Goal: Task Accomplishment & Management: Manage account settings

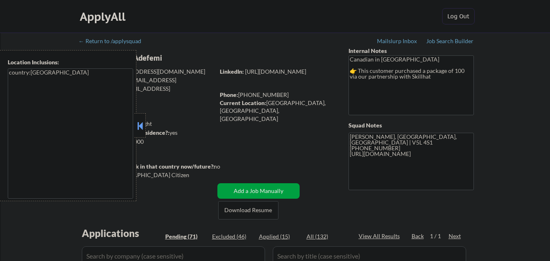
select select ""pending""
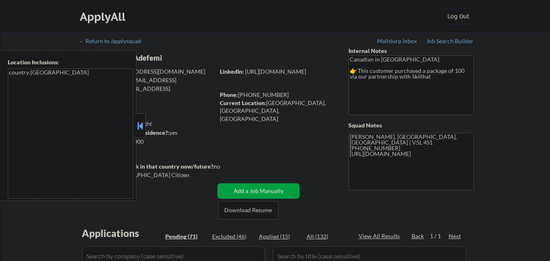
select select ""pending""
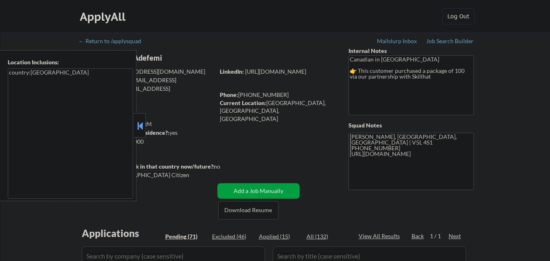
select select ""pending""
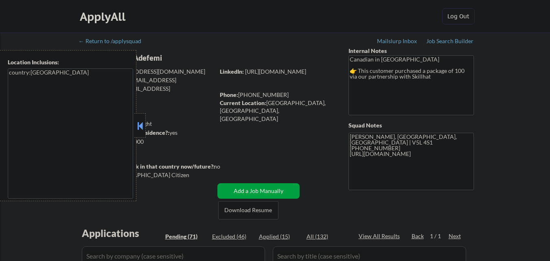
select select ""pending""
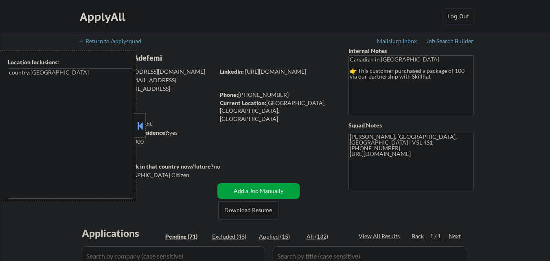
select select ""pending""
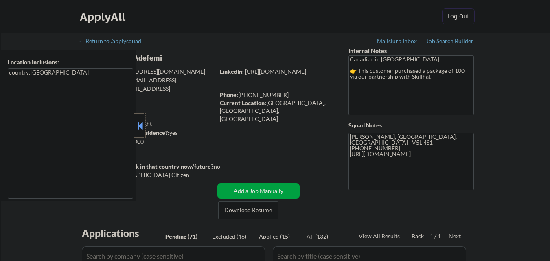
select select ""pending""
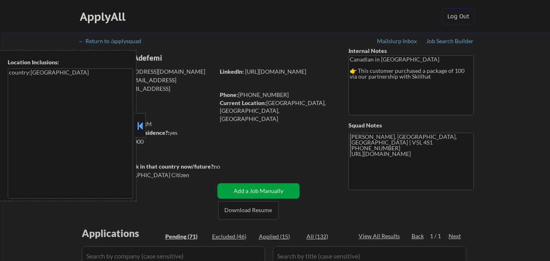
select select ""pending""
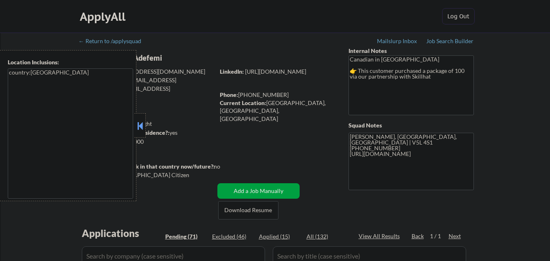
select select ""pending""
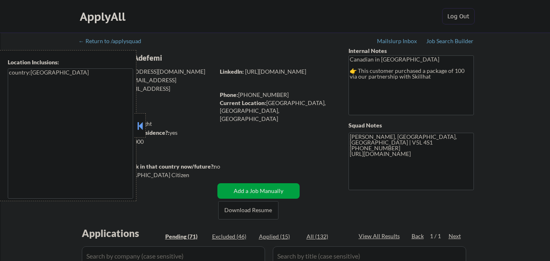
select select ""pending""
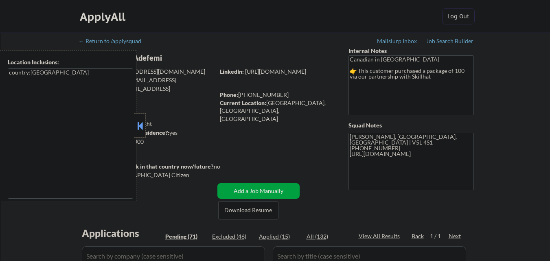
select select ""pending""
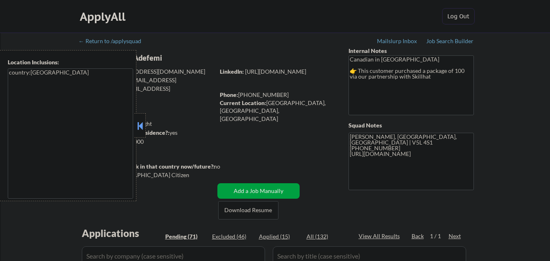
select select ""pending""
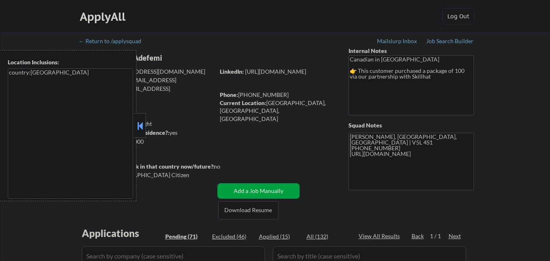
select select ""pending""
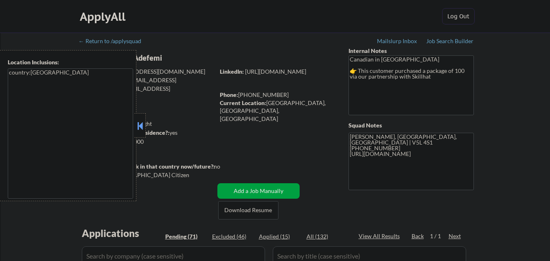
select select ""pending""
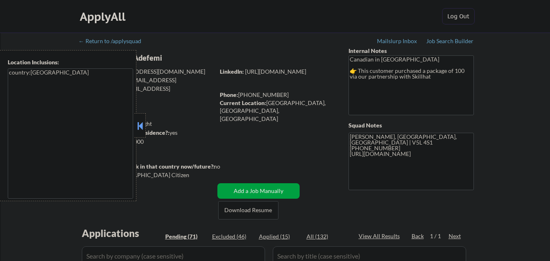
select select ""pending""
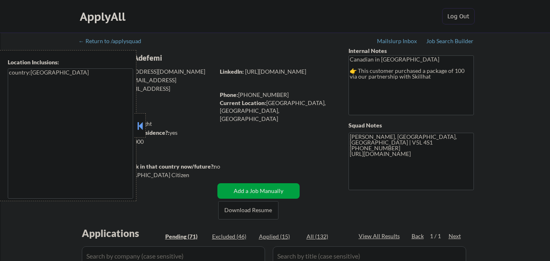
select select ""pending""
click at [139, 125] on button at bounding box center [140, 126] width 9 height 12
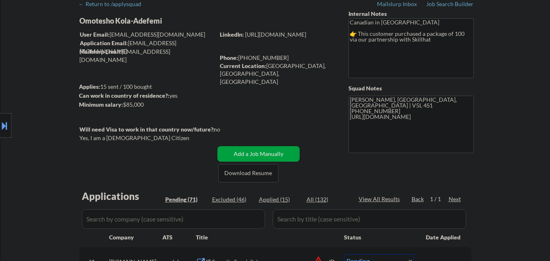
scroll to position [122, 0]
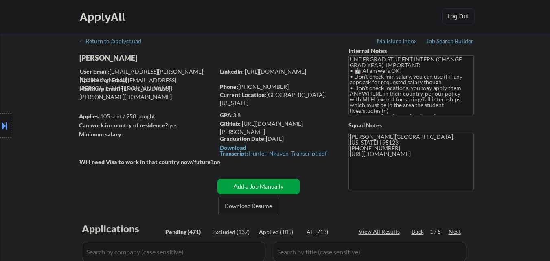
select select ""pending""
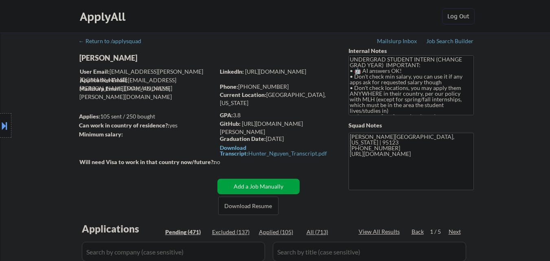
select select ""pending""
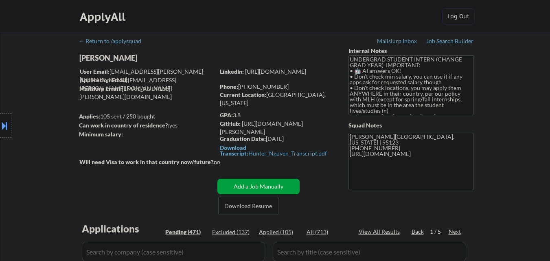
select select ""pending""
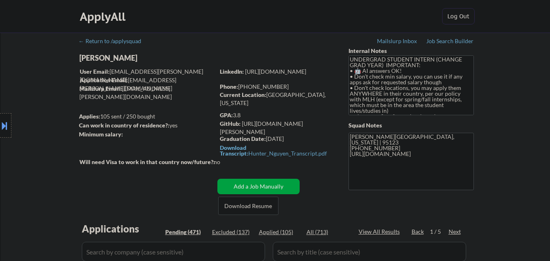
select select ""pending""
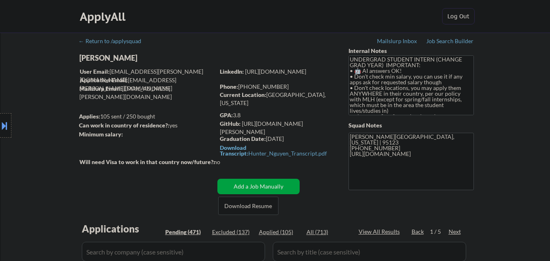
select select ""pending""
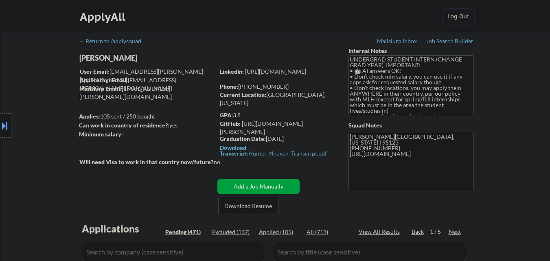
select select ""pending""
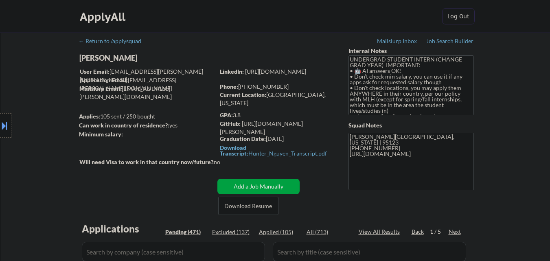
select select ""pending""
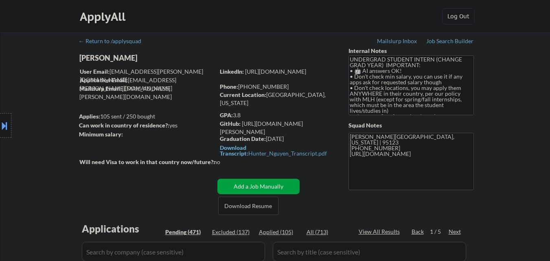
select select ""pending""
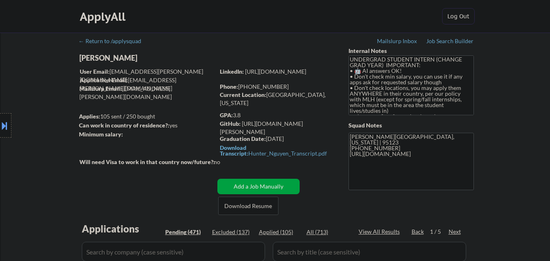
select select ""pending""
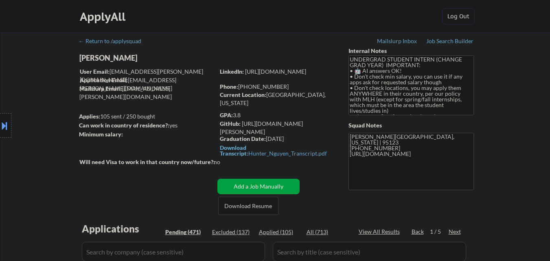
select select ""pending""
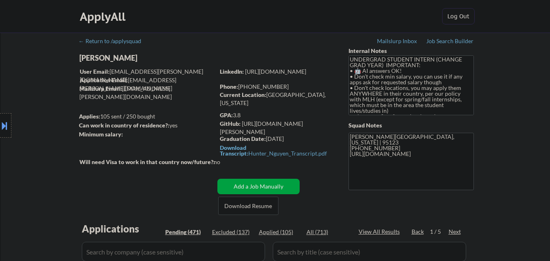
select select ""pending""
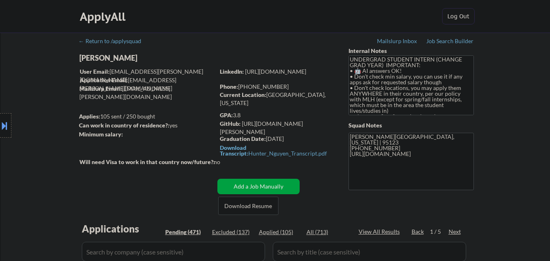
select select ""pending""
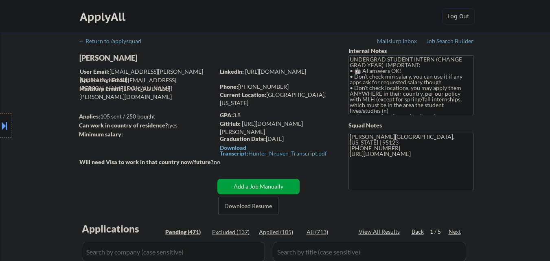
select select ""pending""
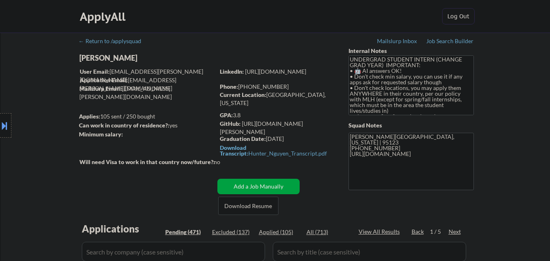
select select ""pending""
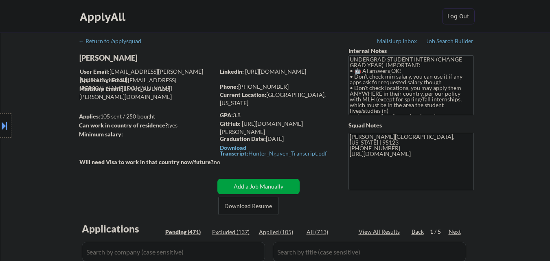
select select ""pending""
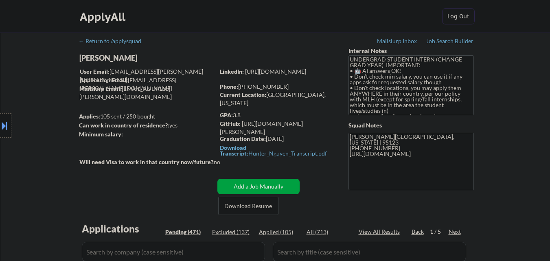
select select ""pending""
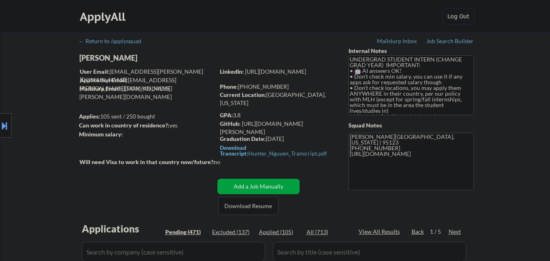
select select ""pending""
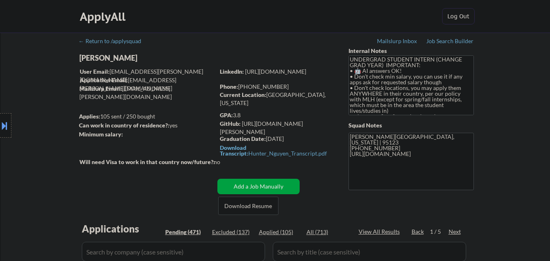
select select ""pending""
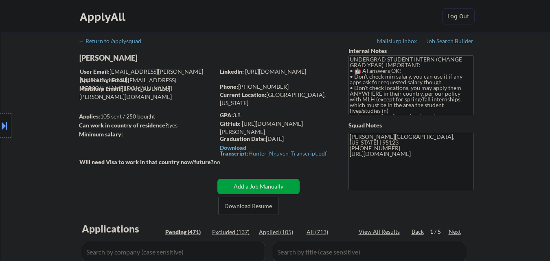
select select ""pending""
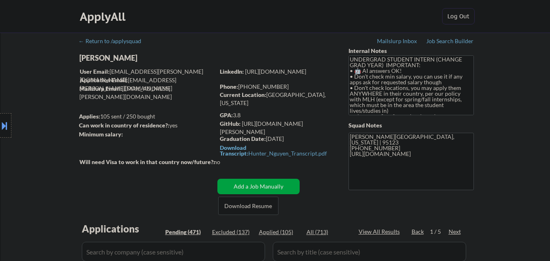
select select ""pending""
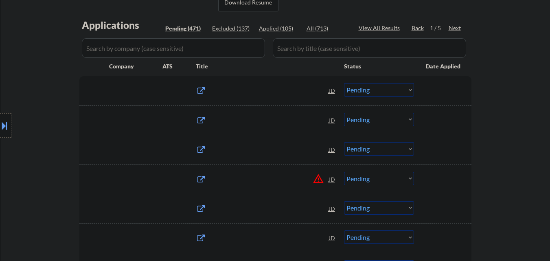
scroll to position [204, 0]
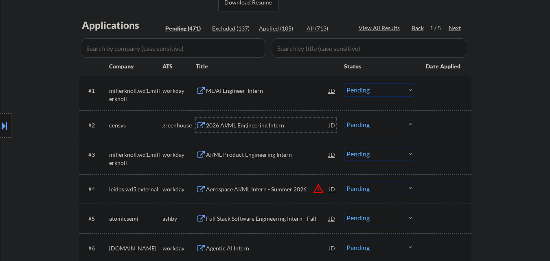
click at [279, 127] on div "2026 AI/ML Engineering Intern" at bounding box center [267, 125] width 123 height 8
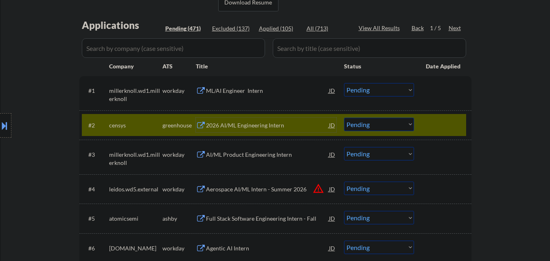
click at [387, 128] on select "Choose an option... Pending Applied Excluded (Questions) Excluded (Expired) Exc…" at bounding box center [379, 124] width 70 height 13
click at [344, 118] on select "Choose an option... Pending Applied Excluded (Questions) Excluded (Expired) Exc…" at bounding box center [379, 124] width 70 height 13
click at [445, 127] on div at bounding box center [444, 125] width 36 height 15
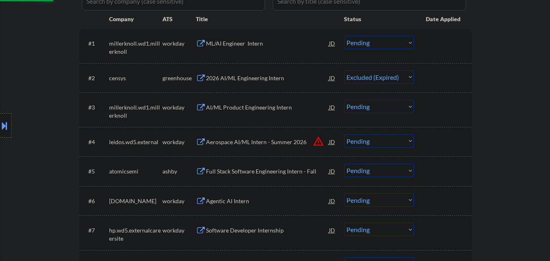
scroll to position [285, 0]
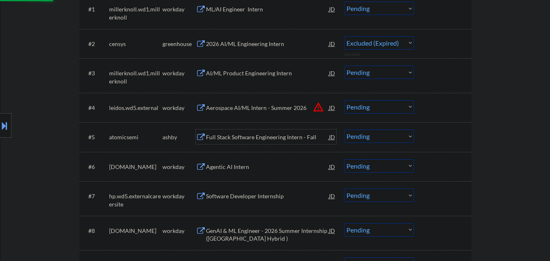
click at [271, 138] on div "Full Stack Software Engineering Intern - Fall" at bounding box center [267, 137] width 123 height 8
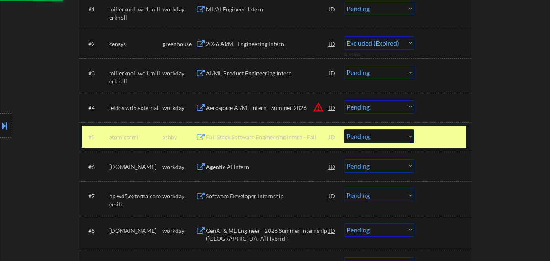
select select ""pending""
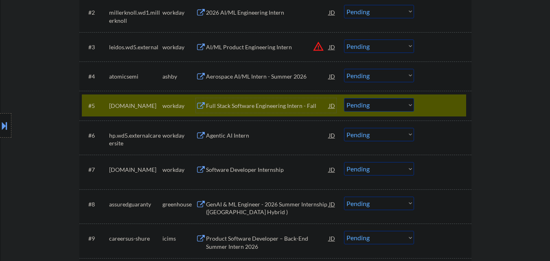
scroll to position [326, 0]
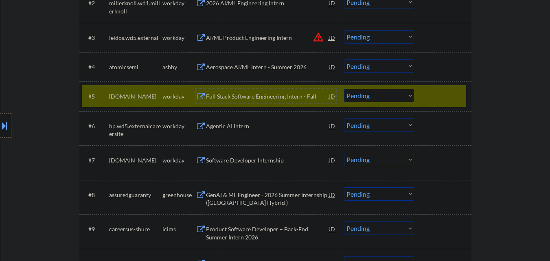
click at [445, 101] on div at bounding box center [444, 96] width 36 height 15
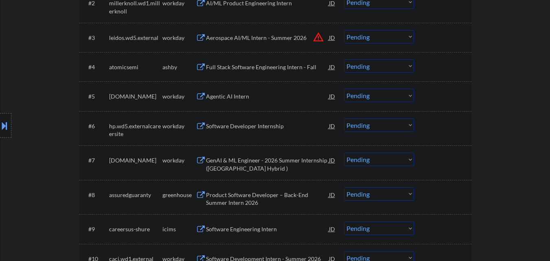
click at [385, 67] on select "Choose an option... Pending Applied Excluded (Questions) Excluded (Expired) Exc…" at bounding box center [379, 65] width 70 height 13
click at [344, 59] on select "Choose an option... Pending Applied Excluded (Questions) Excluded (Expired) Exc…" at bounding box center [379, 65] width 70 height 13
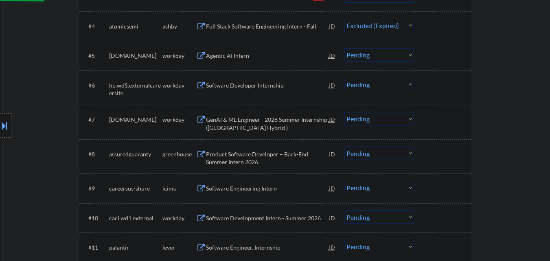
click at [258, 158] on div "Product Software Developer – Back-End Summer Intern 2026" at bounding box center [267, 158] width 123 height 16
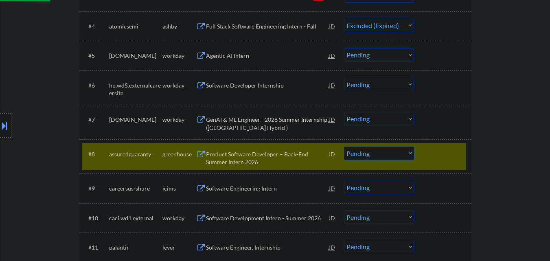
select select ""pending""
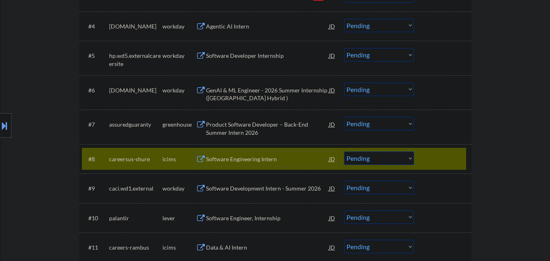
click at [391, 124] on select "Choose an option... Pending Applied Excluded (Questions) Excluded (Expired) Exc…" at bounding box center [379, 123] width 70 height 13
click at [344, 117] on select "Choose an option... Pending Applied Excluded (Questions) Excluded (Expired) Exc…" at bounding box center [379, 123] width 70 height 13
click at [450, 151] on div at bounding box center [444, 158] width 36 height 15
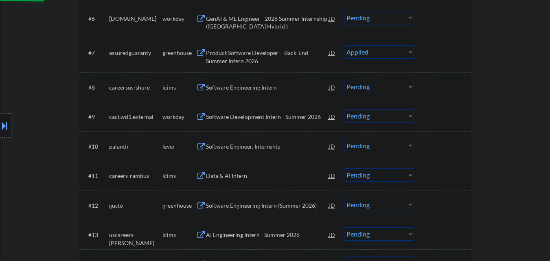
scroll to position [448, 0]
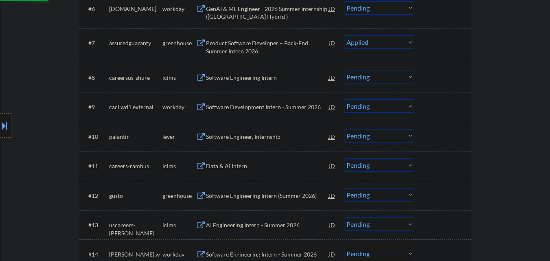
click at [281, 135] on div "Software Engineer, Internship" at bounding box center [267, 137] width 123 height 8
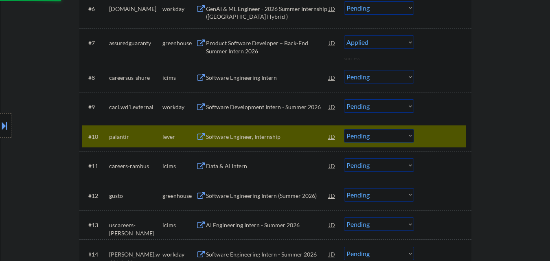
select select ""pending""
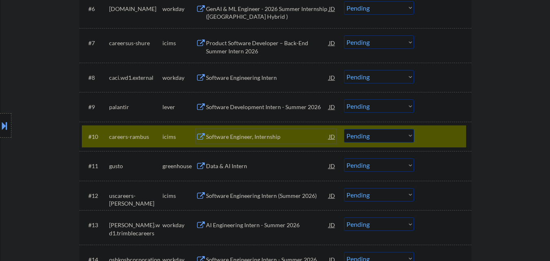
scroll to position [529, 0]
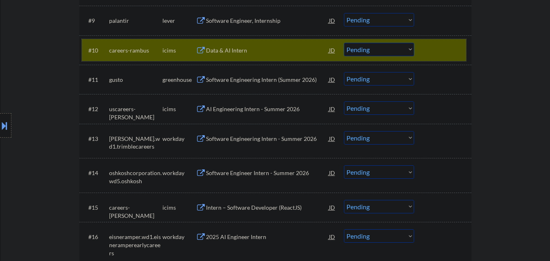
click at [439, 46] on div at bounding box center [444, 50] width 36 height 15
click at [441, 53] on div at bounding box center [444, 50] width 36 height 15
click at [450, 50] on div at bounding box center [444, 50] width 36 height 15
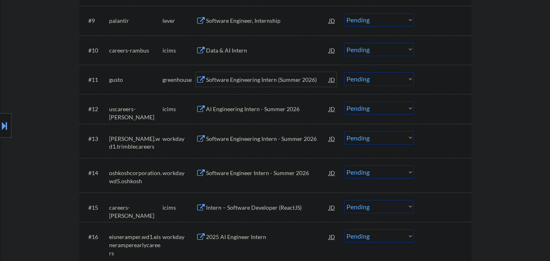
click at [289, 81] on div "Software Engineering Intern (Summer 2026)" at bounding box center [267, 80] width 123 height 8
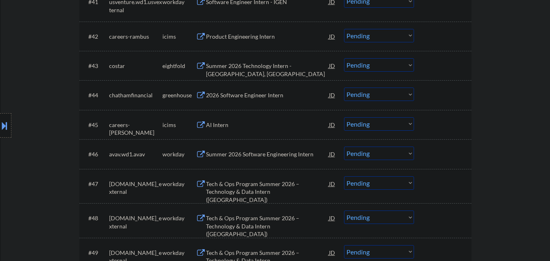
scroll to position [1629, 0]
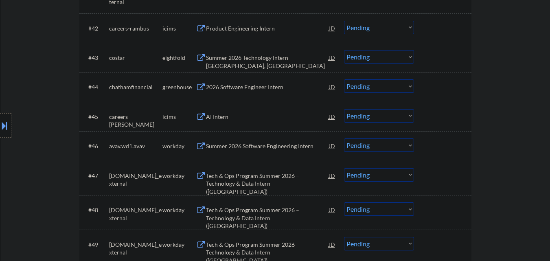
click at [263, 89] on div "2026 Software Engineer Intern" at bounding box center [267, 87] width 123 height 8
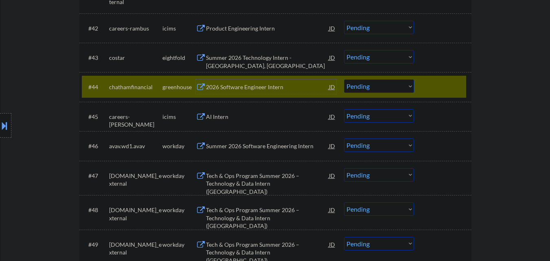
click at [433, 88] on div at bounding box center [444, 86] width 36 height 15
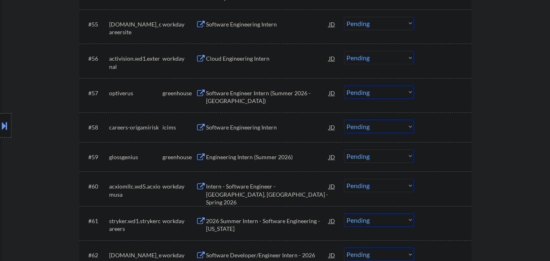
scroll to position [2077, 0]
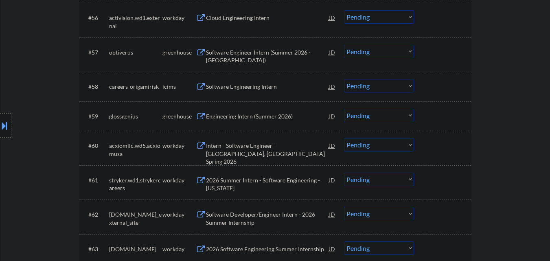
click at [281, 57] on div "Software Engineer Intern (Summer 2026 - Chicago)" at bounding box center [267, 56] width 123 height 16
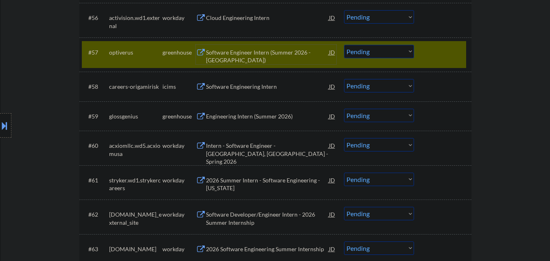
click at [387, 53] on select "Choose an option... Pending Applied Excluded (Questions) Excluded (Expired) Exc…" at bounding box center [379, 51] width 70 height 13
click at [344, 45] on select "Choose an option... Pending Applied Excluded (Questions) Excluded (Expired) Exc…" at bounding box center [379, 51] width 70 height 13
click at [432, 58] on div at bounding box center [444, 52] width 36 height 15
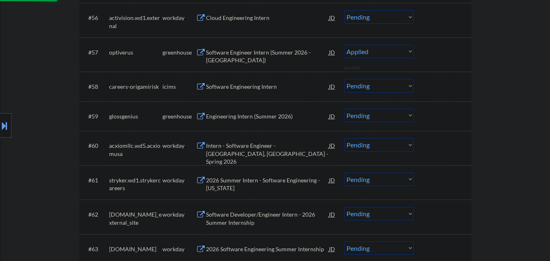
select select ""pending""
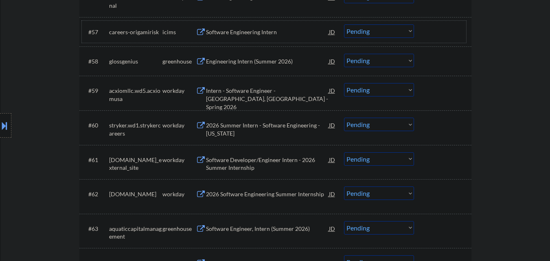
scroll to position [2117, 0]
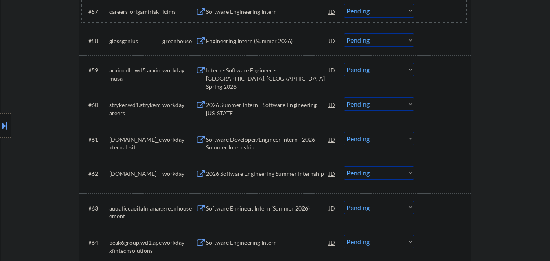
click at [257, 45] on div "Engineering Intern (Summer 2026)" at bounding box center [267, 40] width 123 height 15
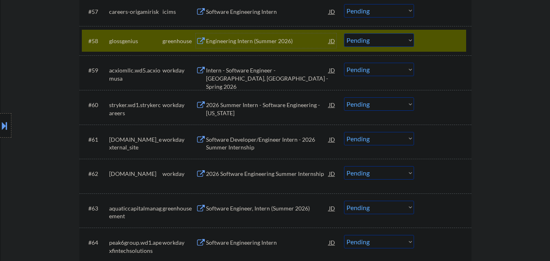
click at [439, 45] on div at bounding box center [444, 40] width 36 height 15
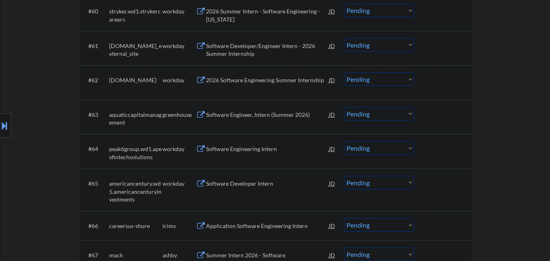
scroll to position [2239, 0]
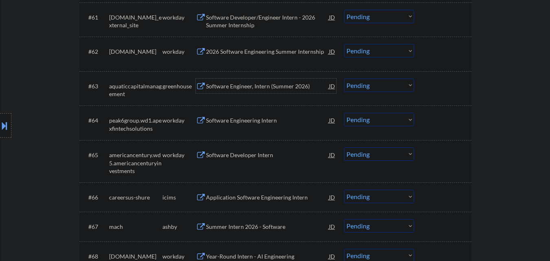
click at [272, 89] on div "Software Engineer, Intern (Summer 2026)" at bounding box center [267, 86] width 123 height 8
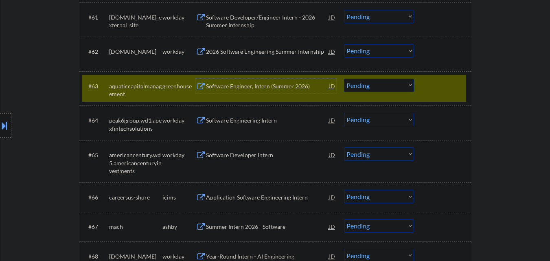
click at [376, 86] on select "Choose an option... Pending Applied Excluded (Questions) Excluded (Expired) Exc…" at bounding box center [379, 85] width 70 height 13
click at [344, 79] on select "Choose an option... Pending Applied Excluded (Questions) Excluded (Expired) Exc…" at bounding box center [379, 85] width 70 height 13
click at [428, 86] on div at bounding box center [444, 86] width 36 height 15
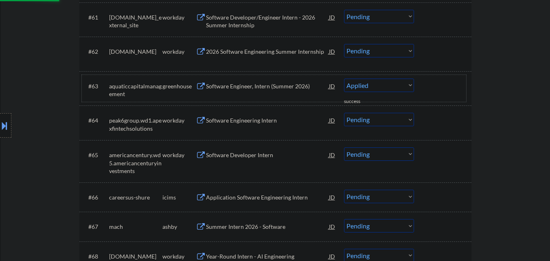
select select ""pending""
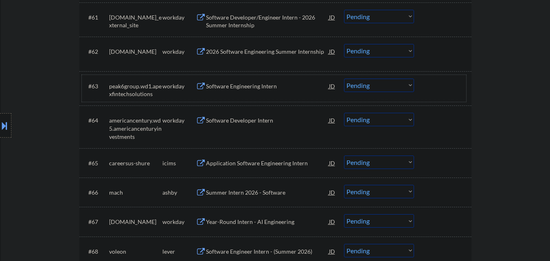
click at [262, 196] on div "Summer Intern 2026 - Software" at bounding box center [267, 193] width 123 height 8
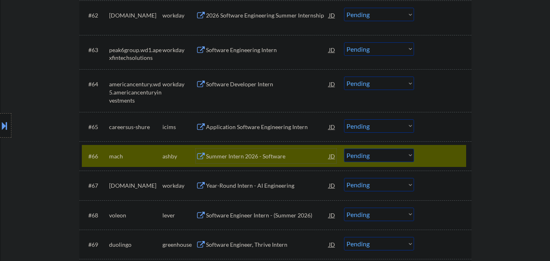
scroll to position [2321, 0]
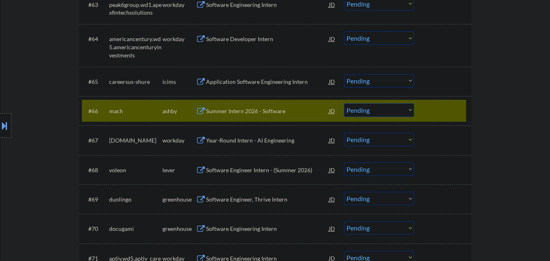
click at [377, 111] on select "Choose an option... Pending Applied Excluded (Questions) Excluded (Expired) Exc…" at bounding box center [379, 109] width 70 height 13
click at [344, 103] on select "Choose an option... Pending Applied Excluded (Questions) Excluded (Expired) Exc…" at bounding box center [379, 109] width 70 height 13
click at [435, 115] on div at bounding box center [444, 110] width 36 height 15
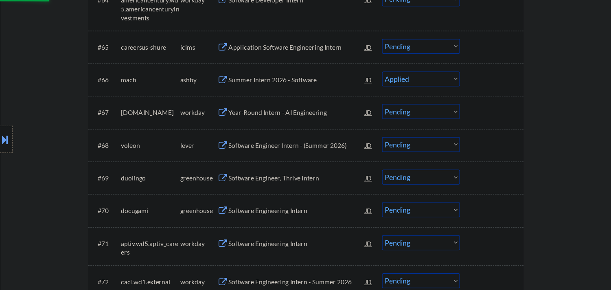
scroll to position [2362, 0]
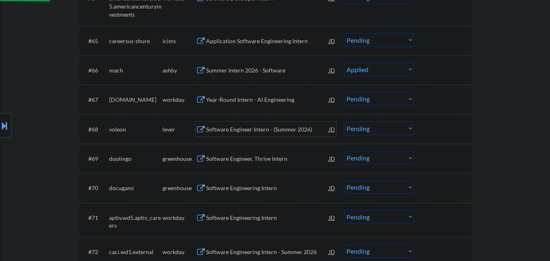
click at [268, 131] on div "Software Engineer Intern - (Summer 2026)" at bounding box center [267, 129] width 123 height 8
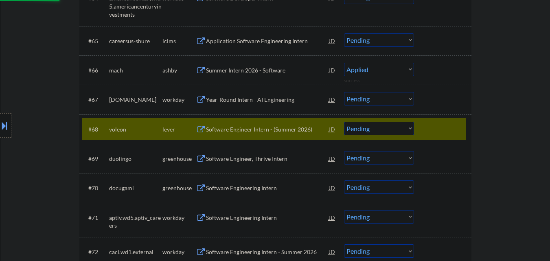
select select ""pending""
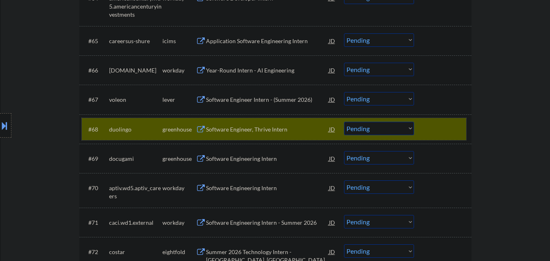
click at [439, 130] on div at bounding box center [444, 129] width 36 height 15
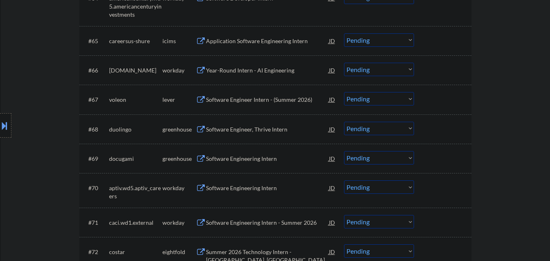
click at [332, 98] on div "JD" at bounding box center [332, 99] width 8 height 15
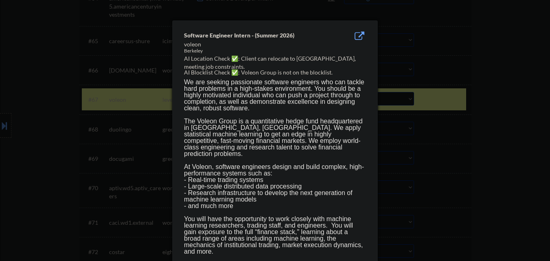
click at [476, 69] on div at bounding box center [275, 130] width 550 height 261
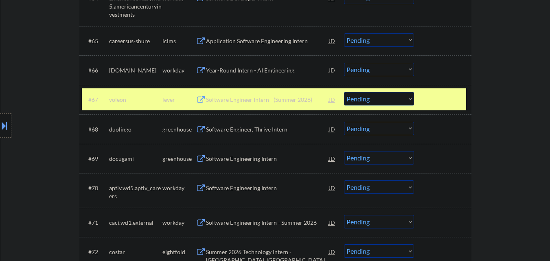
click at [333, 103] on div "JD" at bounding box center [332, 99] width 8 height 15
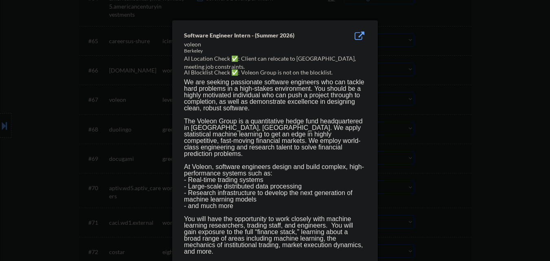
click at [197, 49] on div "Berkeley" at bounding box center [254, 51] width 141 height 7
copy div "Berkeley"
click at [451, 80] on div at bounding box center [275, 130] width 550 height 261
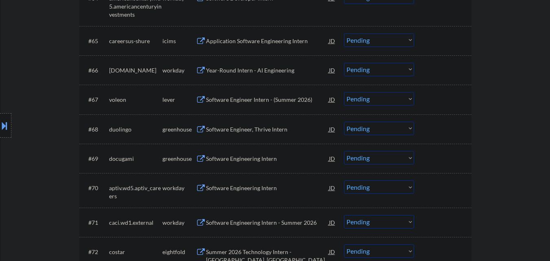
click at [432, 81] on div "#66 theocc.wd5.careers workday Year-Round Intern - AI Engineering JD Choose an …" at bounding box center [274, 70] width 384 height 22
click at [441, 81] on div "#66 theocc.wd5.careers workday Year-Round Intern - AI Engineering JD Choose an …" at bounding box center [274, 70] width 384 height 22
select select ""pending""
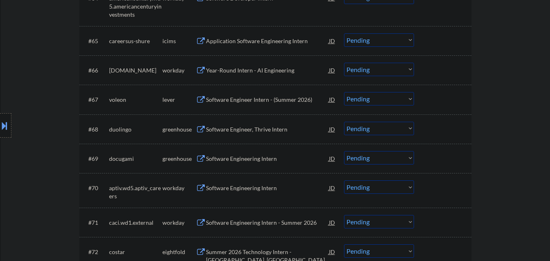
select select ""pending""
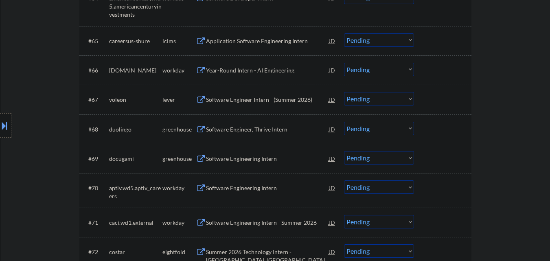
select select ""pending""
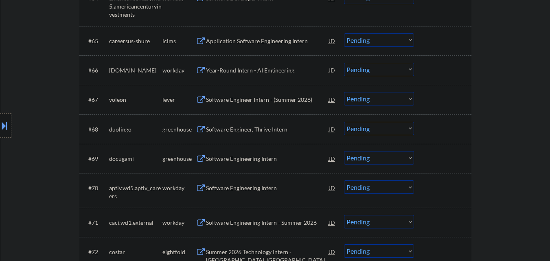
select select ""pending""
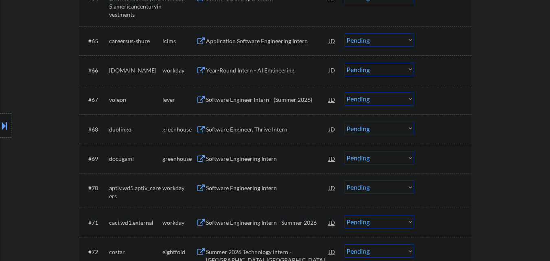
select select ""pending""
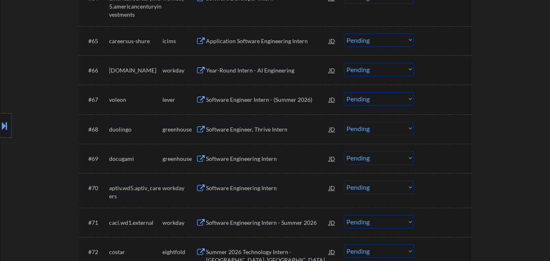
select select ""pending""
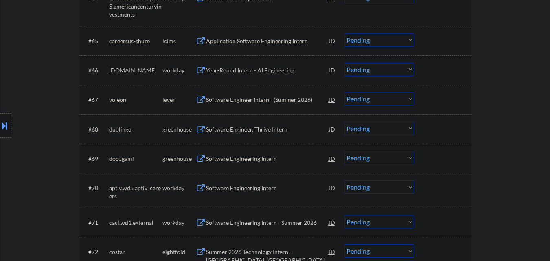
select select ""pending""
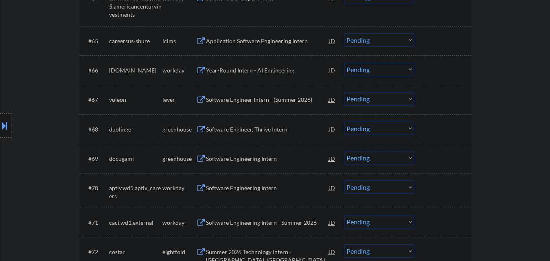
select select ""pending""
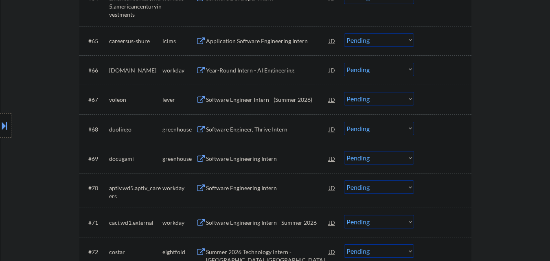
select select ""pending""
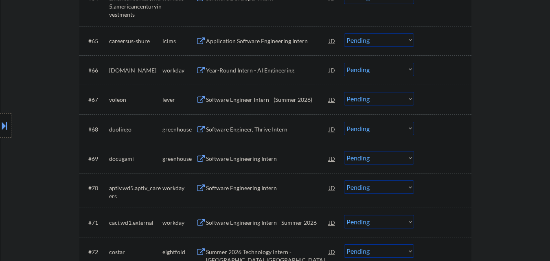
select select ""pending""
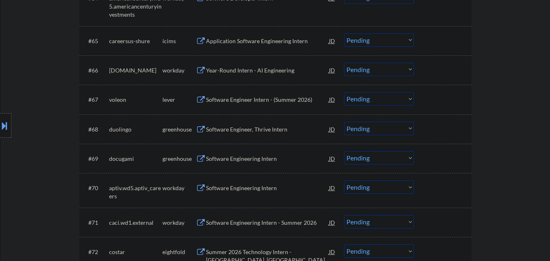
select select ""pending""
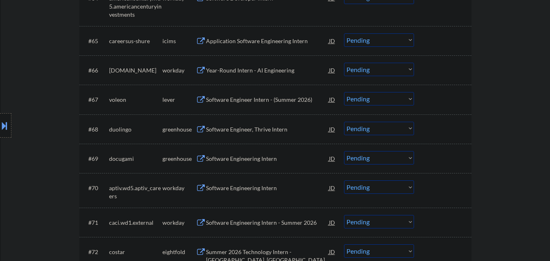
select select ""pending""
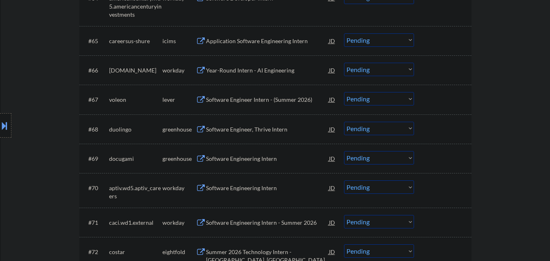
select select ""pending""
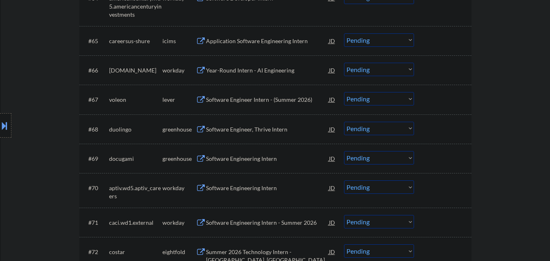
select select ""pending""
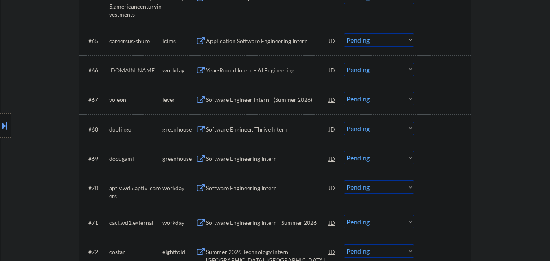
select select ""pending""
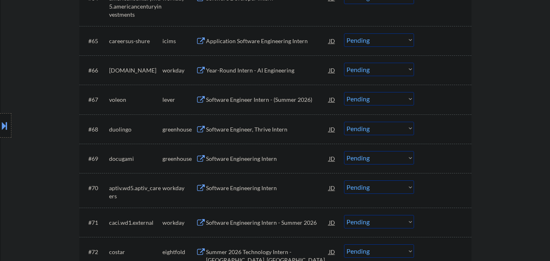
select select ""pending""
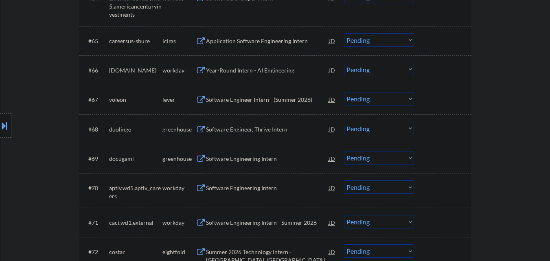
select select ""pending""
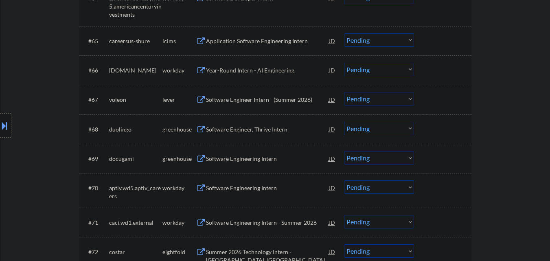
select select ""pending""
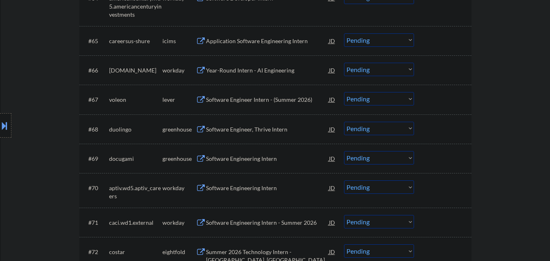
select select ""pending""
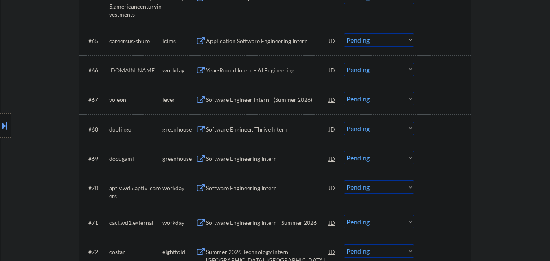
select select ""pending""
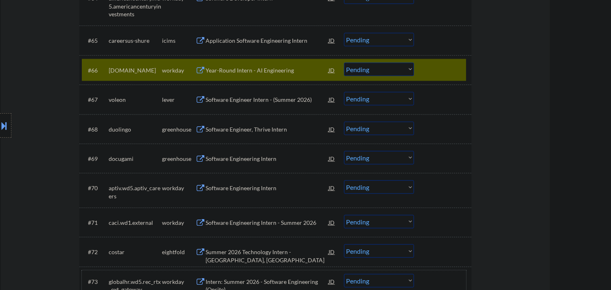
click at [386, 261] on div "#73 globalhr.wd5.rec_rtx_ext_gateway workday Intern: Summer 2026 - Software Eng…" at bounding box center [274, 283] width 384 height 27
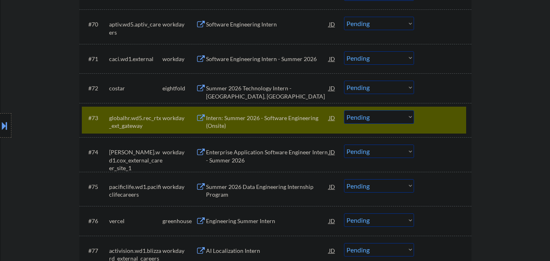
click at [392, 116] on select "Choose an option... Pending Applied Excluded (Questions) Excluded (Expired) Exc…" at bounding box center [379, 116] width 70 height 13
click at [457, 118] on div at bounding box center [444, 117] width 36 height 15
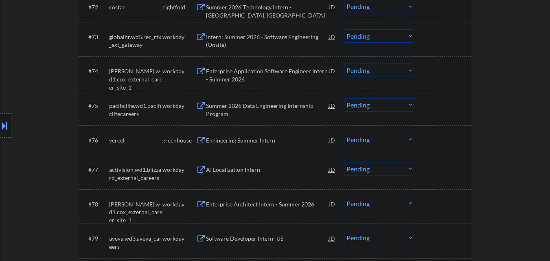
scroll to position [2607, 0]
click at [282, 139] on div "Engineering Summer Intern" at bounding box center [267, 140] width 123 height 8
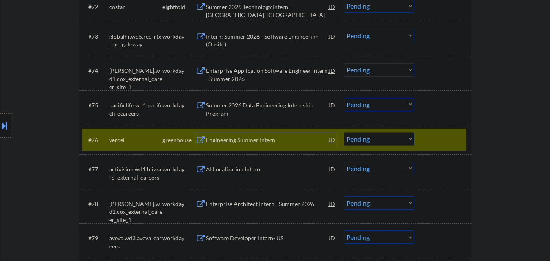
click at [386, 140] on select "Choose an option... Pending Applied Excluded (Questions) Excluded (Expired) Exc…" at bounding box center [379, 138] width 70 height 13
click at [344, 132] on select "Choose an option... Pending Applied Excluded (Questions) Excluded (Expired) Exc…" at bounding box center [379, 138] width 70 height 13
click at [434, 142] on div at bounding box center [444, 139] width 36 height 15
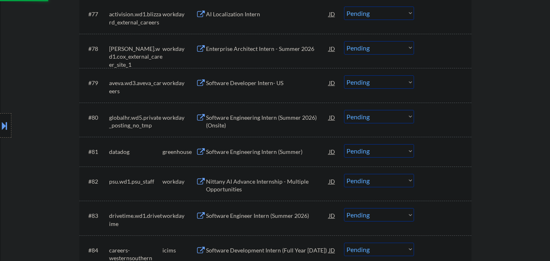
scroll to position [2810, 0]
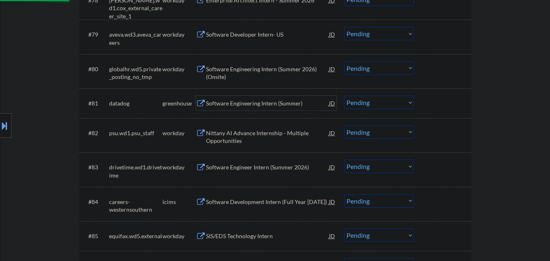
click at [267, 101] on div "Software Engineering Intern (Summer)" at bounding box center [267, 103] width 123 height 8
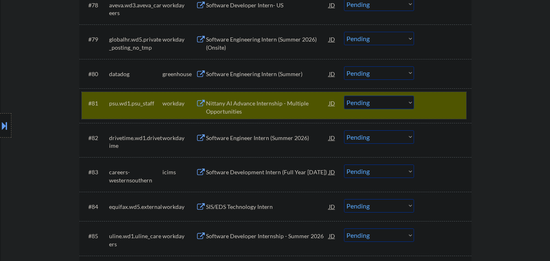
click at [437, 97] on div at bounding box center [444, 103] width 36 height 15
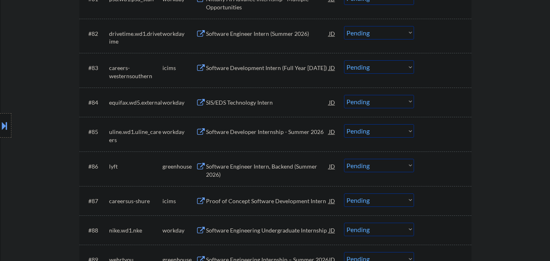
scroll to position [2973, 0]
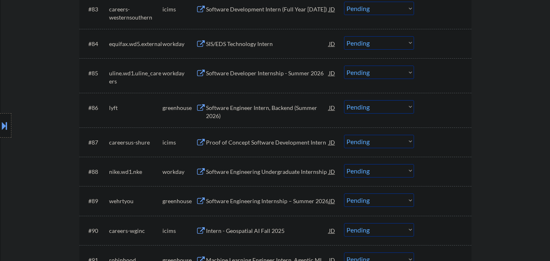
click at [269, 110] on div "Software Engineer Intern, Backend (Summer 2026)" at bounding box center [267, 112] width 123 height 16
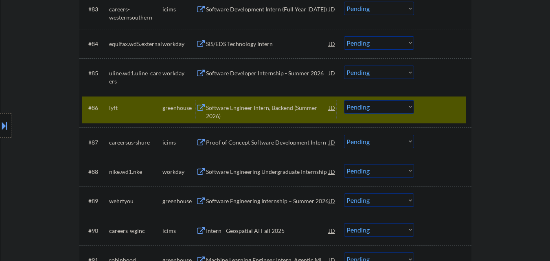
click at [269, 112] on div "Software Engineer Intern, Backend (Summer 2026)" at bounding box center [267, 112] width 123 height 16
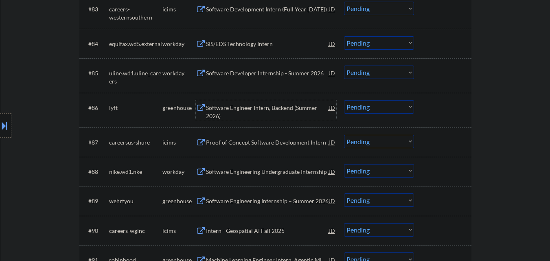
scroll to position [3014, 0]
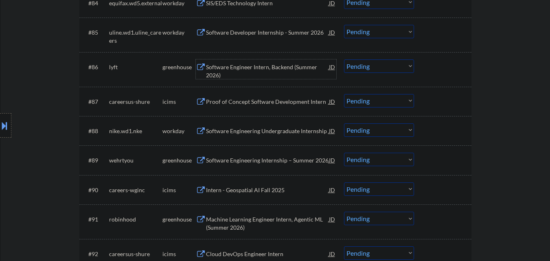
click at [243, 162] on div "Software Engineering Internship – Summer 2026" at bounding box center [267, 160] width 123 height 8
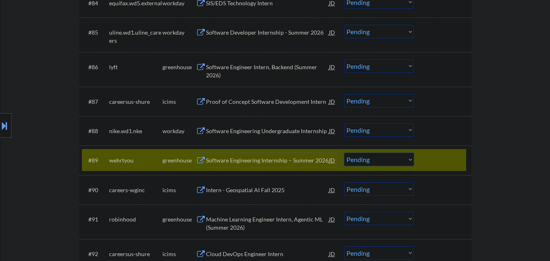
click at [404, 67] on select "Choose an option... Pending Applied Excluded (Questions) Excluded (Expired) Exc…" at bounding box center [379, 65] width 70 height 13
click at [344, 59] on select "Choose an option... Pending Applied Excluded (Questions) Excluded (Expired) Exc…" at bounding box center [379, 65] width 70 height 13
click at [437, 156] on div at bounding box center [444, 160] width 36 height 15
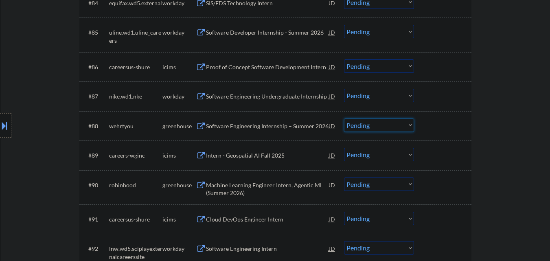
click at [373, 130] on select "Choose an option... Pending Applied Excluded (Questions) Excluded (Expired) Exc…" at bounding box center [379, 124] width 70 height 13
click at [344, 118] on select "Choose an option... Pending Applied Excluded (Questions) Excluded (Expired) Exc…" at bounding box center [379, 124] width 70 height 13
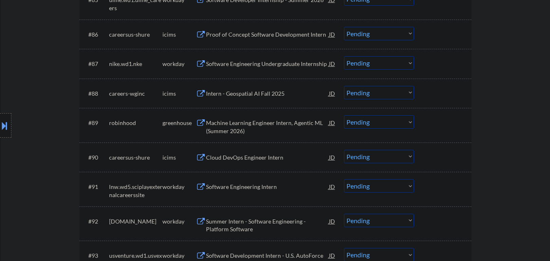
scroll to position [3055, 0]
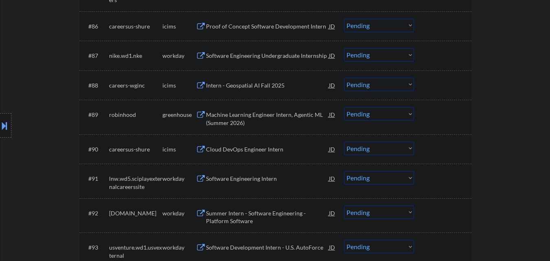
click at [248, 116] on div "Machine Learning Engineer Intern, Agentic ML (Summer 2026)" at bounding box center [267, 119] width 123 height 16
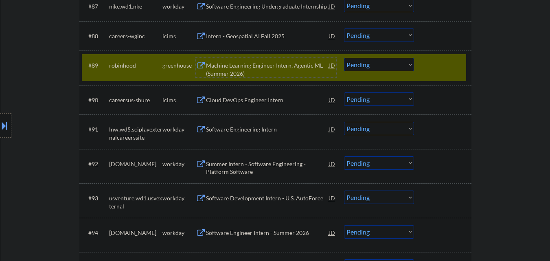
scroll to position [3095, 0]
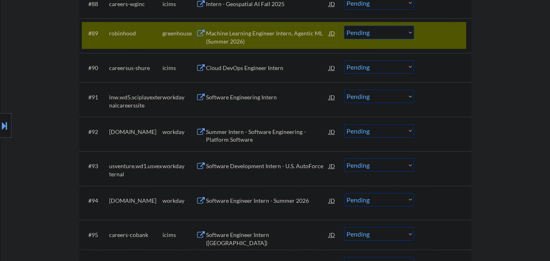
click at [429, 35] on div at bounding box center [444, 33] width 36 height 15
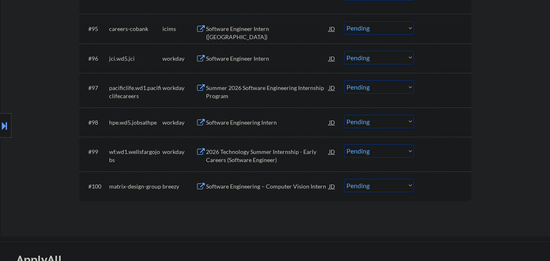
scroll to position [3380, 0]
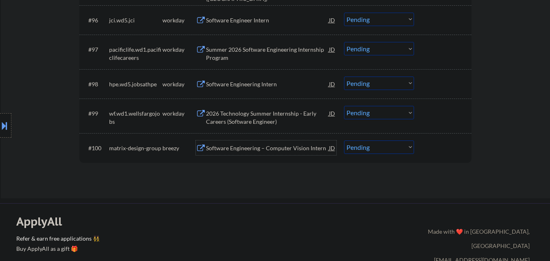
click at [269, 151] on div "Software Engineering – Computer Vision Intern" at bounding box center [267, 148] width 123 height 8
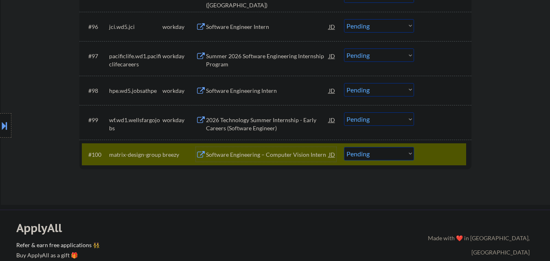
scroll to position [3367, 0]
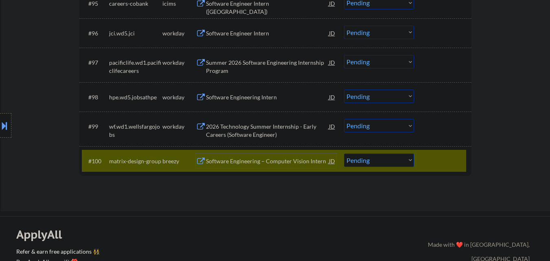
click at [377, 159] on select "Choose an option... Pending Applied Excluded (Questions) Excluded (Expired) Exc…" at bounding box center [379, 160] width 70 height 13
click at [344, 154] on select "Choose an option... Pending Applied Excluded (Questions) Excluded (Expired) Exc…" at bounding box center [379, 160] width 70 height 13
click at [427, 156] on div at bounding box center [444, 161] width 36 height 15
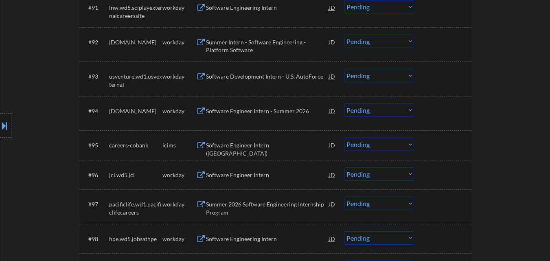
scroll to position [3164, 0]
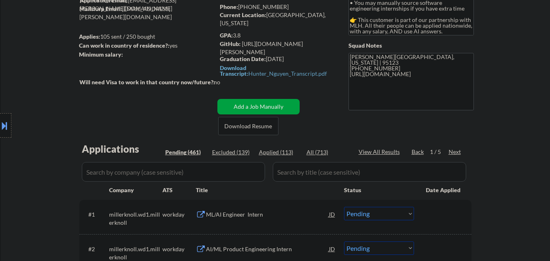
scroll to position [81, 0]
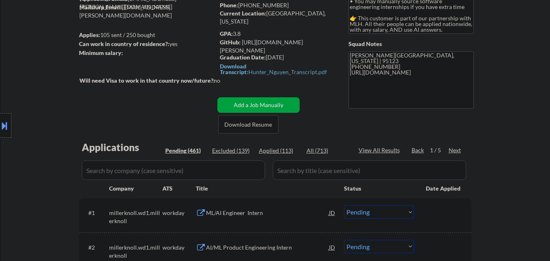
click at [454, 149] on div "Next" at bounding box center [455, 150] width 13 height 8
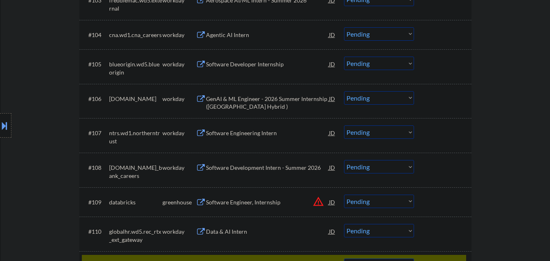
scroll to position [407, 0]
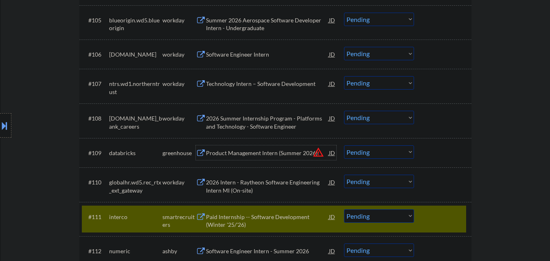
click at [258, 151] on div "Product Management Intern (Summer 2026)" at bounding box center [267, 153] width 123 height 8
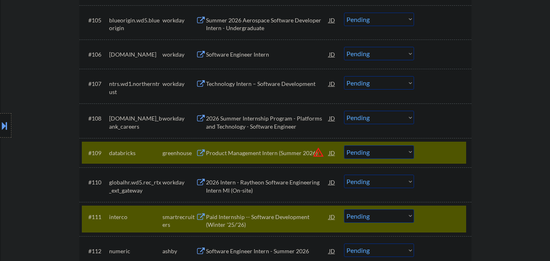
click at [429, 221] on div at bounding box center [444, 216] width 36 height 15
click at [438, 217] on div at bounding box center [444, 216] width 36 height 15
click at [458, 215] on div at bounding box center [444, 216] width 36 height 15
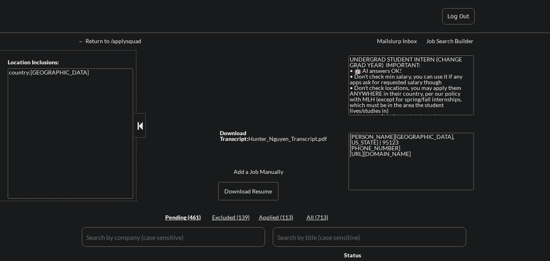
select select ""pending""
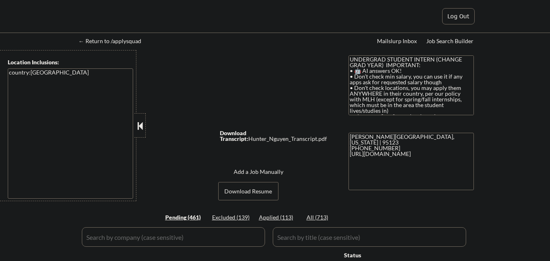
select select ""pending""
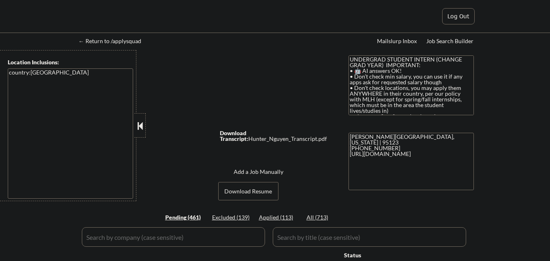
select select ""pending""
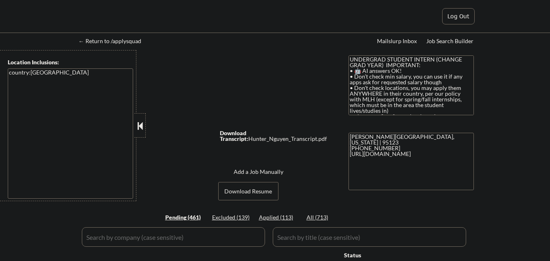
select select ""pending""
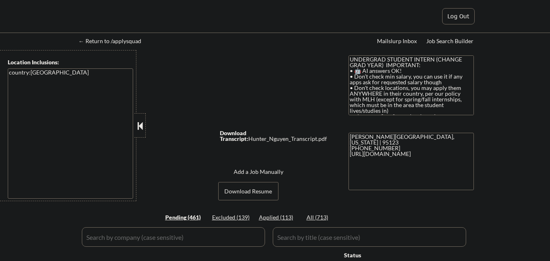
select select ""pending""
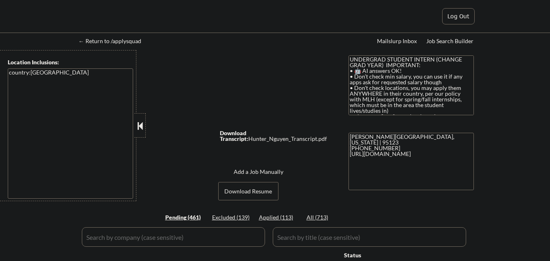
select select ""pending""
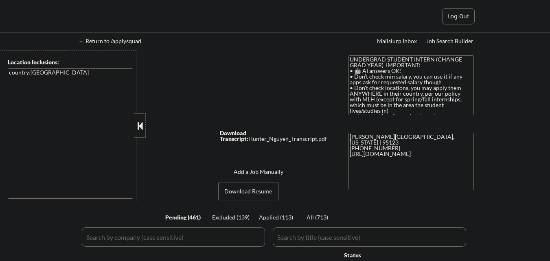
select select ""pending""
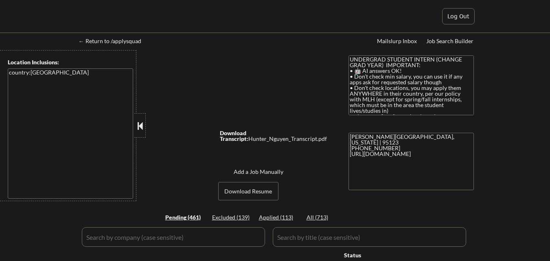
select select ""pending""
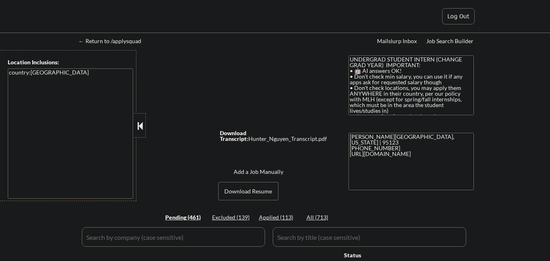
select select ""pending""
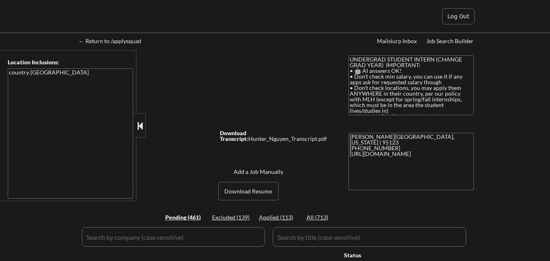
select select ""pending""
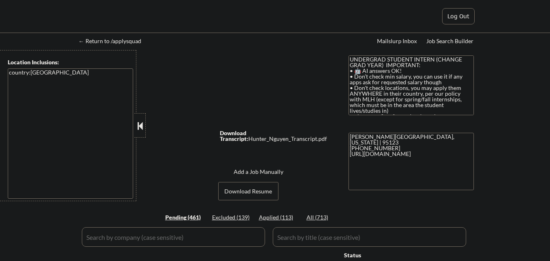
select select ""pending""
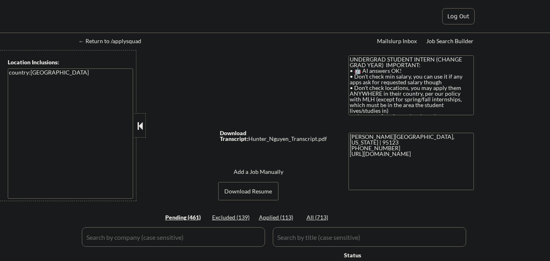
select select ""pending""
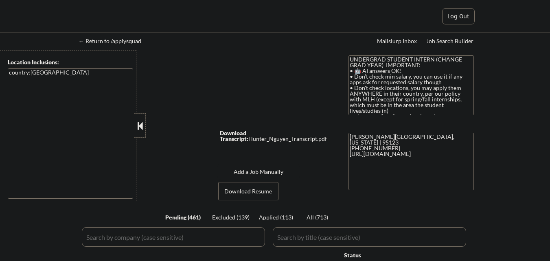
select select ""pending""
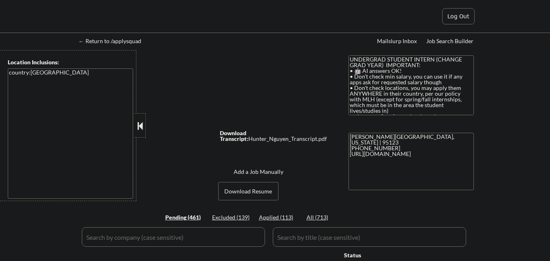
select select ""pending""
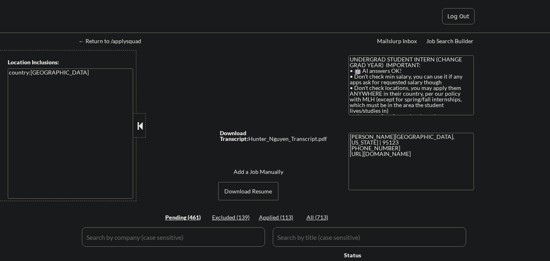
select select ""pending""
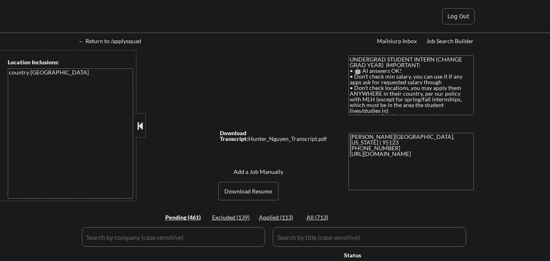
select select ""pending""
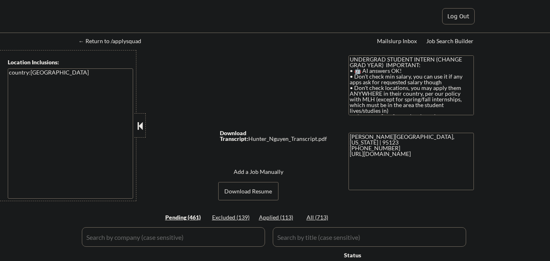
select select ""pending""
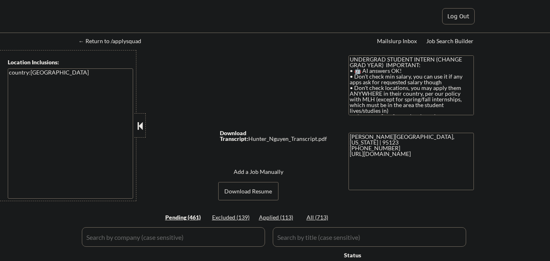
select select ""pending""
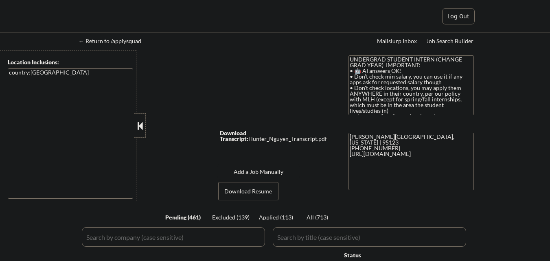
select select ""pending""
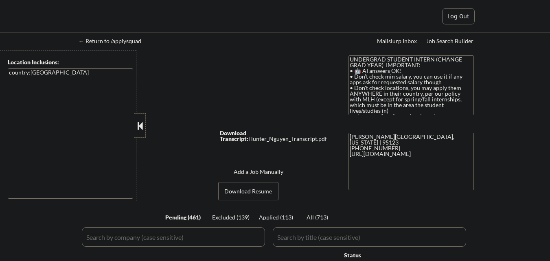
select select ""pending""
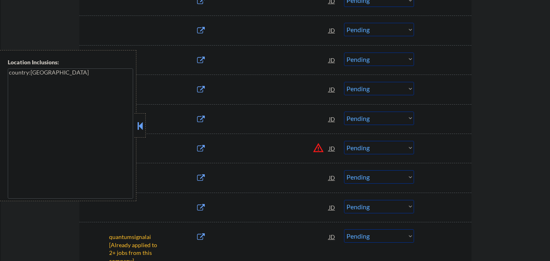
scroll to position [1262, 0]
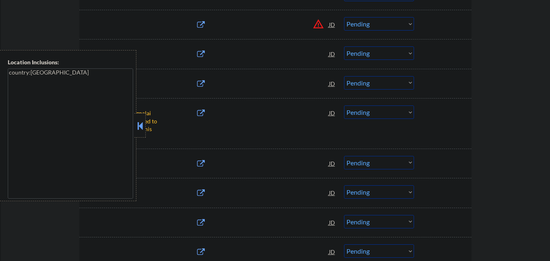
click at [142, 124] on button at bounding box center [140, 126] width 9 height 12
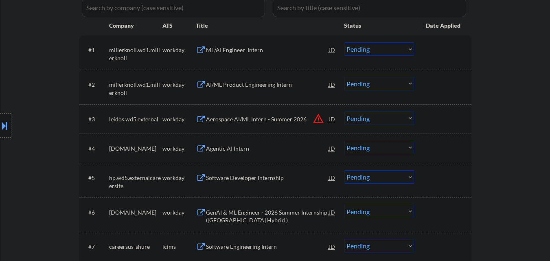
scroll to position [122, 0]
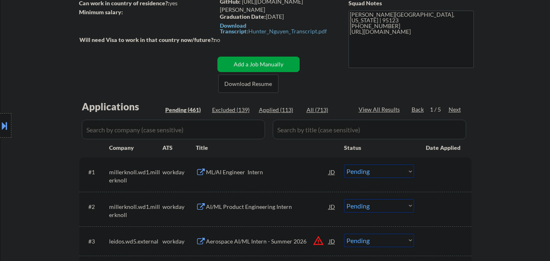
click at [453, 105] on div "Next" at bounding box center [455, 109] width 13 height 8
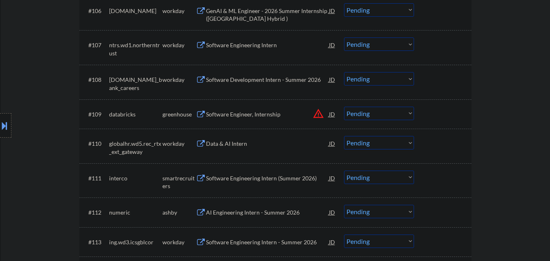
scroll to position [489, 0]
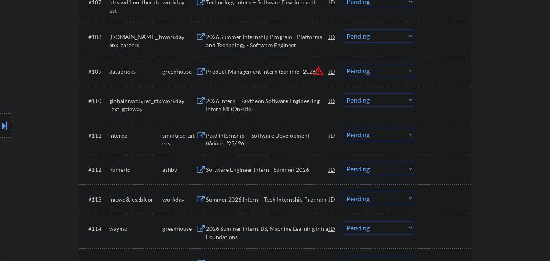
click at [261, 133] on div "Paid Internship -- Software Development (Winter '25/'26)" at bounding box center [267, 140] width 123 height 16
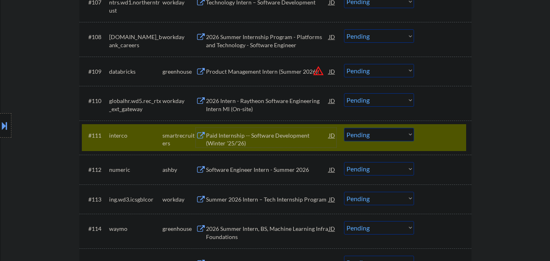
click at [388, 74] on select "Choose an option... Pending Applied Excluded (Questions) Excluded (Expired) Exc…" at bounding box center [379, 70] width 70 height 13
click at [344, 64] on select "Choose an option... Pending Applied Excluded (Questions) Excluded (Expired) Exc…" at bounding box center [379, 70] width 70 height 13
select select ""pending""
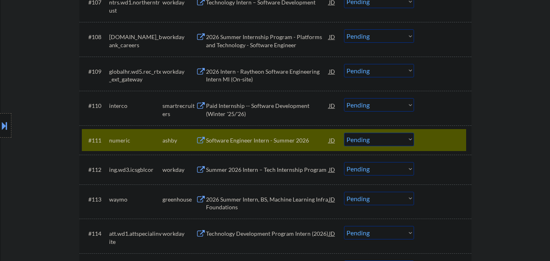
click at [453, 130] on div "#111 numeric ashby Software Engineer Intern - Summer 2026 JD Choose an option..…" at bounding box center [274, 140] width 384 height 22
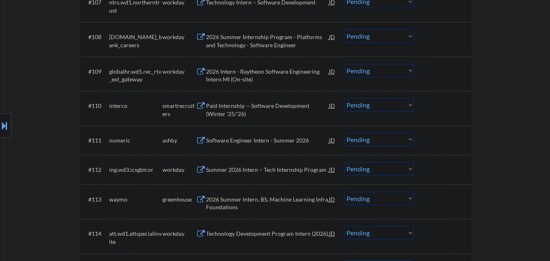
click at [435, 107] on div at bounding box center [444, 105] width 36 height 15
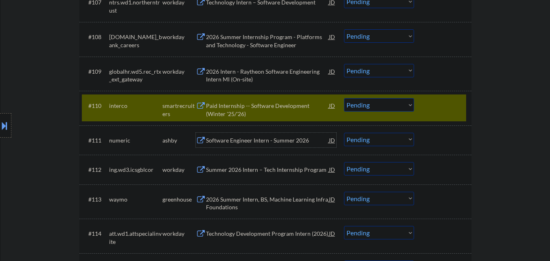
click at [260, 141] on div "Software Engineer Intern - Summer 2026" at bounding box center [267, 140] width 123 height 8
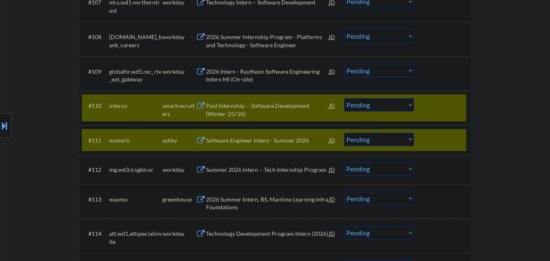
drag, startPoint x: 375, startPoint y: 137, endPoint x: 374, endPoint y: 144, distance: 7.1
click at [375, 137] on select "Choose an option... Pending Applied Excluded (Questions) Excluded (Expired) Exc…" at bounding box center [379, 139] width 70 height 13
click at [344, 133] on select "Choose an option... Pending Applied Excluded (Questions) Excluded (Expired) Exc…" at bounding box center [379, 139] width 70 height 13
click at [429, 142] on div at bounding box center [444, 140] width 36 height 15
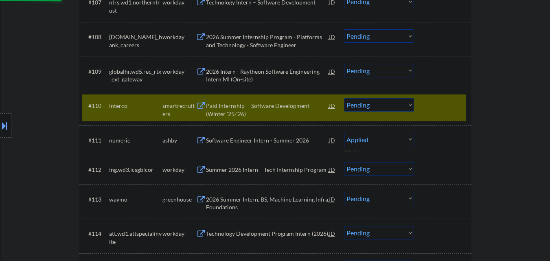
select select ""pending""
click at [438, 101] on div at bounding box center [444, 105] width 36 height 15
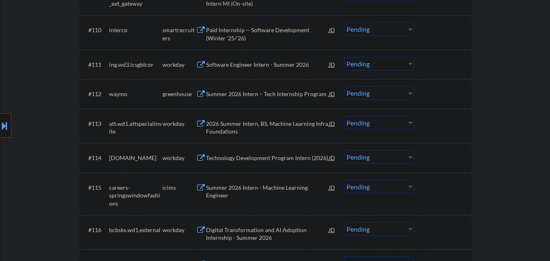
scroll to position [570, 0]
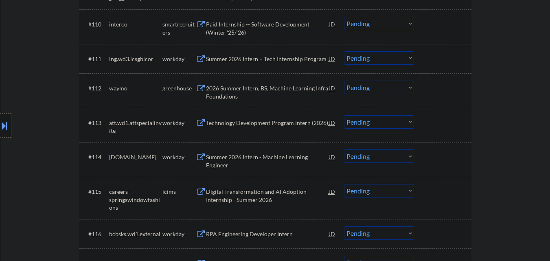
click at [263, 94] on div "2026 Summer Intern, BS, Machine Learning Infra Foundations" at bounding box center [267, 92] width 123 height 16
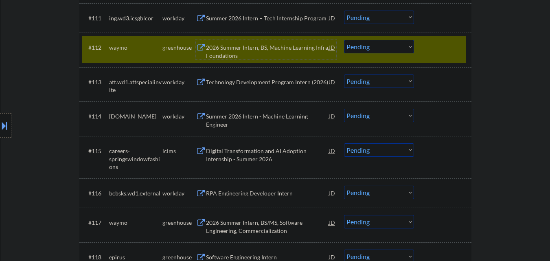
scroll to position [651, 0]
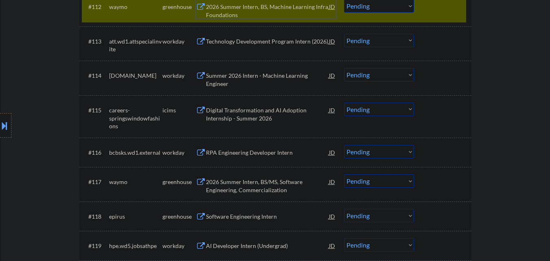
click at [255, 184] on div "2026 Summer Intern, BS/MS, Software Engineering, Commercialization" at bounding box center [267, 186] width 123 height 16
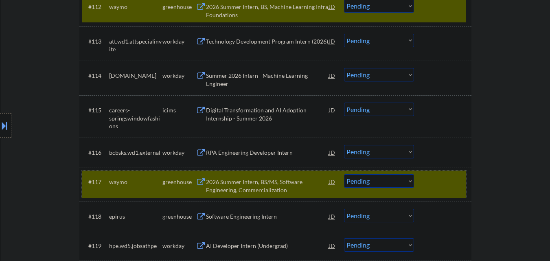
click at [432, 182] on div at bounding box center [444, 181] width 36 height 15
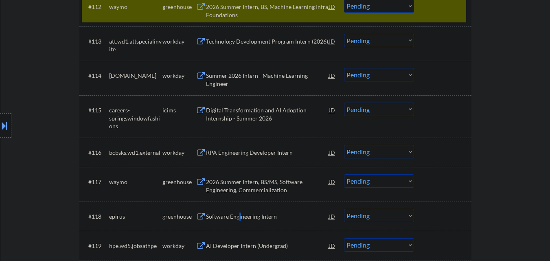
click at [240, 219] on div "Software Engineering Intern" at bounding box center [267, 217] width 123 height 8
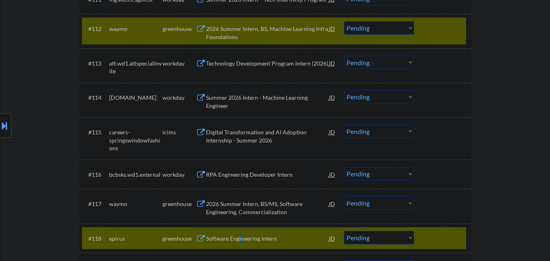
scroll to position [611, 0]
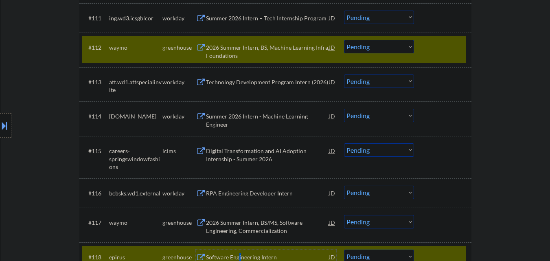
click at [377, 48] on select "Choose an option... Pending Applied Excluded (Questions) Excluded (Expired) Exc…" at bounding box center [379, 46] width 70 height 13
click at [344, 40] on select "Choose an option... Pending Applied Excluded (Questions) Excluded (Expired) Exc…" at bounding box center [379, 46] width 70 height 13
click at [437, 46] on div at bounding box center [444, 47] width 36 height 15
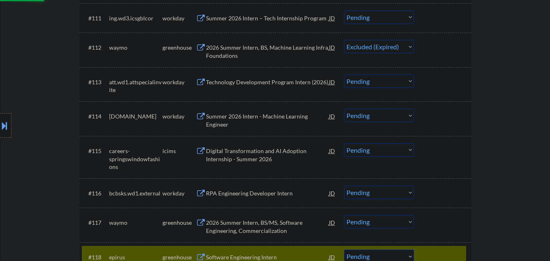
scroll to position [692, 0]
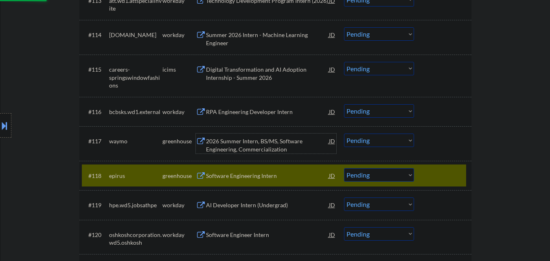
click at [251, 143] on div "2026 Summer Intern, BS/MS, Software Engineering, Commercialization" at bounding box center [267, 145] width 123 height 16
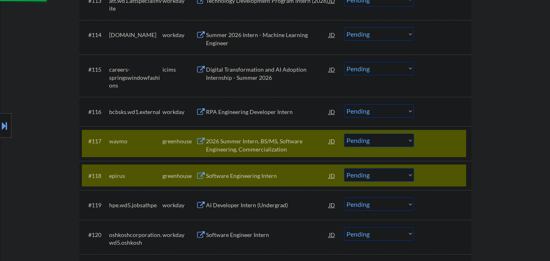
select select ""pending""
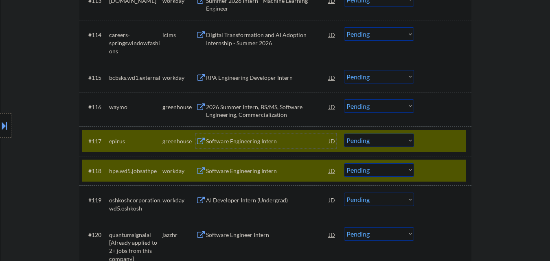
click at [456, 163] on div at bounding box center [444, 170] width 36 height 15
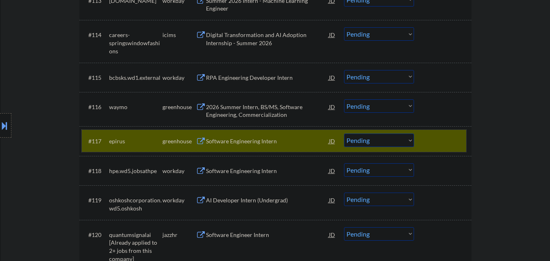
click at [435, 135] on div at bounding box center [444, 141] width 36 height 15
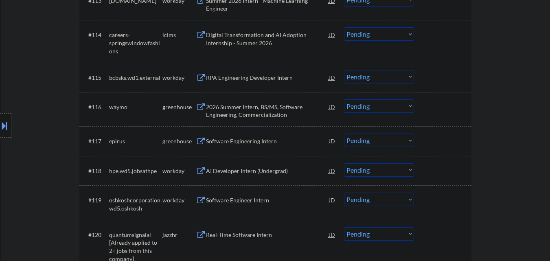
drag, startPoint x: 392, startPoint y: 140, endPoint x: 390, endPoint y: 146, distance: 5.9
click at [392, 140] on select "Choose an option... Pending Applied Excluded (Questions) Excluded (Expired) Exc…" at bounding box center [379, 140] width 70 height 13
click at [344, 134] on select "Choose an option... Pending Applied Excluded (Questions) Excluded (Expired) Exc…" at bounding box center [379, 140] width 70 height 13
select select ""pending""
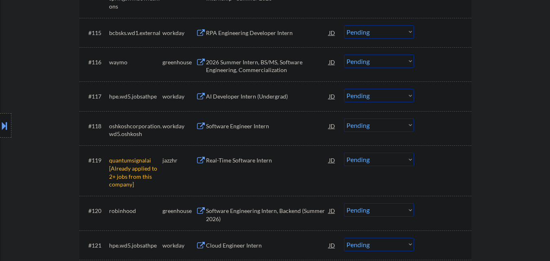
scroll to position [733, 0]
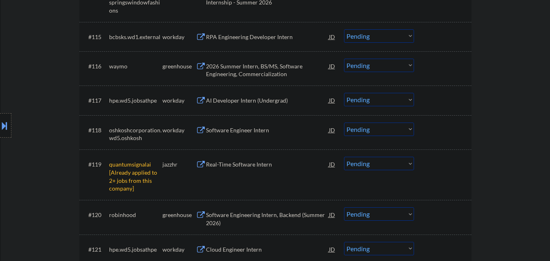
click at [394, 164] on select "Choose an option... Pending Applied Excluded (Questions) Excluded (Expired) Exc…" at bounding box center [379, 163] width 70 height 13
click at [344, 157] on select "Choose an option... Pending Applied Excluded (Questions) Excluded (Expired) Exc…" at bounding box center [379, 163] width 70 height 13
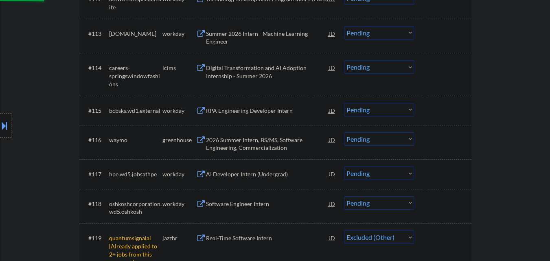
scroll to position [651, 0]
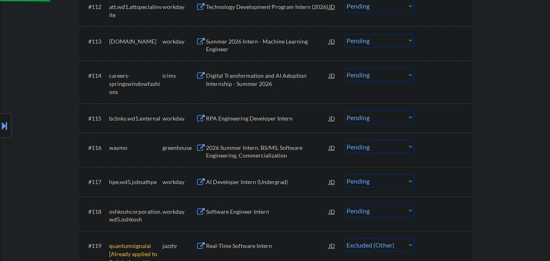
select select ""pending""
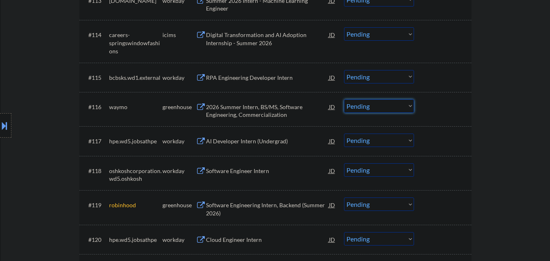
click at [377, 107] on select "Choose an option... Pending Applied Excluded (Questions) Excluded (Expired) Exc…" at bounding box center [379, 105] width 70 height 13
click at [344, 99] on select "Choose an option... Pending Applied Excluded (Questions) Excluded (Expired) Exc…" at bounding box center [379, 105] width 70 height 13
select select ""pending""
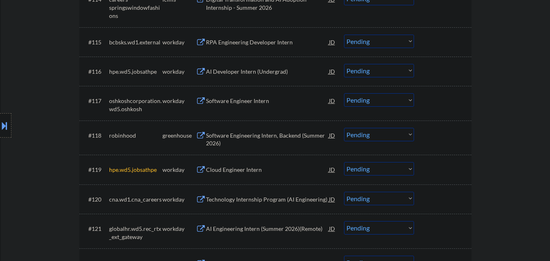
scroll to position [733, 0]
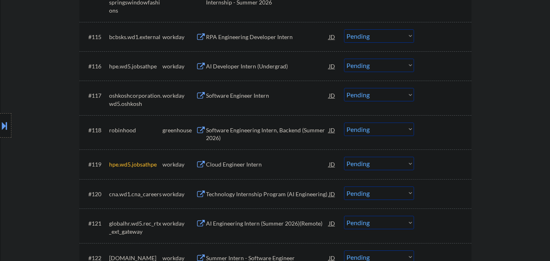
click at [382, 166] on select "Choose an option... Pending Applied Excluded (Questions) Excluded (Expired) Exc…" at bounding box center [379, 163] width 70 height 13
click at [344, 157] on select "Choose an option... Pending Applied Excluded (Questions) Excluded (Expired) Exc…" at bounding box center [379, 163] width 70 height 13
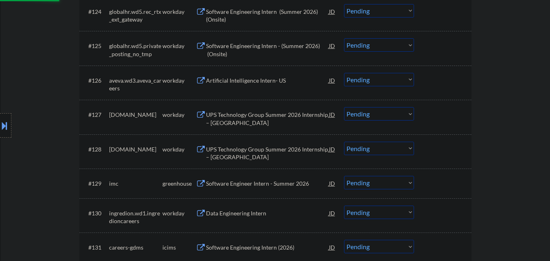
scroll to position [1059, 0]
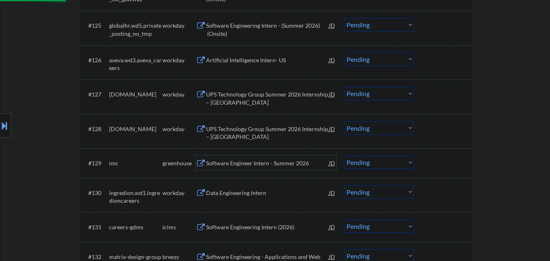
click at [270, 164] on div "Software Engineer Intern - Summer 2026" at bounding box center [267, 163] width 123 height 8
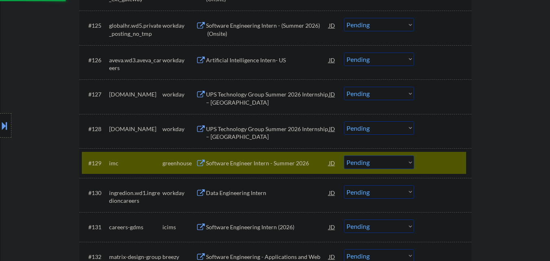
select select ""pending""
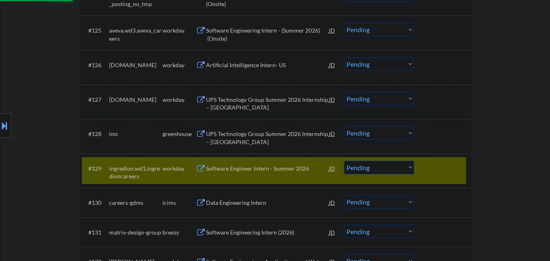
click at [431, 168] on div at bounding box center [444, 168] width 36 height 15
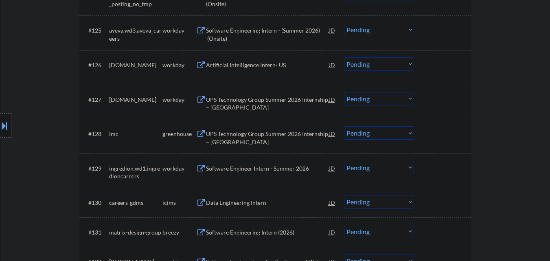
click at [446, 136] on div at bounding box center [444, 133] width 36 height 15
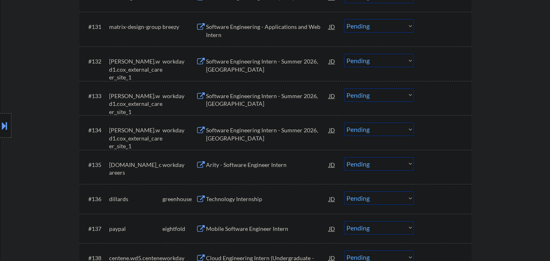
scroll to position [1262, 0]
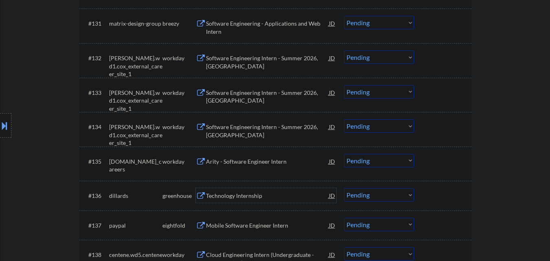
click at [267, 195] on div "Technology Internship" at bounding box center [267, 196] width 123 height 8
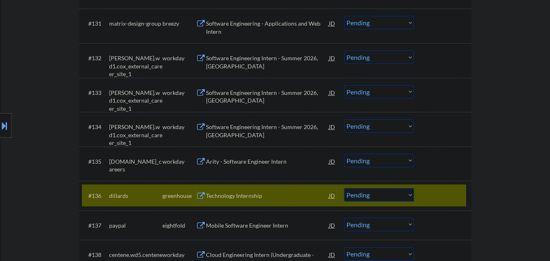
click at [114, 199] on div "Location Inclusions: country:[GEOGRAPHIC_DATA]" at bounding box center [73, 125] width 146 height 151
click at [115, 196] on div "Location Inclusions: country:[GEOGRAPHIC_DATA]" at bounding box center [73, 125] width 146 height 151
click at [118, 196] on div "Location Inclusions: country:[GEOGRAPHIC_DATA]" at bounding box center [73, 125] width 146 height 151
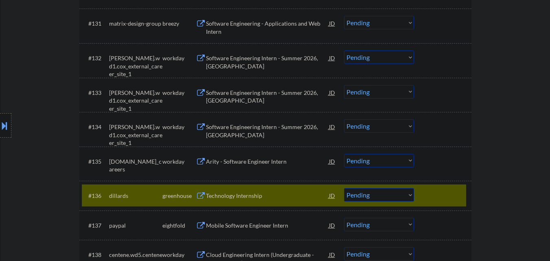
click at [118, 196] on div "Location Inclusions: country:[GEOGRAPHIC_DATA]" at bounding box center [73, 125] width 146 height 151
click at [115, 195] on div "Location Inclusions: country:[GEOGRAPHIC_DATA]" at bounding box center [73, 125] width 146 height 151
click at [112, 197] on div "Location Inclusions: country:[GEOGRAPHIC_DATA]" at bounding box center [73, 125] width 146 height 151
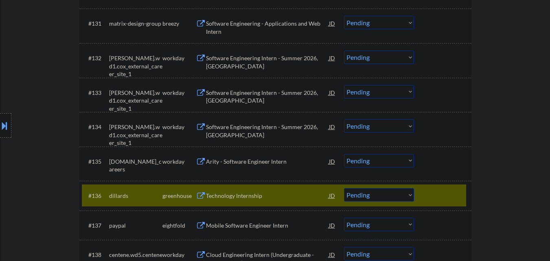
click at [111, 197] on div "Location Inclusions: country:[GEOGRAPHIC_DATA]" at bounding box center [73, 125] width 146 height 151
click at [109, 196] on div "Location Inclusions: country:[GEOGRAPHIC_DATA]" at bounding box center [73, 125] width 146 height 151
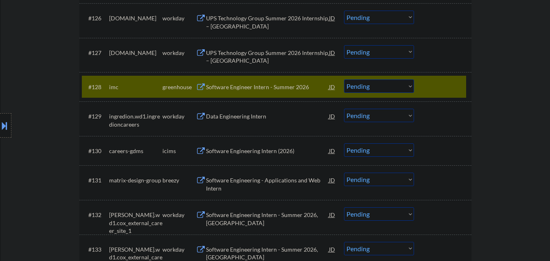
scroll to position [1099, 0]
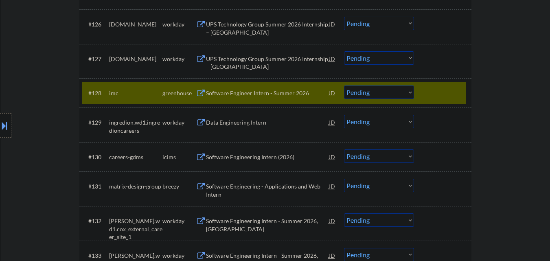
click at [372, 93] on select "Choose an option... Pending Applied Excluded (Questions) Excluded (Expired) Exc…" at bounding box center [379, 92] width 70 height 13
click at [344, 86] on select "Choose an option... Pending Applied Excluded (Questions) Excluded (Expired) Exc…" at bounding box center [379, 92] width 70 height 13
click at [424, 93] on div "#128 imc greenhouse Software Engineer Intern - Summer 2026 JD Choose an option.…" at bounding box center [274, 93] width 384 height 22
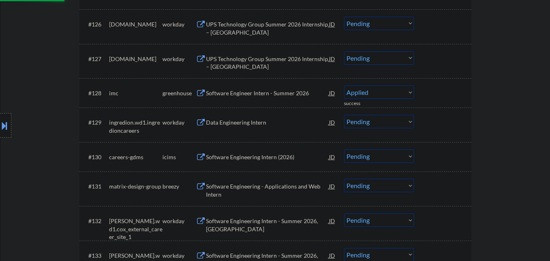
select select ""pending""
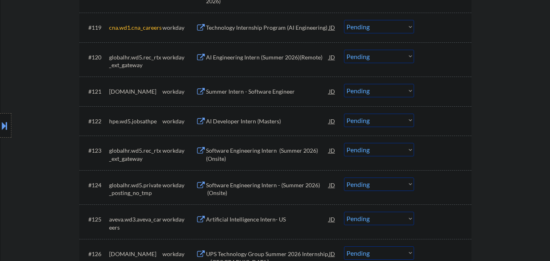
scroll to position [855, 0]
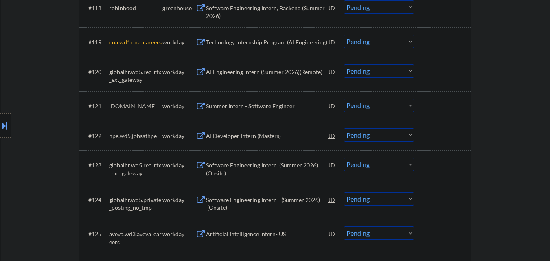
click at [398, 42] on select "Choose an option... Pending Applied Excluded (Questions) Excluded (Expired) Exc…" at bounding box center [379, 41] width 70 height 13
click at [344, 35] on select "Choose an option... Pending Applied Excluded (Questions) Excluded (Expired) Exc…" at bounding box center [379, 41] width 70 height 13
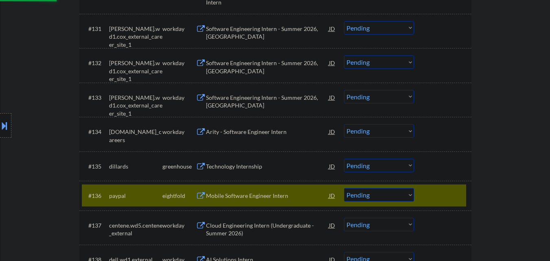
select select ""pending""
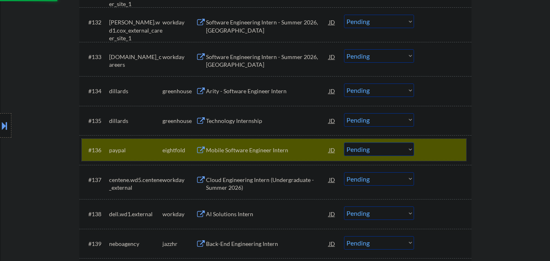
click at [447, 156] on div at bounding box center [444, 150] width 36 height 15
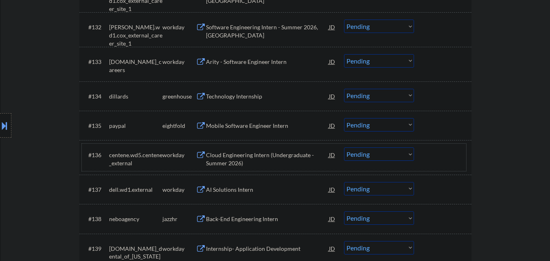
click at [253, 102] on div "Technology Internship" at bounding box center [267, 96] width 123 height 15
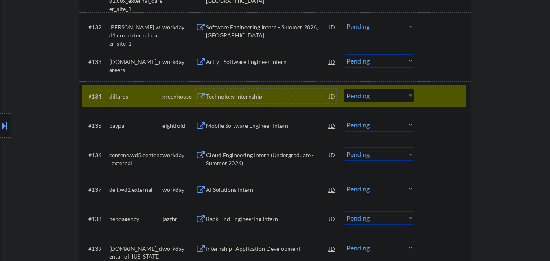
drag, startPoint x: 382, startPoint y: 97, endPoint x: 383, endPoint y: 101, distance: 4.3
click at [382, 97] on select "Choose an option... Pending Applied Excluded (Questions) Excluded (Expired) Exc…" at bounding box center [379, 95] width 70 height 13
click at [344, 89] on select "Choose an option... Pending Applied Excluded (Questions) Excluded (Expired) Exc…" at bounding box center [379, 95] width 70 height 13
click at [429, 100] on div at bounding box center [444, 96] width 36 height 15
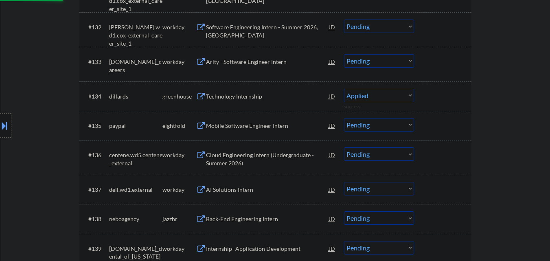
select select ""pending""
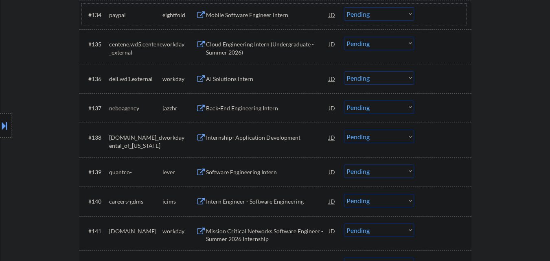
scroll to position [1425, 0]
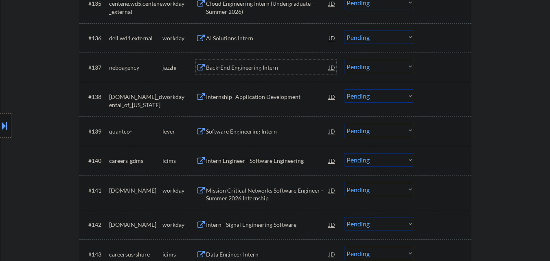
click at [251, 70] on div "Back-End Engineering Intern" at bounding box center [267, 68] width 123 height 8
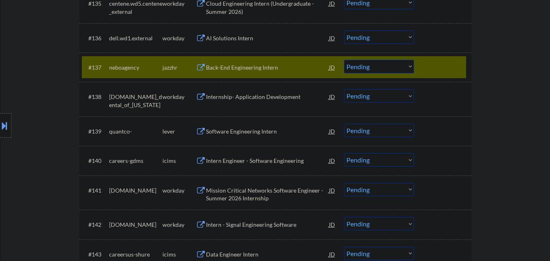
click at [252, 131] on div "Software Engineering Intern" at bounding box center [267, 131] width 123 height 8
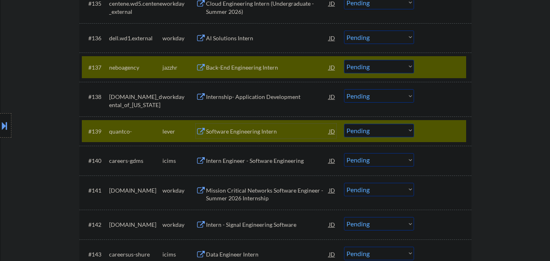
click at [386, 68] on select "Choose an option... Pending Applied Excluded (Questions) Excluded (Expired) Exc…" at bounding box center [379, 66] width 70 height 13
click at [344, 60] on select "Choose an option... Pending Applied Excluded (Questions) Excluded (Expired) Exc…" at bounding box center [379, 66] width 70 height 13
click at [441, 70] on div at bounding box center [444, 67] width 36 height 15
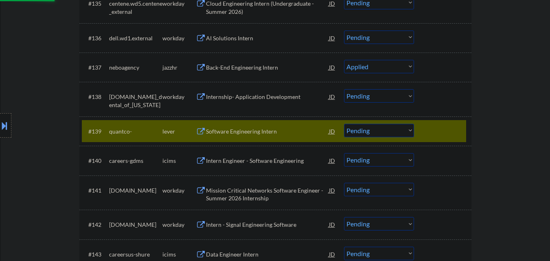
select select ""pending""
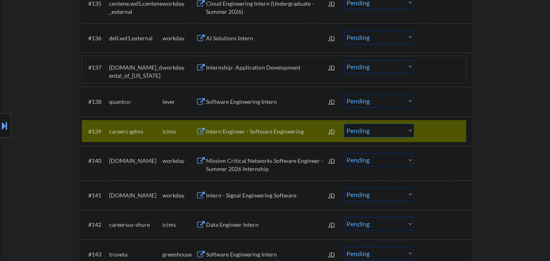
click at [388, 104] on select "Choose an option... Pending Applied Excluded (Questions) Excluded (Expired) Exc…" at bounding box center [379, 100] width 70 height 13
click at [344, 94] on select "Choose an option... Pending Applied Excluded (Questions) Excluded (Expired) Exc…" at bounding box center [379, 100] width 70 height 13
click at [428, 126] on div at bounding box center [444, 131] width 36 height 15
click at [425, 133] on div "#139 careers-gdms icims Intern Engineer - Software Engineering JD Choose an opt…" at bounding box center [274, 131] width 384 height 22
click at [447, 127] on div at bounding box center [444, 131] width 36 height 15
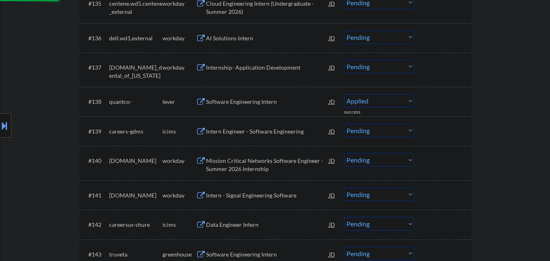
select select ""pending""
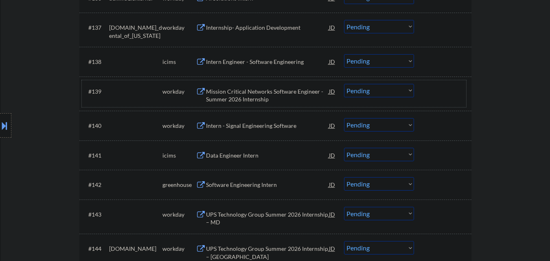
scroll to position [1466, 0]
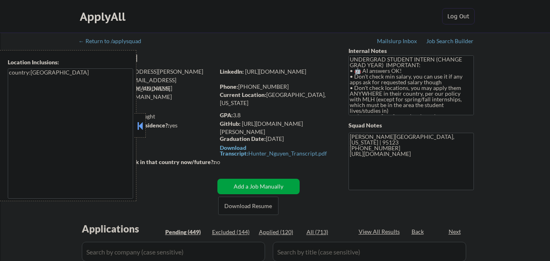
scroll to position [448, 0]
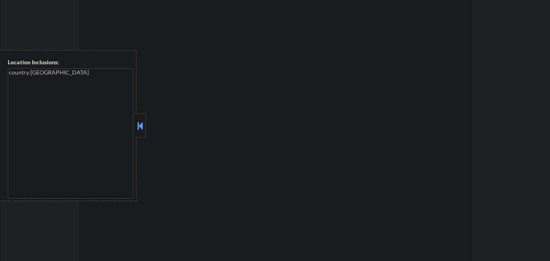
click at [136, 125] on button at bounding box center [140, 126] width 9 height 12
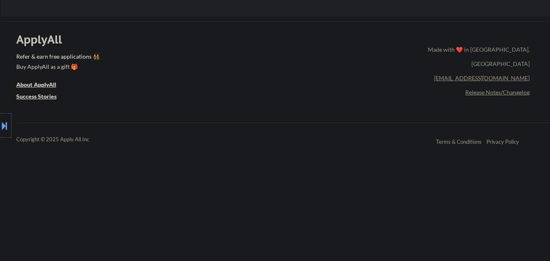
scroll to position [814, 0]
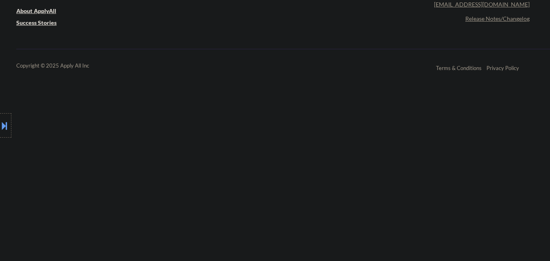
select select ""pending""
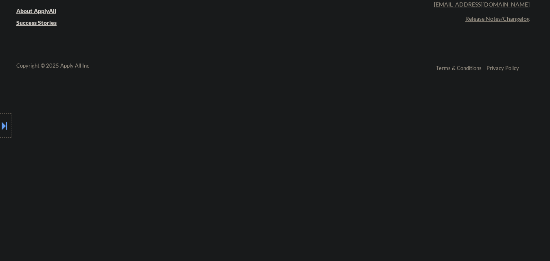
select select ""pending""
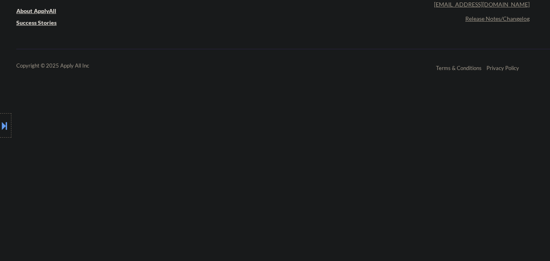
select select ""pending""
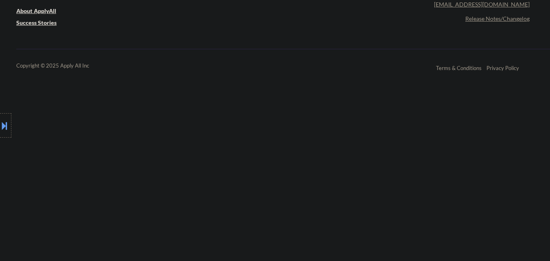
select select ""pending""
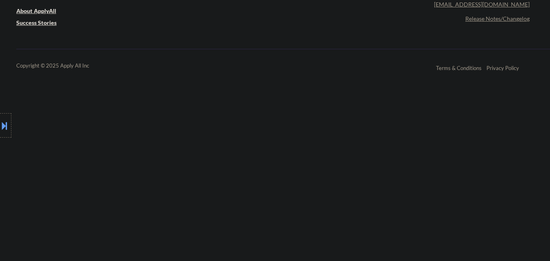
select select ""pending""
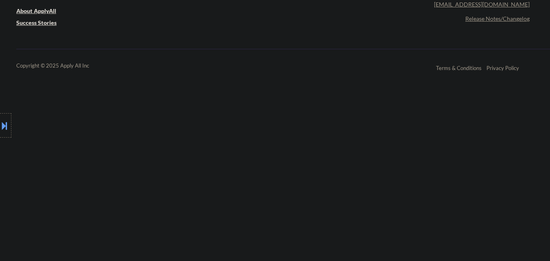
select select ""pending""
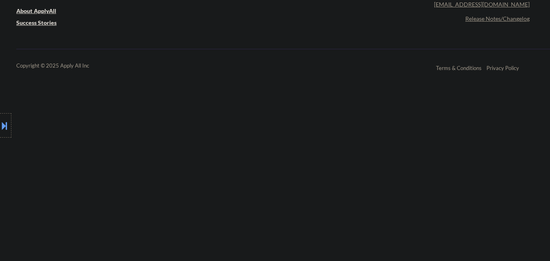
select select ""pending""
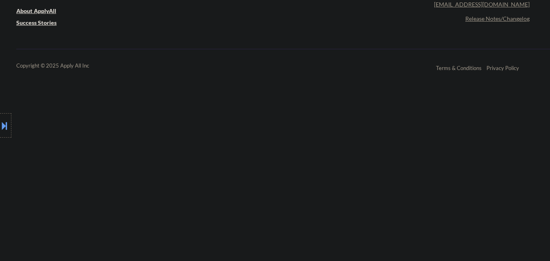
select select ""pending""
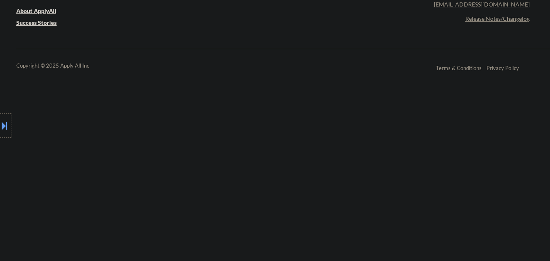
select select ""pending""
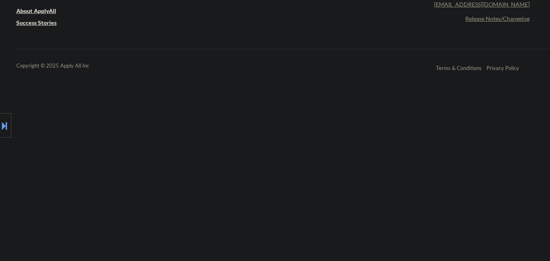
select select ""pending""
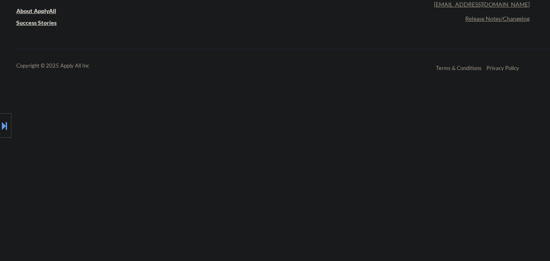
select select ""pending""
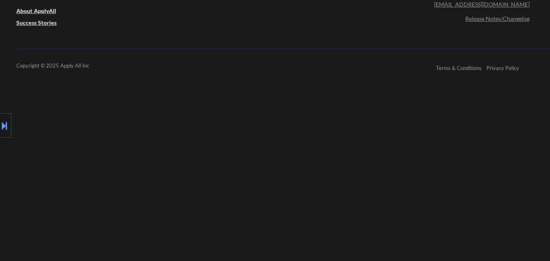
select select ""pending""
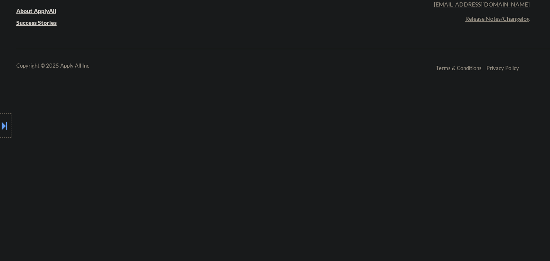
select select ""pending""
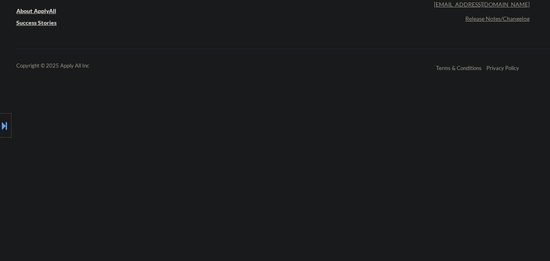
select select ""pending""
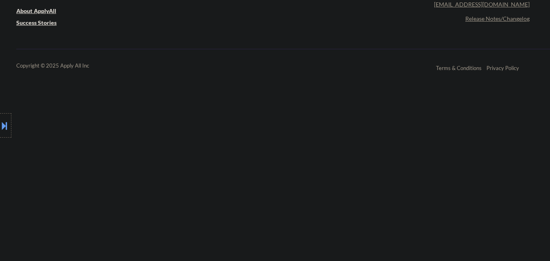
select select ""pending""
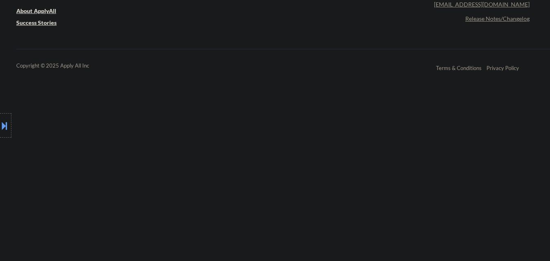
select select ""pending""
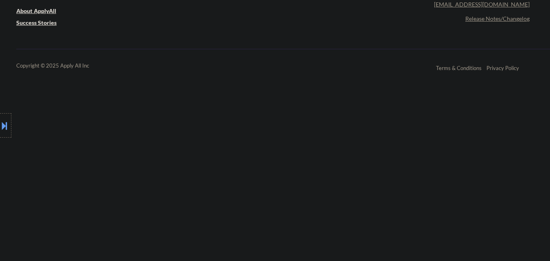
select select ""pending""
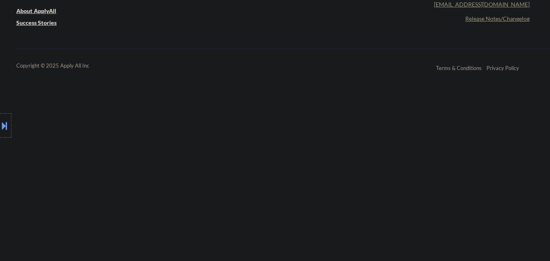
select select ""pending""
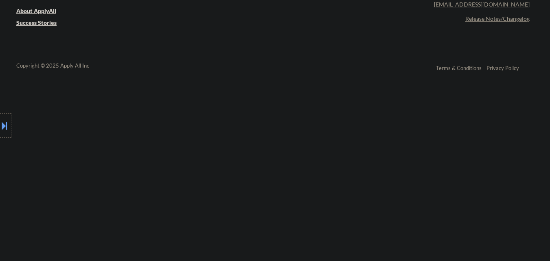
select select ""pending""
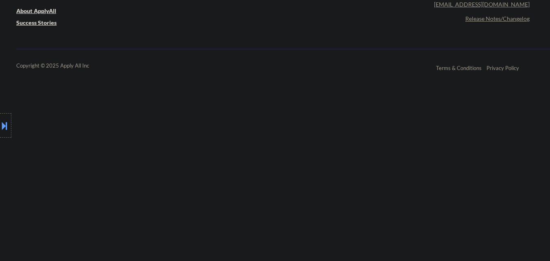
select select ""pending""
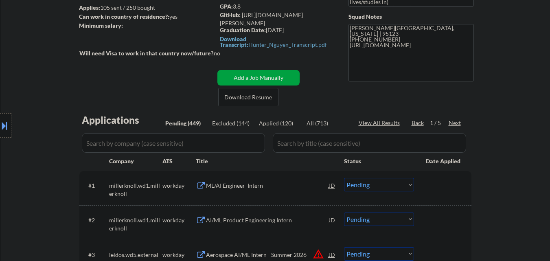
scroll to position [149, 0]
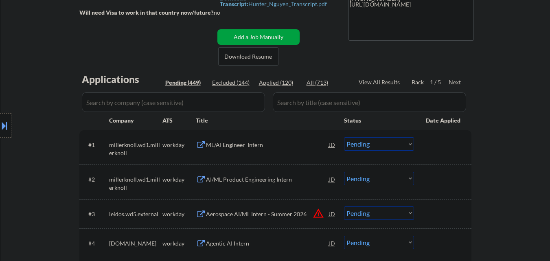
click at [458, 85] on div "Next" at bounding box center [455, 82] width 13 height 8
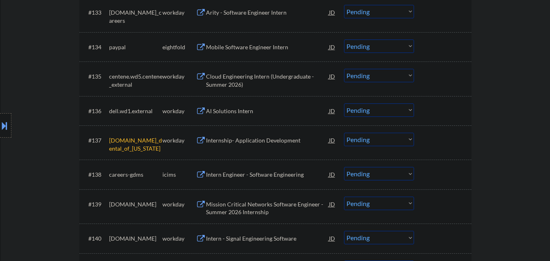
scroll to position [1371, 0]
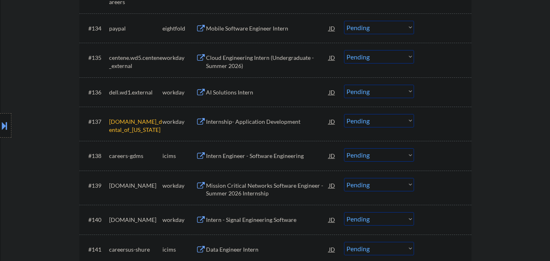
click at [382, 123] on select "Choose an option... Pending Applied Excluded (Questions) Excluded (Expired) Exc…" at bounding box center [379, 120] width 70 height 13
click at [344, 114] on select "Choose an option... Pending Applied Excluded (Questions) Excluded (Expired) Exc…" at bounding box center [379, 120] width 70 height 13
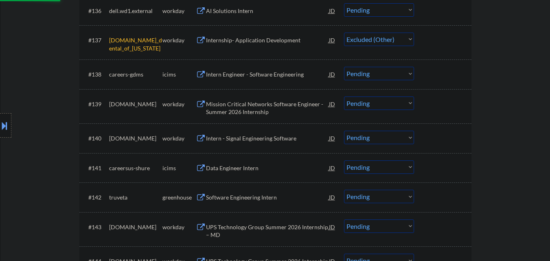
scroll to position [1493, 0]
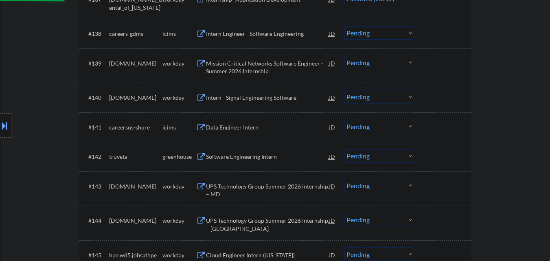
click at [249, 156] on div "Software Engineering Intern" at bounding box center [267, 157] width 123 height 8
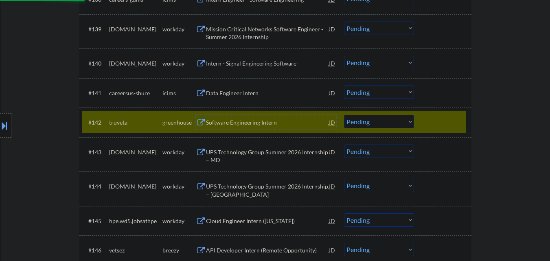
scroll to position [1575, 0]
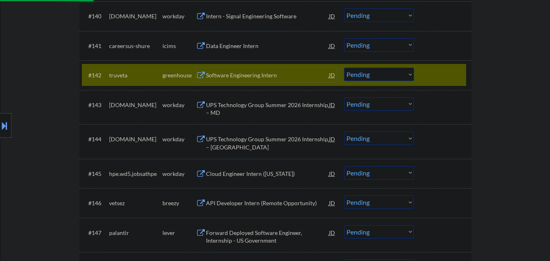
click at [444, 72] on div at bounding box center [444, 75] width 36 height 15
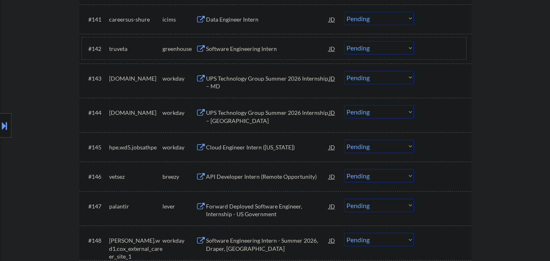
scroll to position [1615, 0]
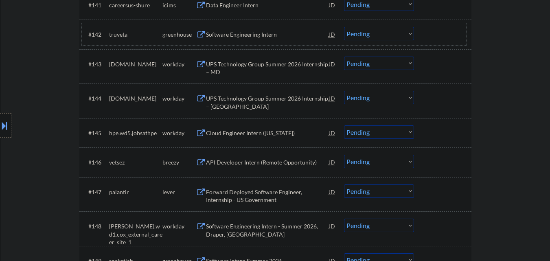
click at [270, 162] on div "API Developer Intern (Remote Opportunity)" at bounding box center [267, 162] width 123 height 8
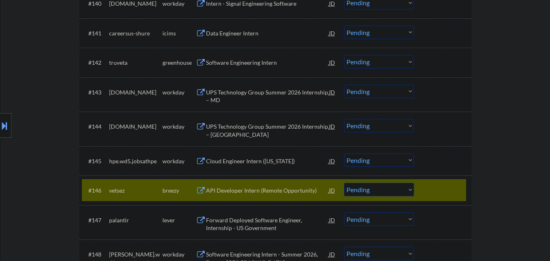
scroll to position [1575, 0]
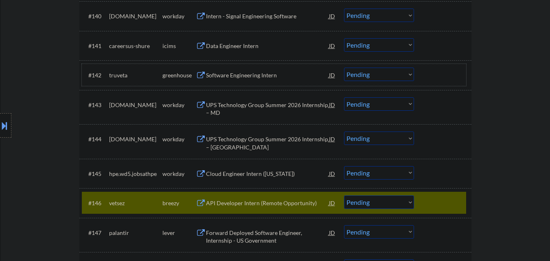
click at [439, 73] on div at bounding box center [444, 75] width 36 height 15
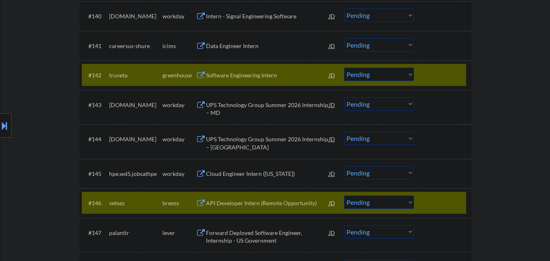
select select ""pending""
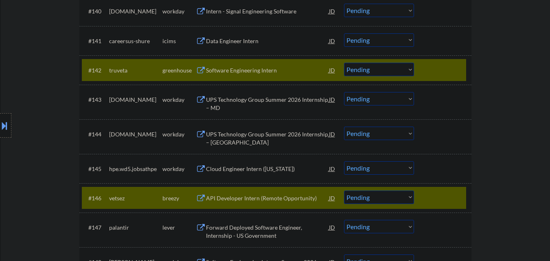
click at [373, 203] on select "Choose an option... Pending Applied Excluded (Questions) Excluded (Expired) Exc…" at bounding box center [379, 197] width 70 height 13
click at [394, 203] on select "Choose an option... Pending Applied Excluded (Questions) Excluded (Expired) Exc…" at bounding box center [379, 197] width 70 height 13
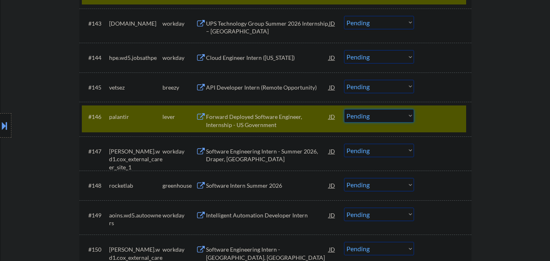
scroll to position [1615, 0]
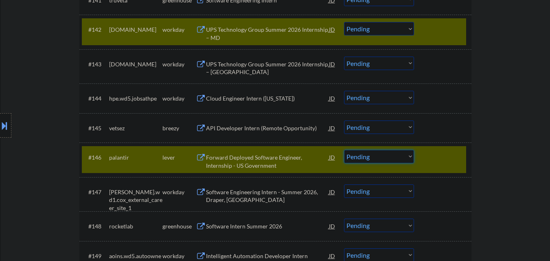
click at [448, 160] on div at bounding box center [444, 157] width 36 height 15
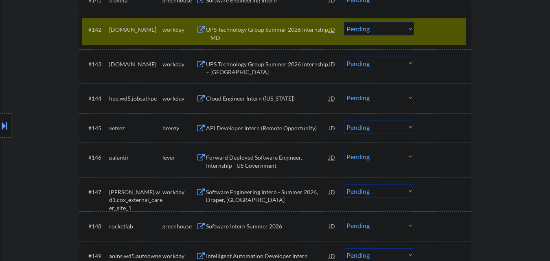
click at [388, 131] on select "Choose an option... Pending Applied Excluded (Questions) Excluded (Expired) Exc…" at bounding box center [379, 127] width 70 height 13
click at [344, 121] on select "Choose an option... Pending Applied Excluded (Questions) Excluded (Expired) Exc…" at bounding box center [379, 127] width 70 height 13
click at [441, 36] on div at bounding box center [444, 29] width 36 height 15
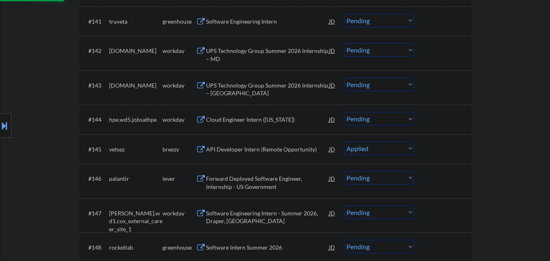
scroll to position [1575, 0]
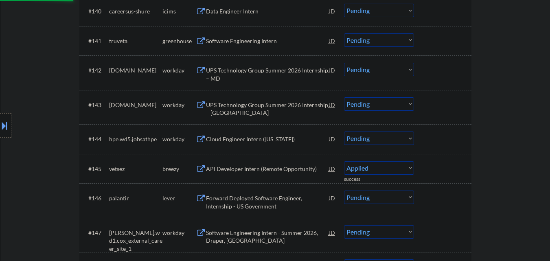
select select ""pending""
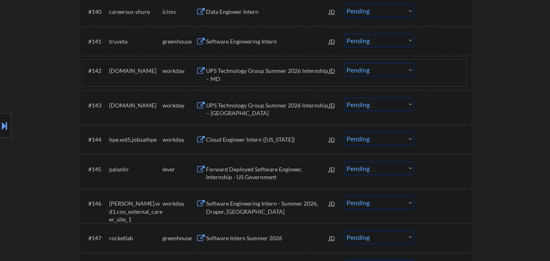
scroll to position [1534, 0]
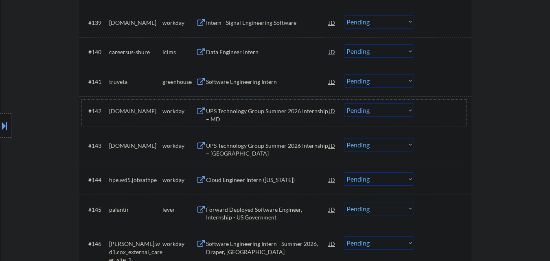
click at [375, 85] on select "Choose an option... Pending Applied Excluded (Questions) Excluded (Expired) Exc…" at bounding box center [379, 80] width 70 height 13
click at [344, 74] on select "Choose an option... Pending Applied Excluded (Questions) Excluded (Expired) Exc…" at bounding box center [379, 80] width 70 height 13
select select ""pending""
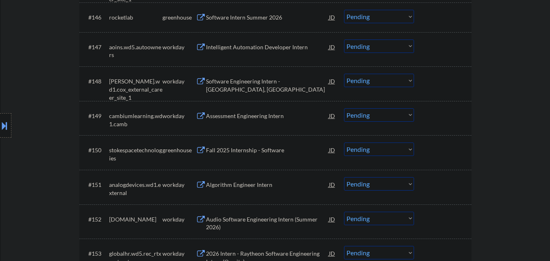
scroll to position [1819, 0]
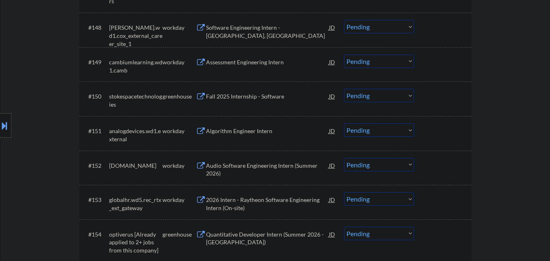
click at [247, 102] on div "Fall 2025 Internship - Software" at bounding box center [267, 96] width 123 height 15
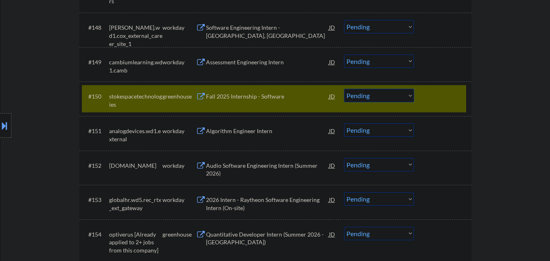
click at [239, 235] on div "Quantitative Developer Intern (Summer 2026 - Austin)" at bounding box center [267, 238] width 123 height 16
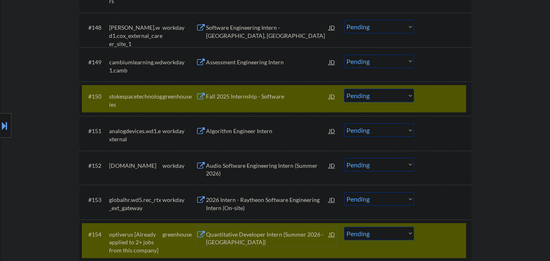
click at [376, 99] on select "Choose an option... Pending Applied Excluded (Questions) Excluded (Expired) Exc…" at bounding box center [379, 95] width 70 height 13
click at [344, 89] on select "Choose an option... Pending Applied Excluded (Questions) Excluded (Expired) Exc…" at bounding box center [379, 95] width 70 height 13
click at [431, 102] on div at bounding box center [444, 96] width 36 height 15
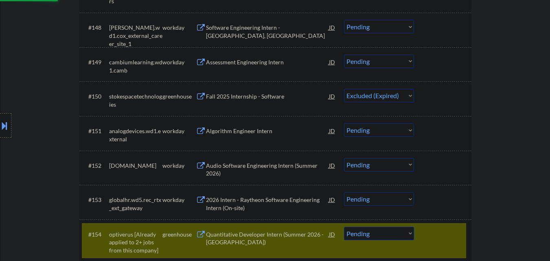
select select ""pending""
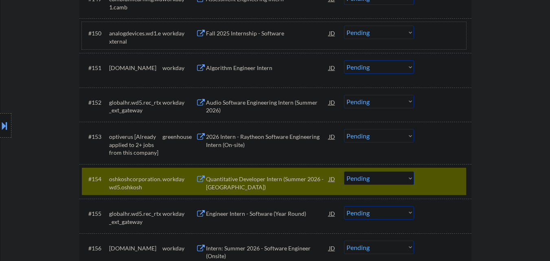
scroll to position [1900, 0]
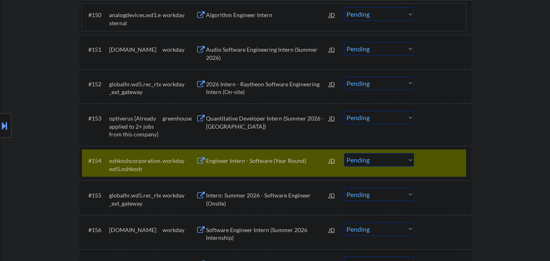
click at [434, 160] on div at bounding box center [444, 160] width 36 height 15
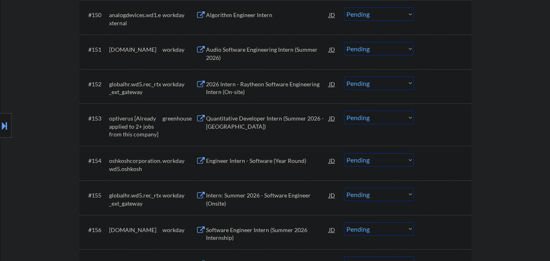
click at [395, 121] on select "Choose an option... Pending Applied Excluded (Questions) Excluded (Expired) Exc…" at bounding box center [379, 117] width 70 height 13
click at [344, 111] on select "Choose an option... Pending Applied Excluded (Questions) Excluded (Expired) Exc…" at bounding box center [379, 117] width 70 height 13
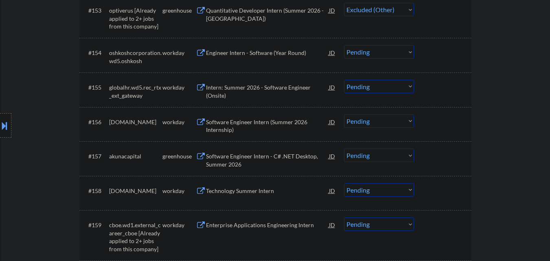
scroll to position [2022, 0]
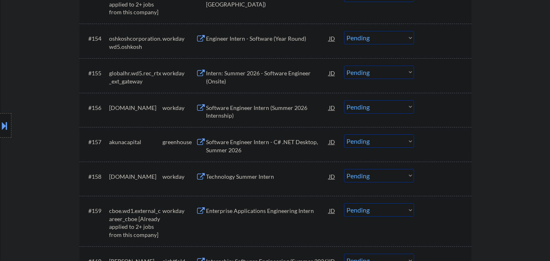
click at [287, 142] on div "Software Engineer Intern - C# .NET Desktop, Summer 2026" at bounding box center [267, 146] width 123 height 16
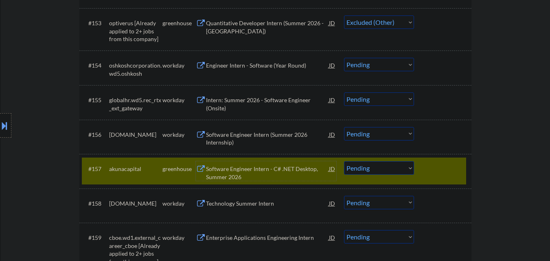
scroll to position [1982, 0]
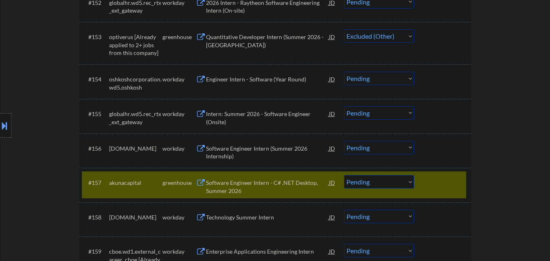
select select ""pending""
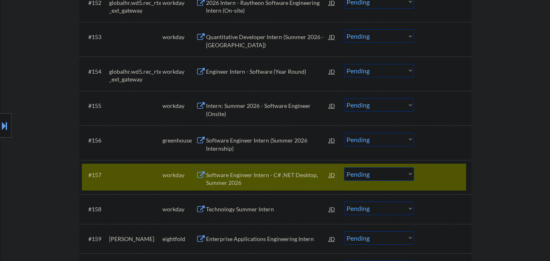
click at [442, 167] on div at bounding box center [444, 174] width 36 height 15
click at [441, 167] on div at bounding box center [444, 174] width 36 height 15
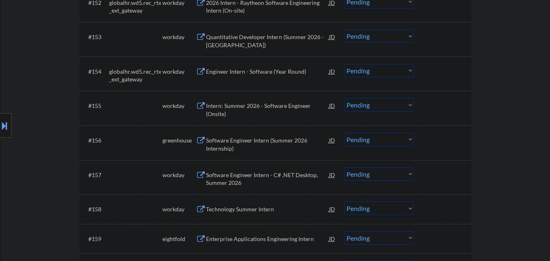
scroll to position [2063, 0]
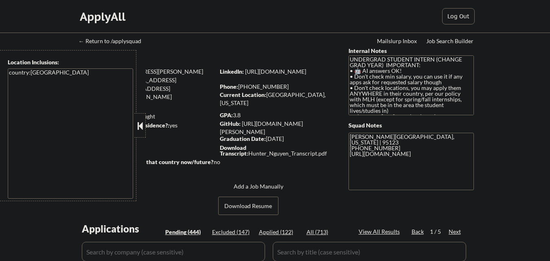
select select ""pending""
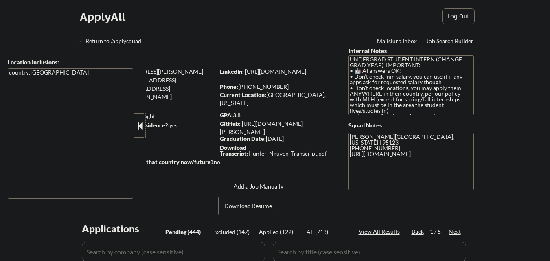
select select ""pending""
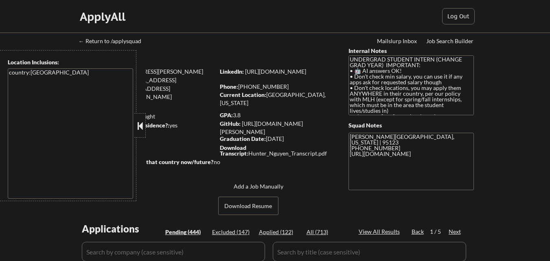
select select ""pending""
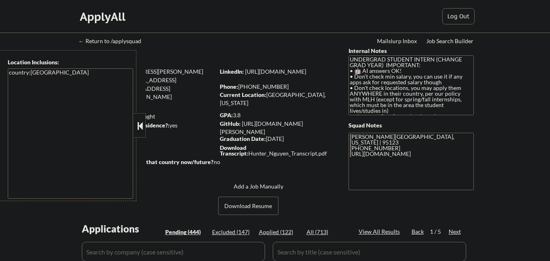
select select ""pending""
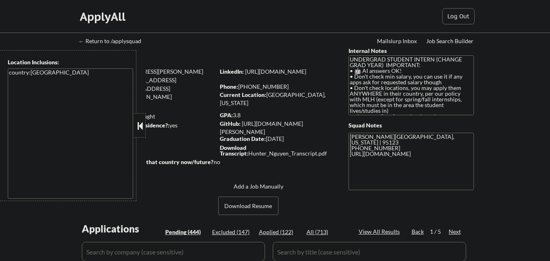
select select ""pending""
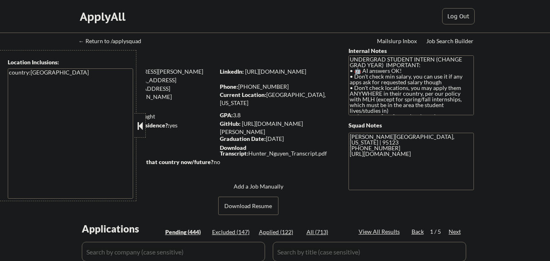
select select ""pending""
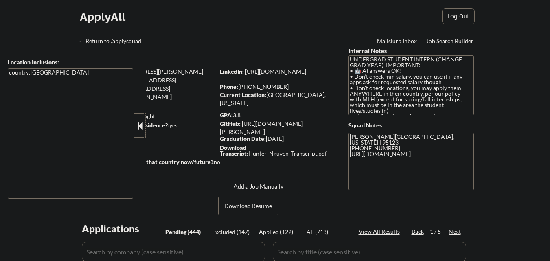
select select ""pending""
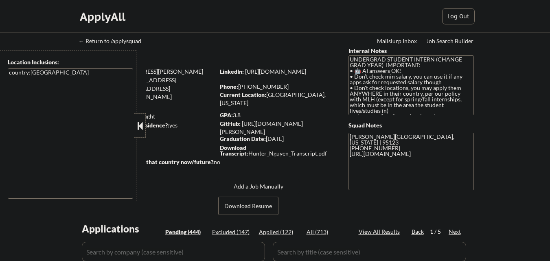
select select ""pending""
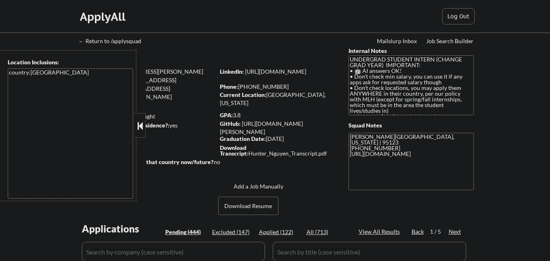
select select ""pending""
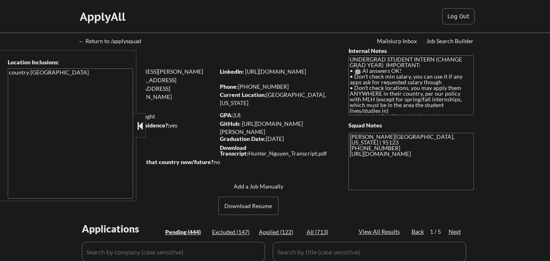
select select ""pending""
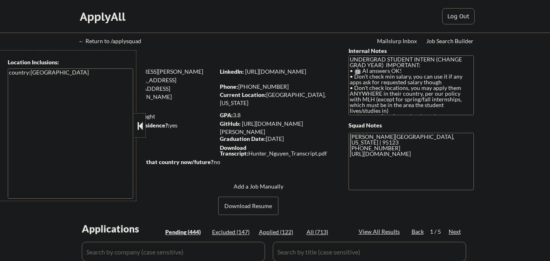
select select ""pending""
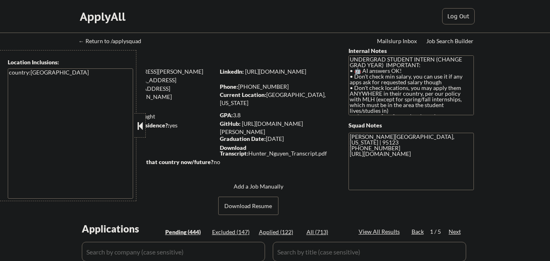
select select ""pending""
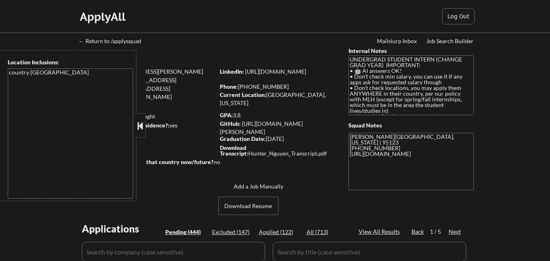
select select ""pending""
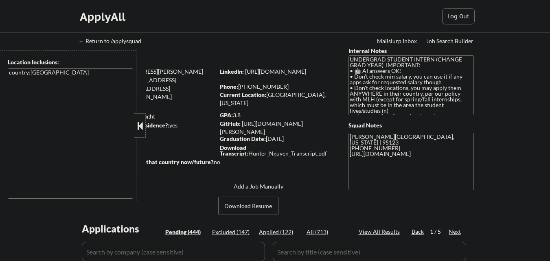
select select ""pending""
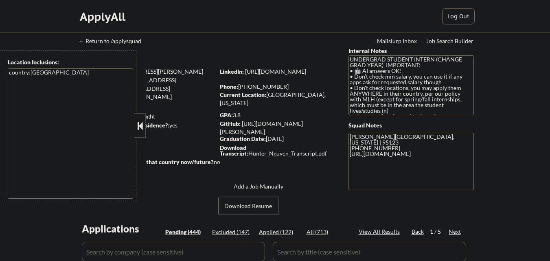
select select ""pending""
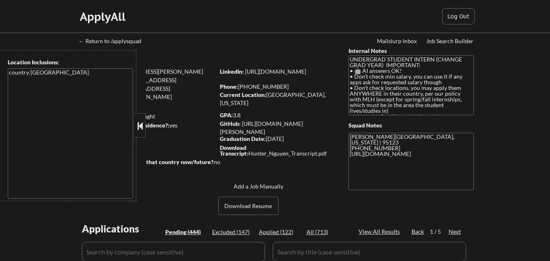
select select ""pending""
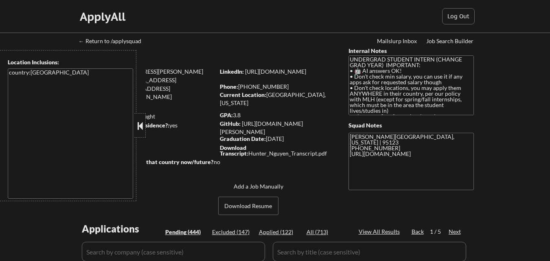
select select ""pending""
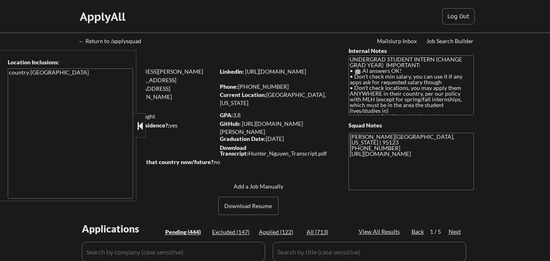
select select ""pending""
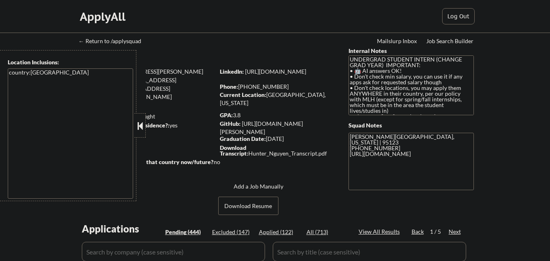
select select ""pending""
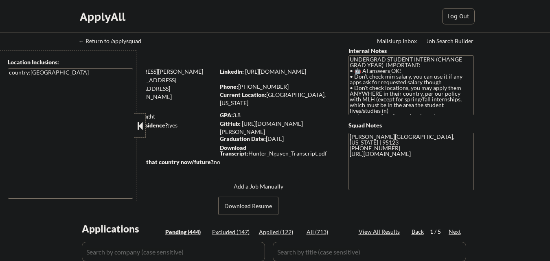
select select ""pending""
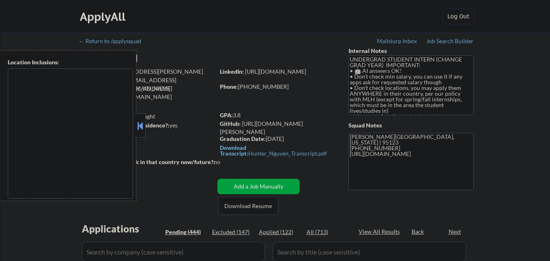
click at [137, 127] on button at bounding box center [140, 126] width 9 height 12
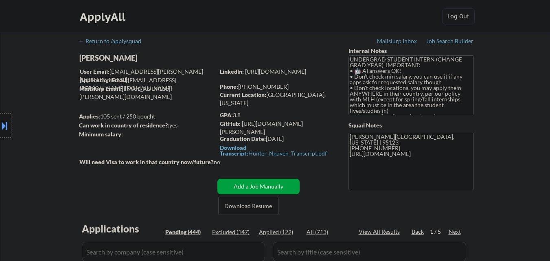
select select ""pending""
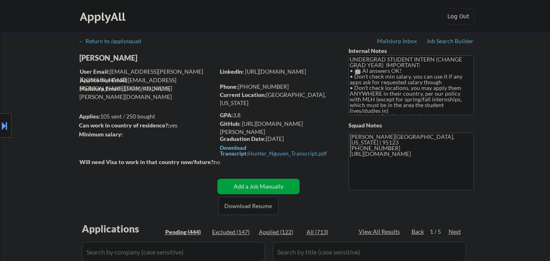
select select ""pending""
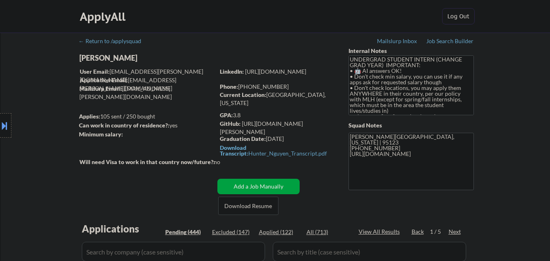
select select ""pending""
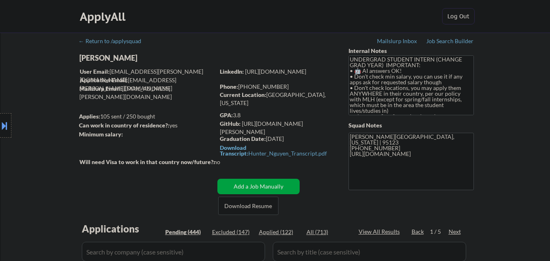
select select ""pending""
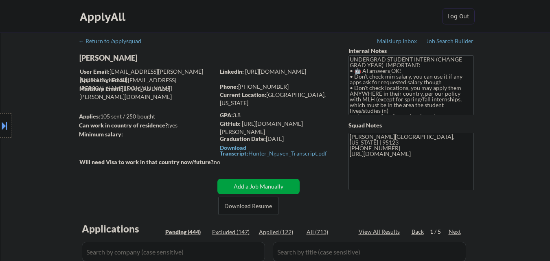
select select ""pending""
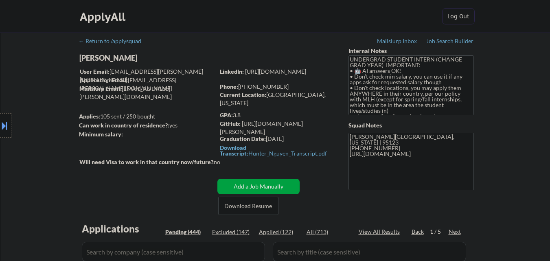
select select ""pending""
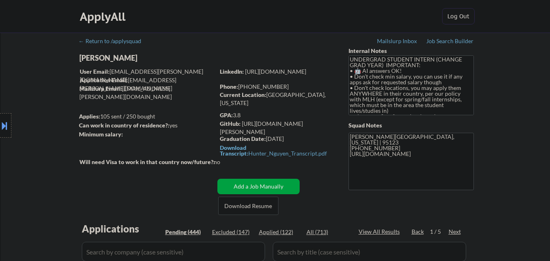
select select ""pending""
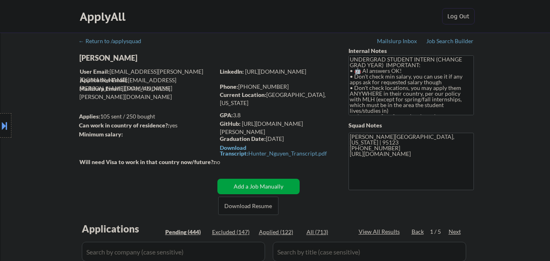
select select ""pending""
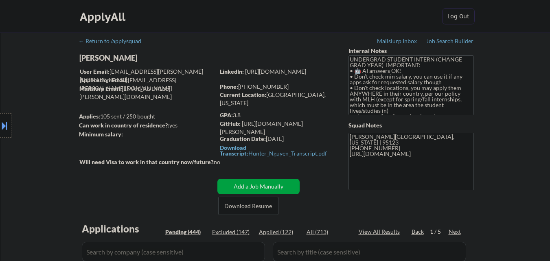
select select ""pending""
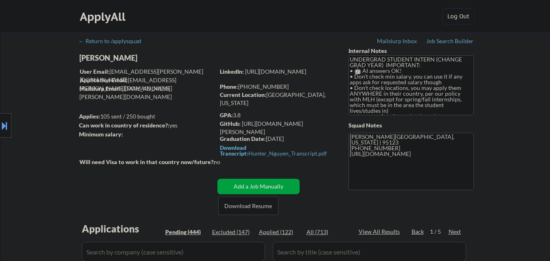
select select ""pending""
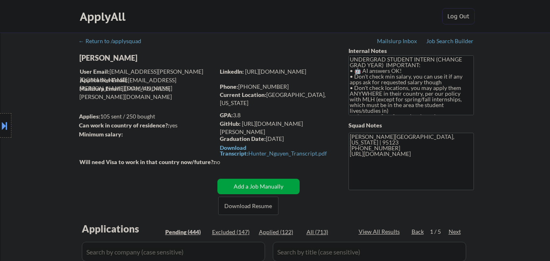
select select ""pending""
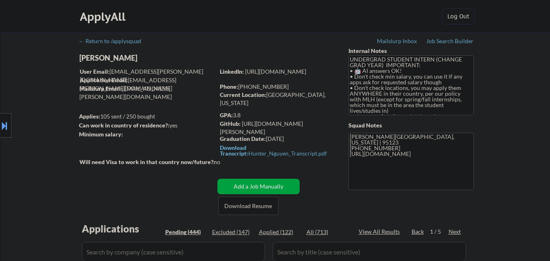
select select ""pending""
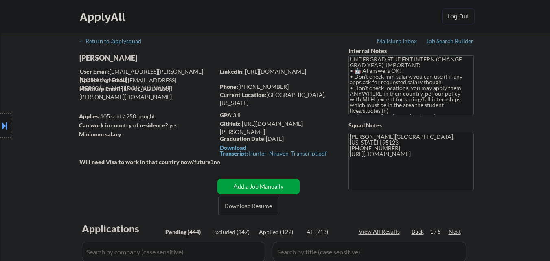
select select ""pending""
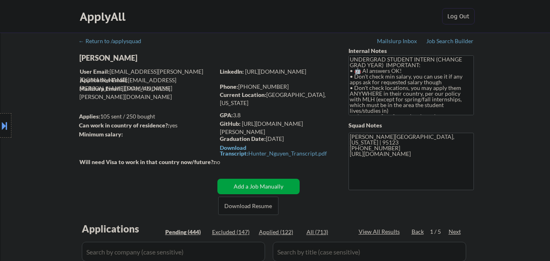
select select ""pending""
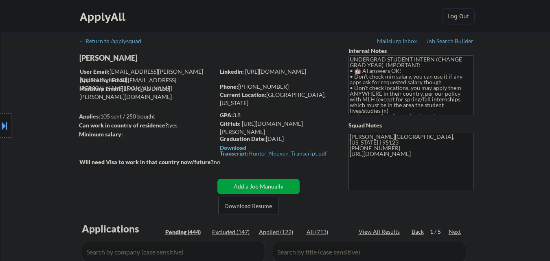
select select ""pending""
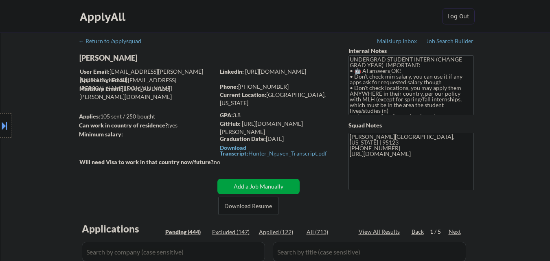
select select ""pending""
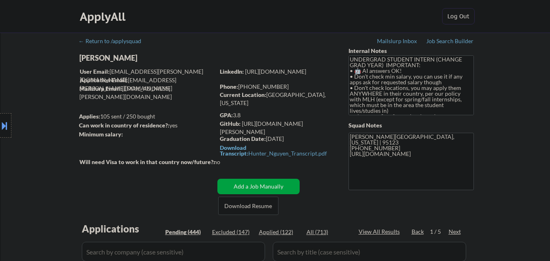
select select ""pending""
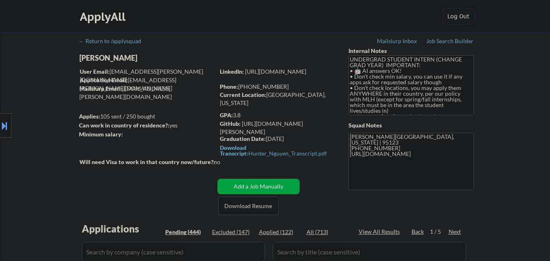
select select ""pending""
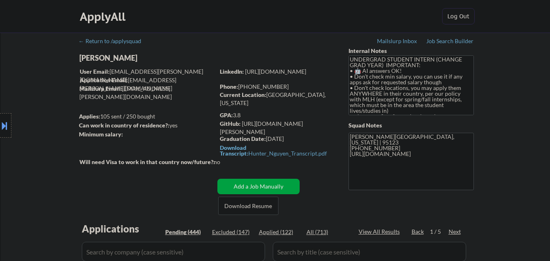
select select ""pending""
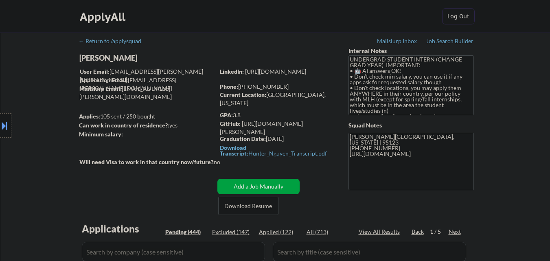
select select ""pending""
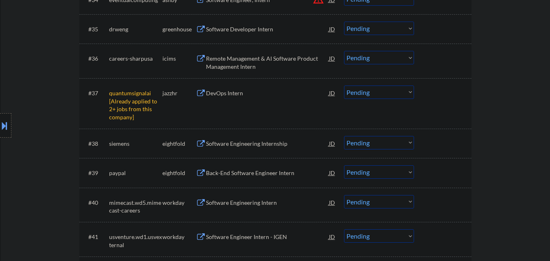
scroll to position [1384, 0]
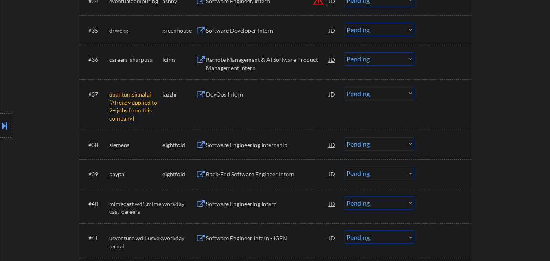
drag, startPoint x: 404, startPoint y: 93, endPoint x: 406, endPoint y: 99, distance: 6.6
click at [404, 93] on select "Choose an option... Pending Applied Excluded (Questions) Excluded (Expired) Exc…" at bounding box center [379, 93] width 70 height 13
click at [344, 87] on select "Choose an option... Pending Applied Excluded (Questions) Excluded (Expired) Exc…" at bounding box center [379, 93] width 70 height 13
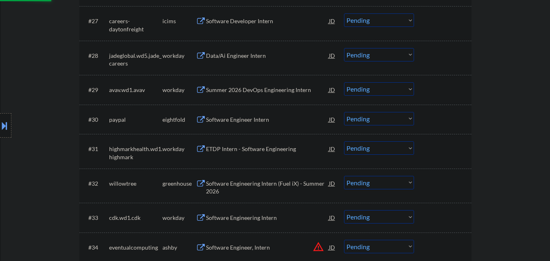
scroll to position [1303, 0]
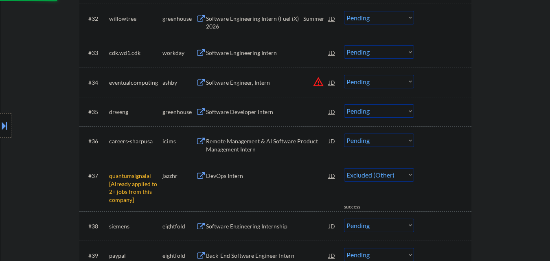
select select ""pending""
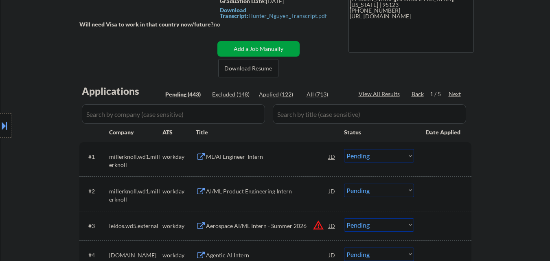
scroll to position [81, 0]
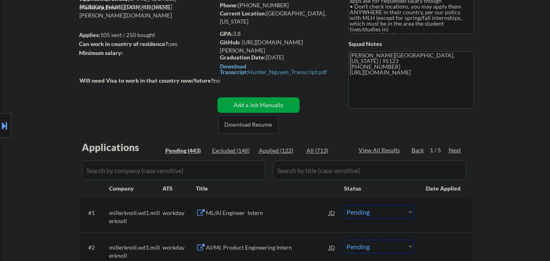
click at [459, 151] on div "Next" at bounding box center [455, 150] width 13 height 8
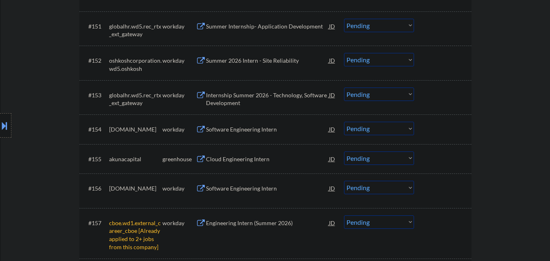
scroll to position [2077, 0]
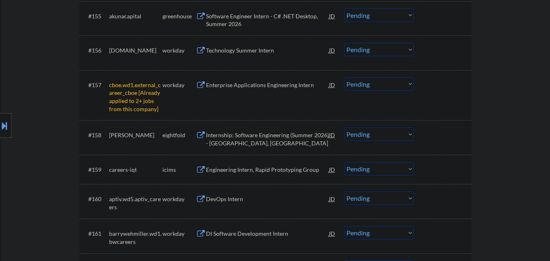
click at [384, 83] on select "Choose an option... Pending Applied Excluded (Questions) Excluded (Expired) Exc…" at bounding box center [379, 83] width 70 height 13
click at [344, 77] on select "Choose an option... Pending Applied Excluded (Questions) Excluded (Expired) Exc…" at bounding box center [379, 83] width 70 height 13
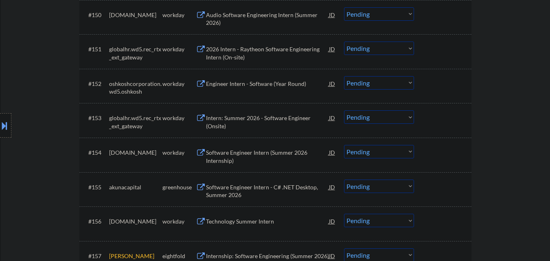
scroll to position [1954, 0]
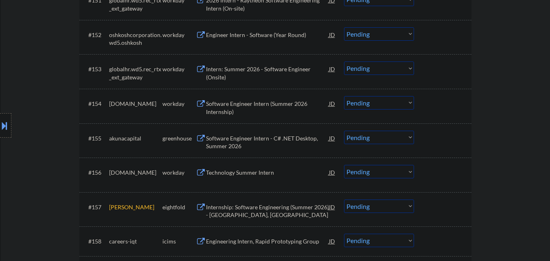
click at [110, 138] on div "Location Inclusions: country:US" at bounding box center [73, 125] width 146 height 151
drag, startPoint x: 110, startPoint y: 138, endPoint x: 140, endPoint y: 139, distance: 30.5
click at [135, 139] on div "Location Inclusions: country:US" at bounding box center [73, 125] width 146 height 151
click at [140, 139] on div "Location Inclusions: country:US" at bounding box center [73, 125] width 146 height 151
drag, startPoint x: 140, startPoint y: 139, endPoint x: 112, endPoint y: 136, distance: 28.7
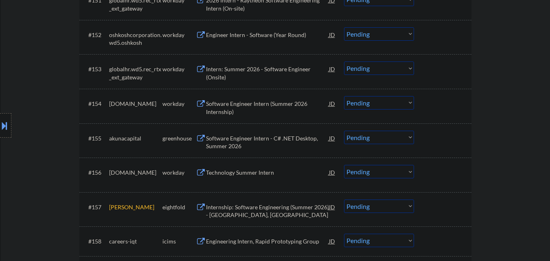
click at [110, 138] on div "Location Inclusions: country:US" at bounding box center [73, 125] width 146 height 151
click at [127, 136] on div "Location Inclusions: country:US" at bounding box center [73, 125] width 146 height 151
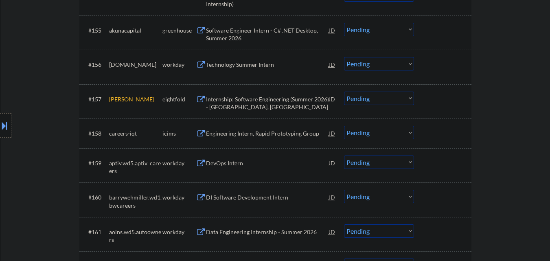
scroll to position [2077, 0]
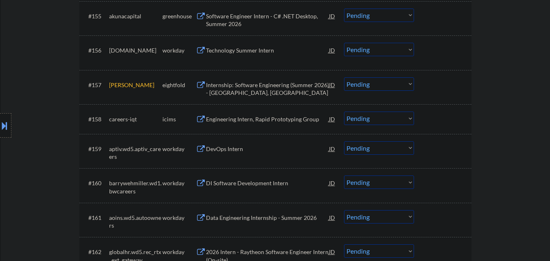
click at [406, 86] on select "Choose an option... Pending Applied Excluded (Questions) Excluded (Expired) Exc…" at bounding box center [379, 83] width 70 height 13
click at [344, 77] on select "Choose an option... Pending Applied Excluded (Questions) Excluded (Expired) Exc…" at bounding box center [379, 83] width 70 height 13
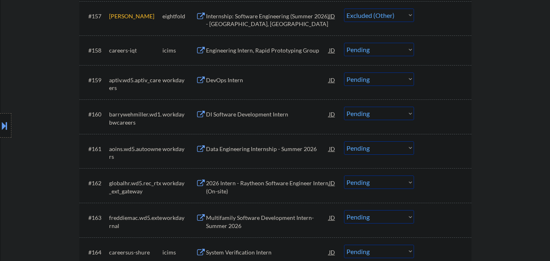
scroll to position [2036, 0]
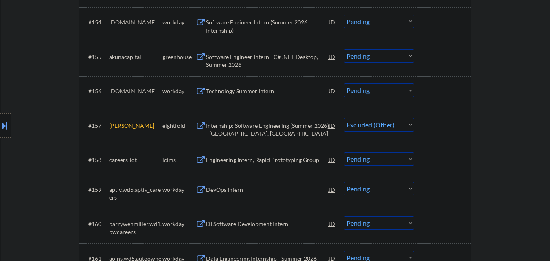
select select ""pending""
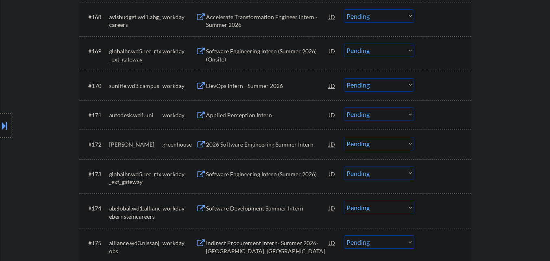
scroll to position [2565, 0]
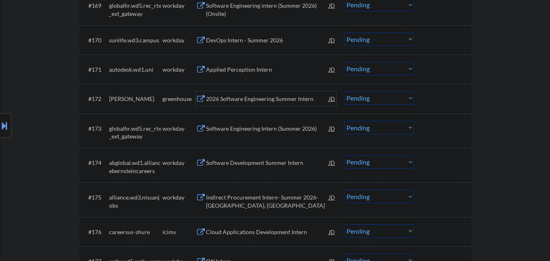
click at [272, 100] on div "2026 Software Engineering Summer Intern" at bounding box center [267, 99] width 123 height 8
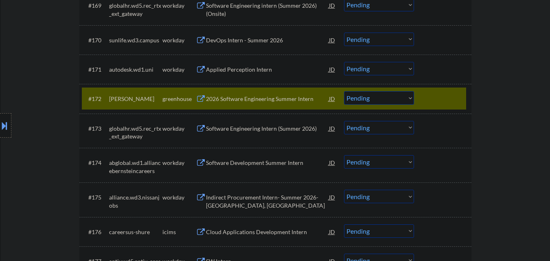
select select ""PLACEHOLDER_1427118222253""
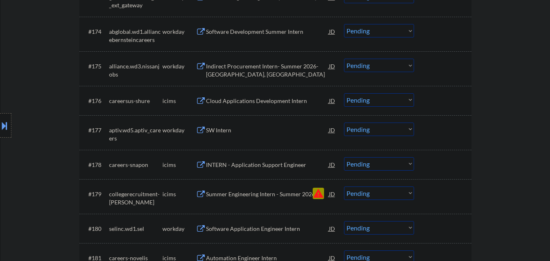
scroll to position [2728, 0]
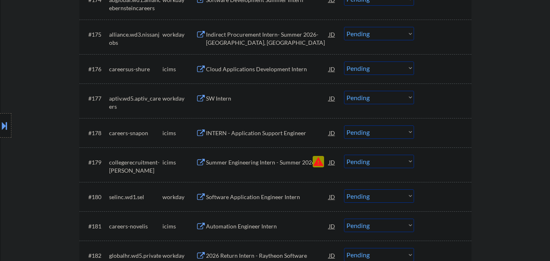
click at [381, 161] on select "Choose an option... Pending Applied Excluded (Questions) Excluded (Expired) Exc…" at bounding box center [379, 161] width 70 height 13
select select ""pending""
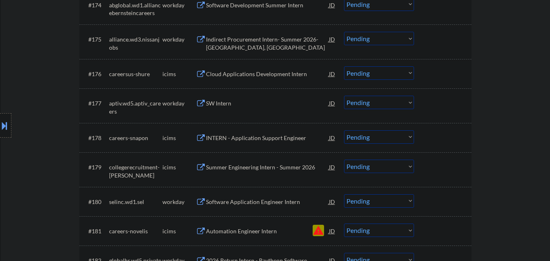
scroll to position [2810, 0]
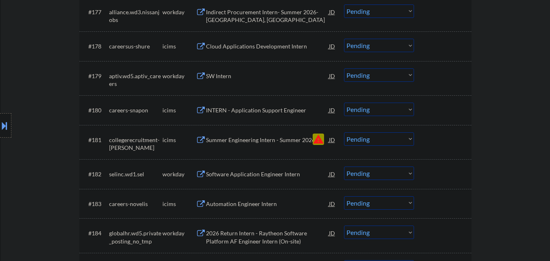
click at [407, 138] on select "Choose an option... Pending Applied Excluded (Questions) Excluded (Expired) Exc…" at bounding box center [379, 138] width 70 height 13
select select ""excluded__blocklist_""
click at [344, 132] on select "Choose an option... Pending Applied Excluded (Questions) Excluded (Expired) Exc…" at bounding box center [379, 138] width 70 height 13
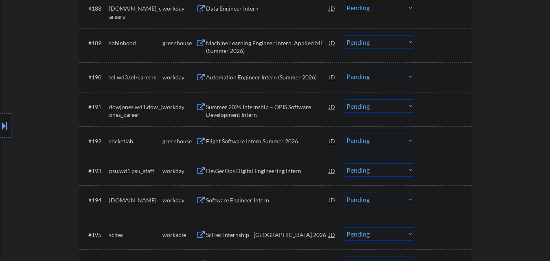
scroll to position [3176, 0]
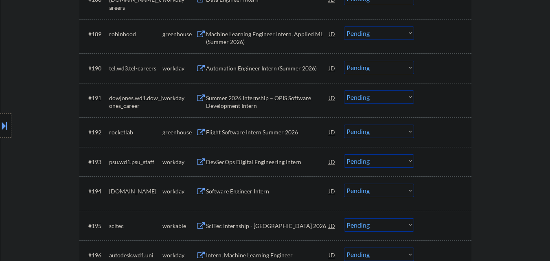
click at [268, 133] on div "Flight Software Intern Summer 2026" at bounding box center [267, 132] width 123 height 8
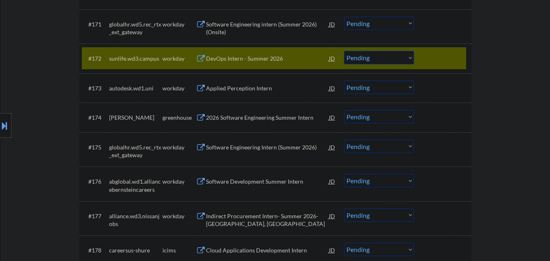
scroll to position [2606, 0]
click at [442, 56] on div at bounding box center [444, 57] width 36 height 15
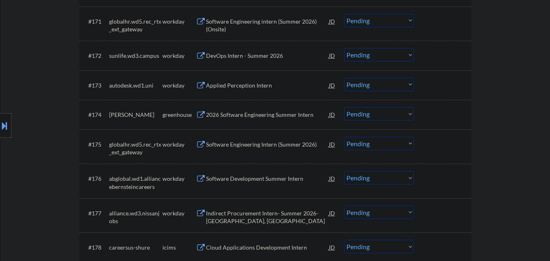
scroll to position [2647, 0]
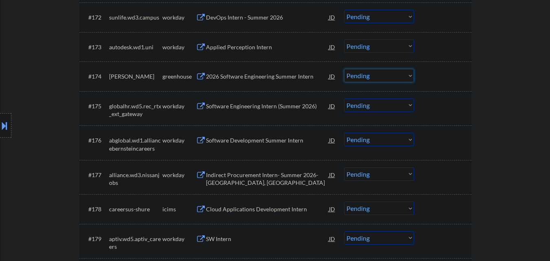
click at [372, 74] on select "Choose an option... Pending Applied Excluded (Questions) Excluded (Expired) Exc…" at bounding box center [379, 75] width 70 height 13
click at [344, 69] on select "Choose an option... Pending Applied Excluded (Questions) Excluded (Expired) Exc…" at bounding box center [379, 75] width 70 height 13
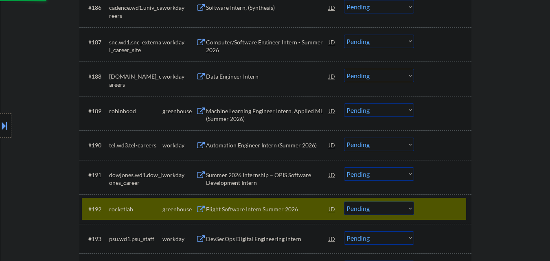
select select ""pending""
select select ""excluded__blocklist_""
select select ""pending""
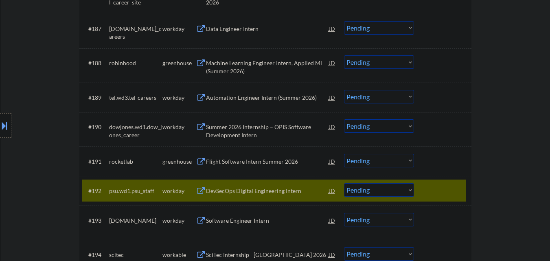
scroll to position [3135, 0]
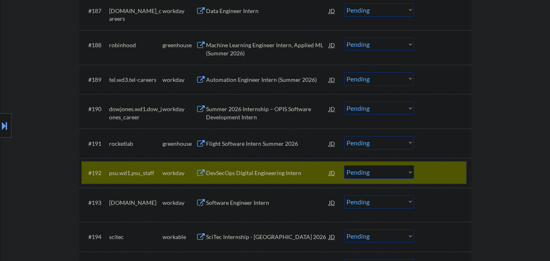
click at [431, 168] on div at bounding box center [444, 172] width 36 height 15
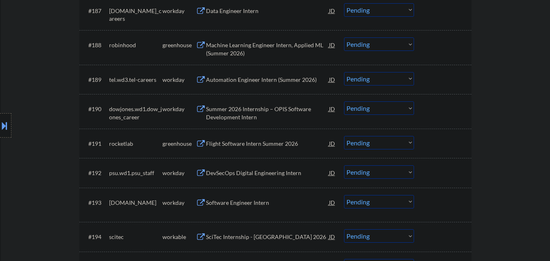
click at [428, 149] on div at bounding box center [444, 143] width 36 height 15
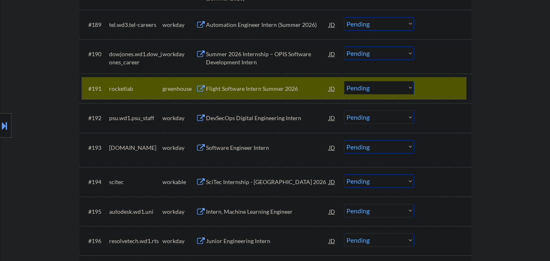
scroll to position [3217, 0]
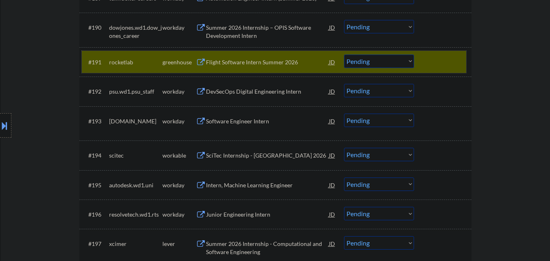
click at [449, 63] on div at bounding box center [444, 62] width 36 height 15
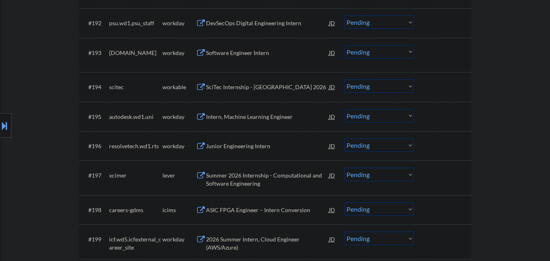
scroll to position [3298, 0]
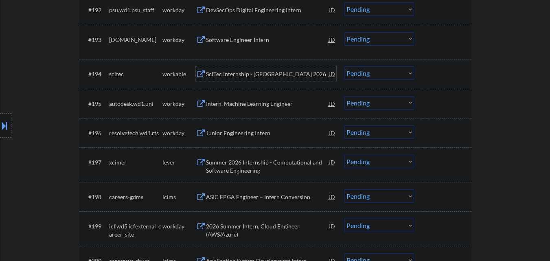
click at [280, 72] on div "SciTec Internship - Boulder 2026" at bounding box center [267, 74] width 123 height 8
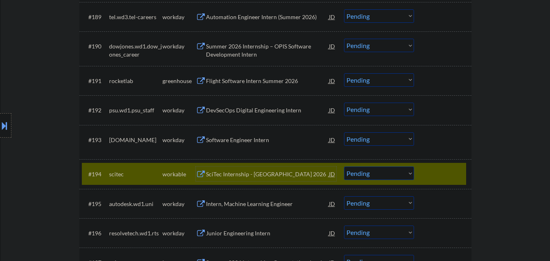
scroll to position [3206, 0]
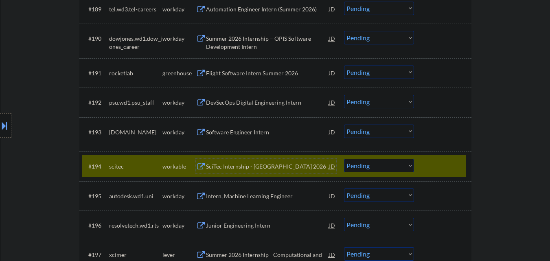
click at [408, 164] on select "Choose an option... Pending Applied Excluded (Questions) Excluded (Expired) Exc…" at bounding box center [379, 165] width 70 height 13
click at [344, 159] on select "Choose an option... Pending Applied Excluded (Questions) Excluded (Expired) Exc…" at bounding box center [379, 165] width 70 height 13
click at [446, 171] on div at bounding box center [444, 166] width 36 height 15
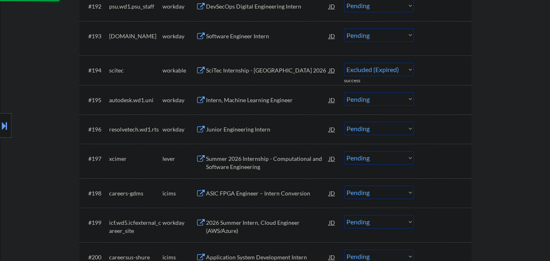
scroll to position [3328, 0]
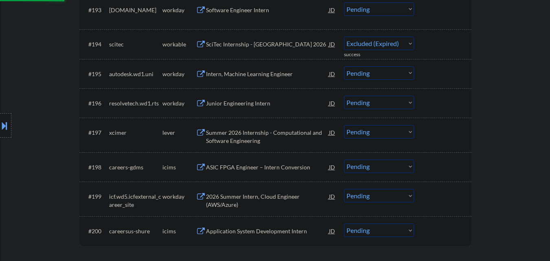
select select ""pending""
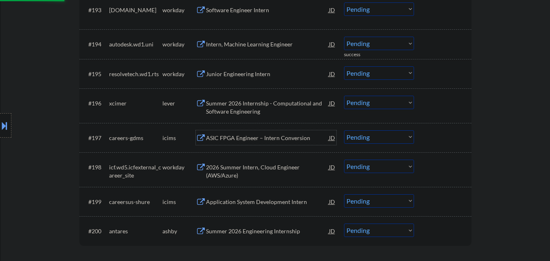
click at [265, 139] on div "ASIC FPGA Engineer – Intern Conversion" at bounding box center [267, 138] width 123 height 8
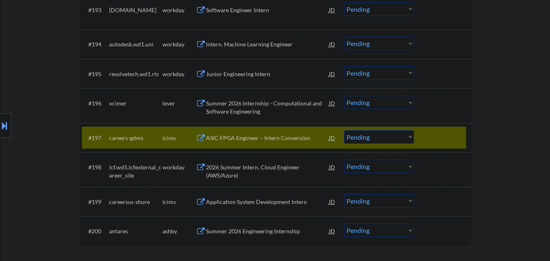
click at [443, 139] on div at bounding box center [444, 137] width 36 height 15
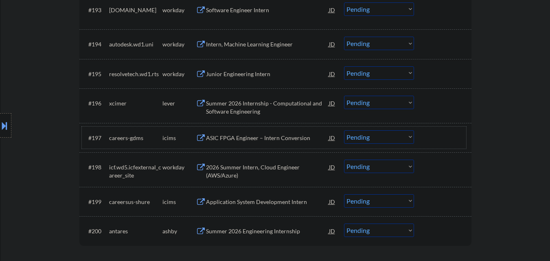
click at [252, 105] on div "Summer 2026 Internship - Computational and Software Engineering" at bounding box center [267, 107] width 123 height 16
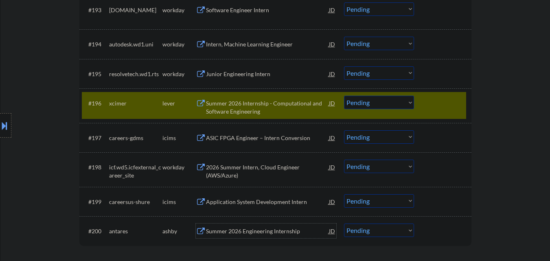
click at [238, 232] on div "Summer 2026 Engineering Internship" at bounding box center [267, 231] width 123 height 8
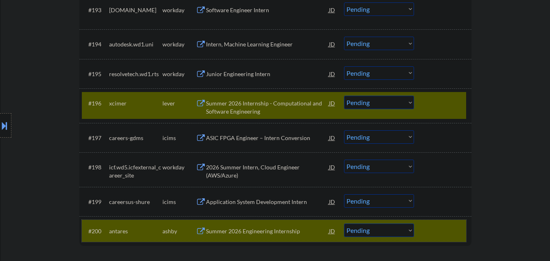
click at [456, 230] on div at bounding box center [444, 231] width 36 height 15
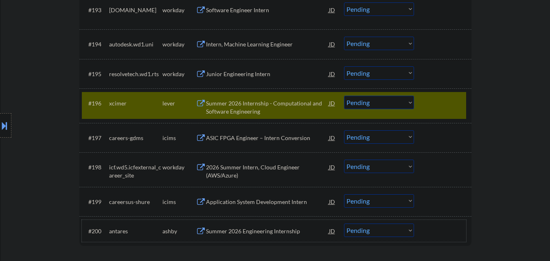
click at [445, 107] on div at bounding box center [444, 103] width 36 height 15
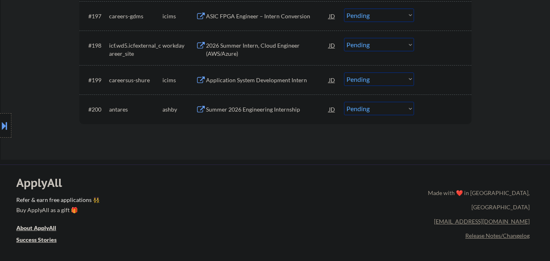
scroll to position [3450, 0]
click at [252, 112] on div "Summer 2026 Engineering Internship" at bounding box center [267, 109] width 123 height 8
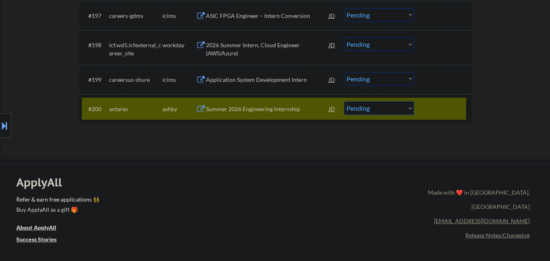
click at [443, 107] on div at bounding box center [444, 108] width 36 height 15
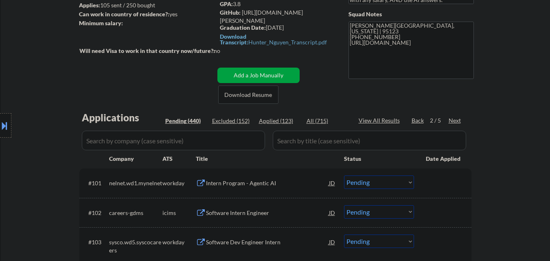
scroll to position [122, 0]
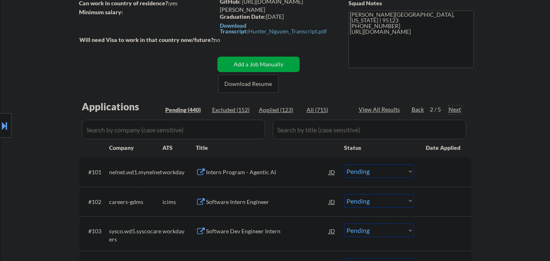
click at [455, 108] on div "Next" at bounding box center [455, 109] width 13 height 8
select select ""pending""
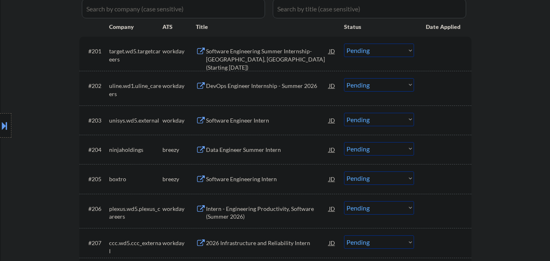
scroll to position [244, 0]
click at [276, 150] on div "Data Engineer Summer Intern" at bounding box center [267, 149] width 123 height 8
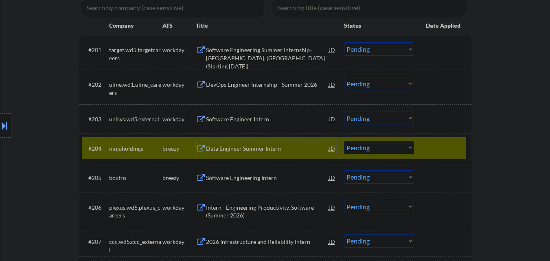
click at [262, 182] on div "Software Engineering Intern" at bounding box center [267, 178] width 123 height 8
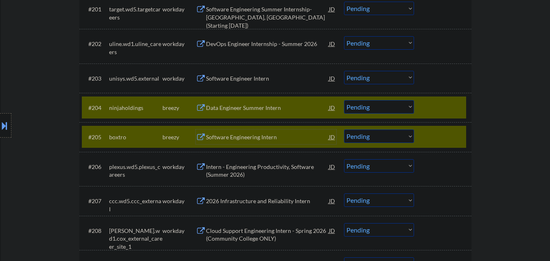
click at [447, 104] on div at bounding box center [444, 107] width 36 height 15
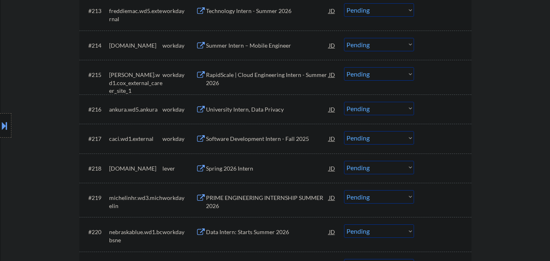
scroll to position [692, 0]
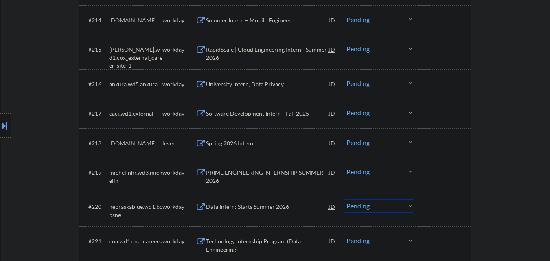
click at [251, 143] on div "Spring 2026 Intern" at bounding box center [267, 143] width 123 height 8
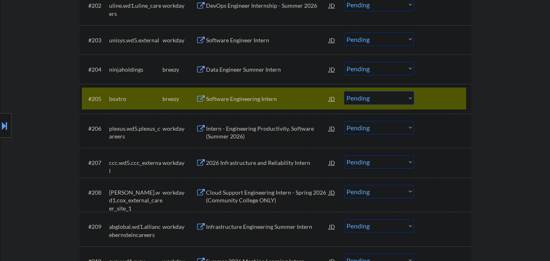
scroll to position [326, 0]
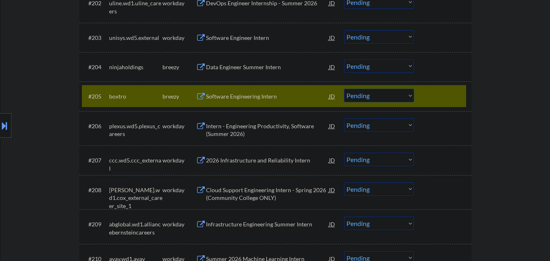
click at [386, 97] on select "Choose an option... Pending Applied Excluded (Questions) Excluded (Expired) Exc…" at bounding box center [379, 95] width 70 height 13
click at [344, 89] on select "Choose an option... Pending Applied Excluded (Questions) Excluded (Expired) Exc…" at bounding box center [379, 95] width 70 height 13
click at [447, 90] on div at bounding box center [444, 96] width 36 height 15
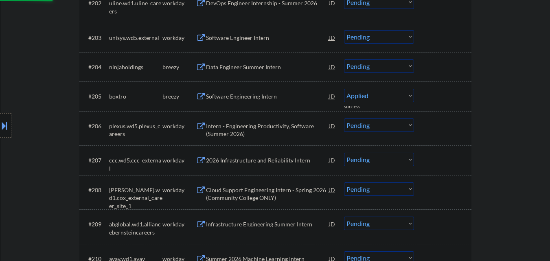
select select ""pending""
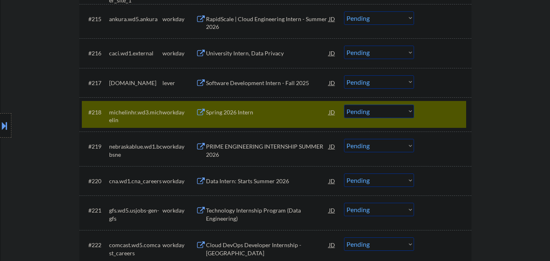
scroll to position [774, 0]
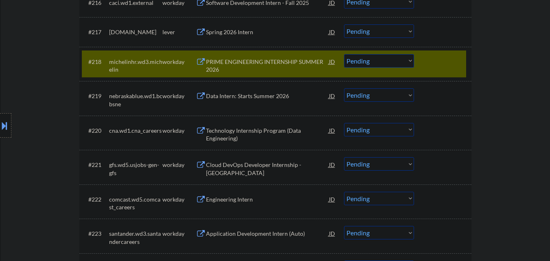
click at [442, 68] on div at bounding box center [444, 61] width 36 height 15
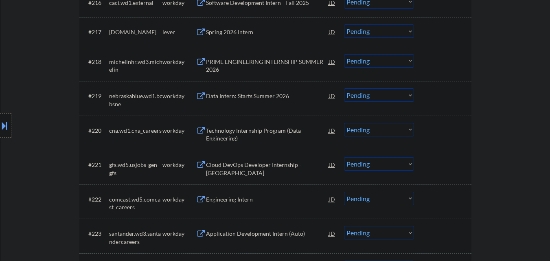
click at [442, 33] on div at bounding box center [444, 31] width 36 height 15
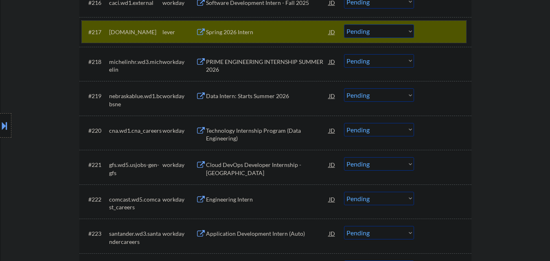
click at [360, 31] on select "Choose an option... Pending Applied Excluded (Questions) Excluded (Expired) Exc…" at bounding box center [379, 30] width 70 height 13
click at [344, 24] on select "Choose an option... Pending Applied Excluded (Questions) Excluded (Expired) Exc…" at bounding box center [379, 30] width 70 height 13
drag, startPoint x: 429, startPoint y: 33, endPoint x: 444, endPoint y: 69, distance: 39.4
click at [429, 33] on div at bounding box center [444, 31] width 36 height 15
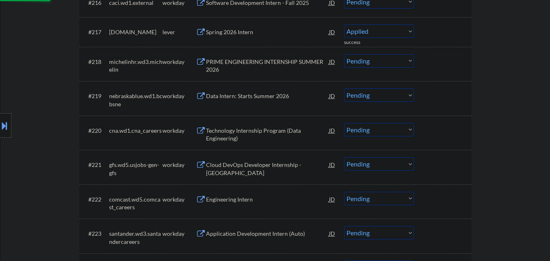
scroll to position [0, 0]
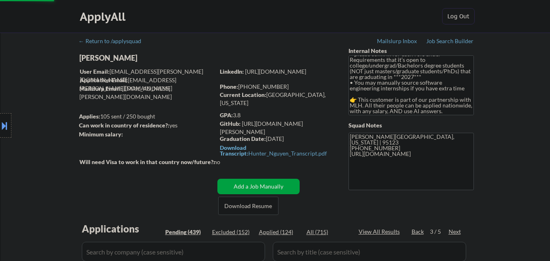
select select ""pending""
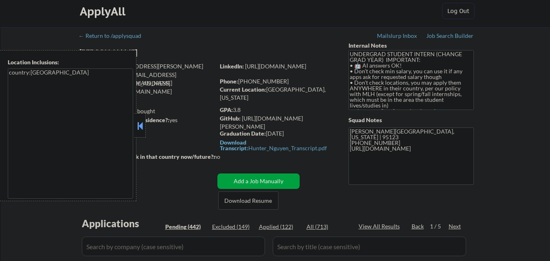
scroll to position [81, 0]
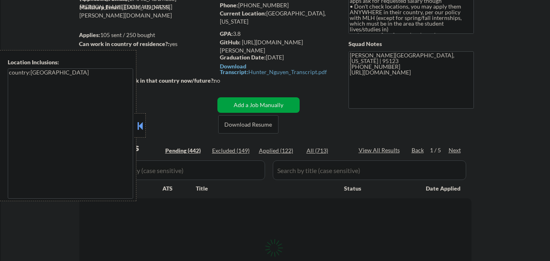
click at [143, 125] on button at bounding box center [140, 126] width 9 height 12
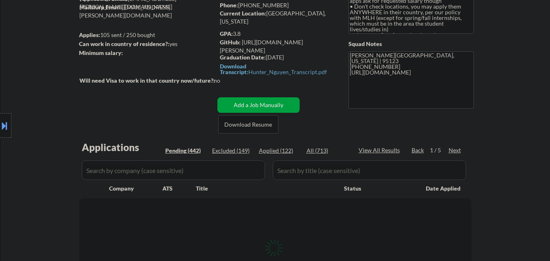
click at [319, 151] on div "All (713)" at bounding box center [327, 151] width 41 height 8
select select ""applied""
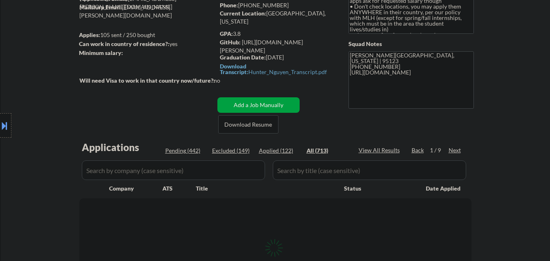
select select ""applied""
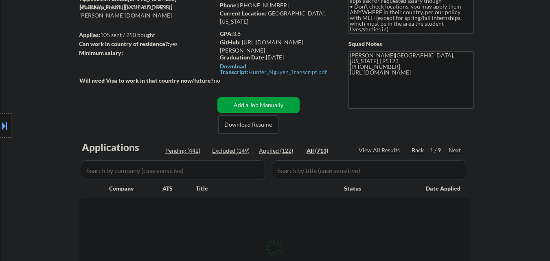
select select ""applied""
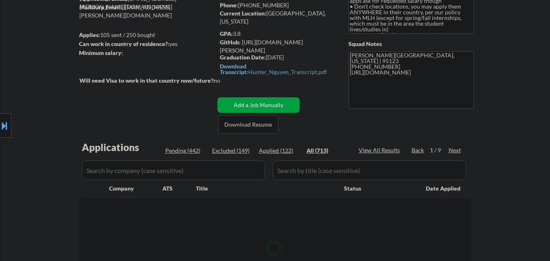
select select ""applied""
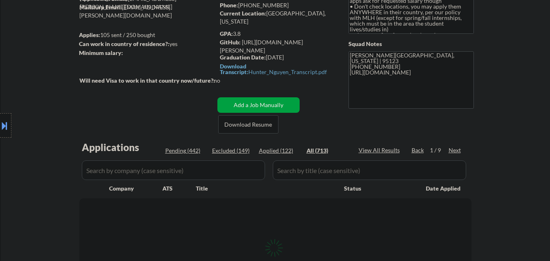
select select ""applied""
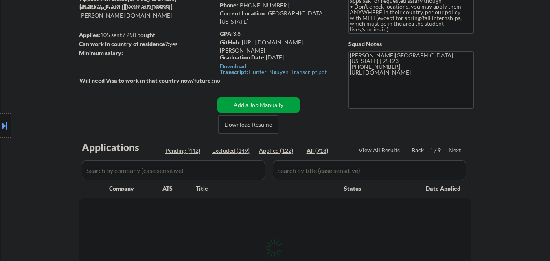
select select ""applied""
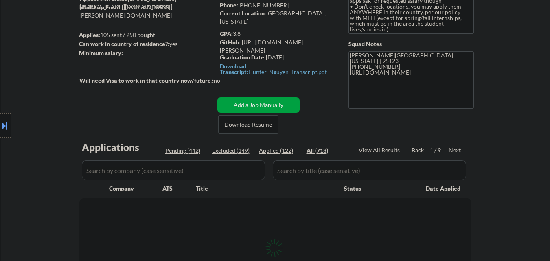
select select ""applied""
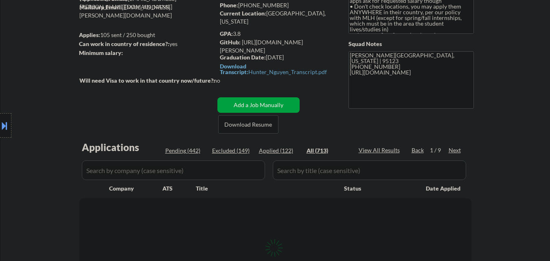
select select ""applied""
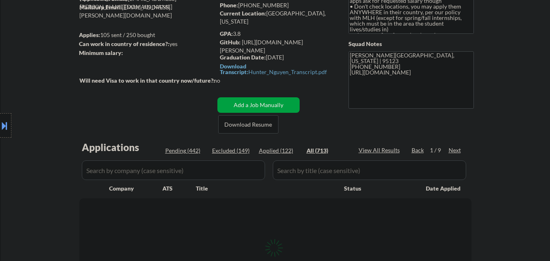
select select ""applied""
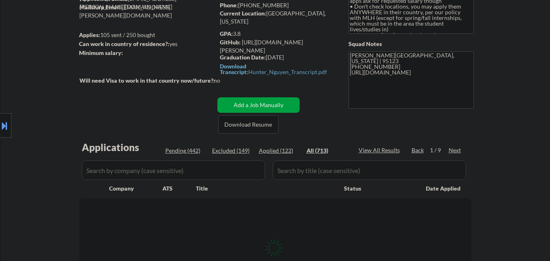
select select ""applied""
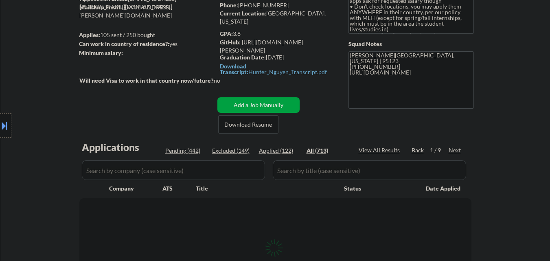
select select ""applied""
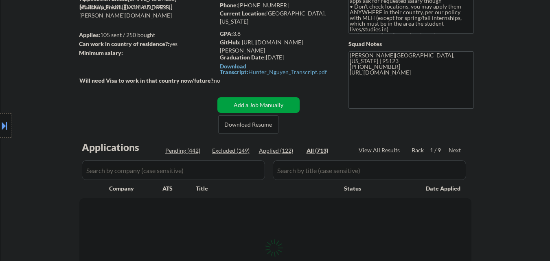
select select ""applied""
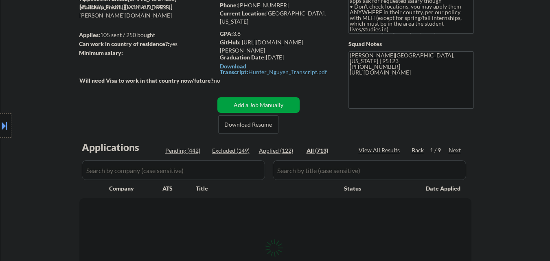
select select ""applied""
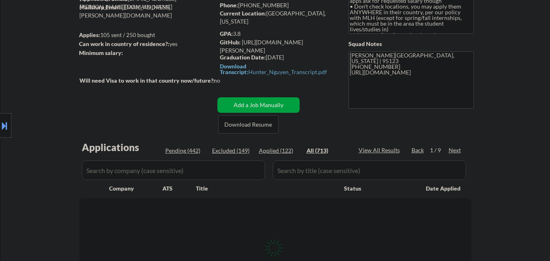
select select ""applied""
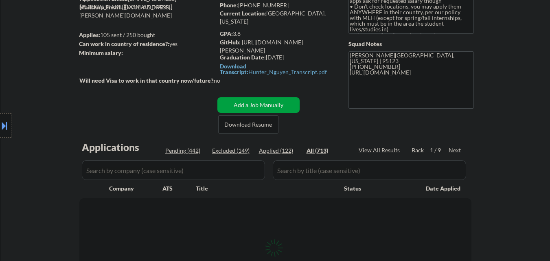
select select ""applied""
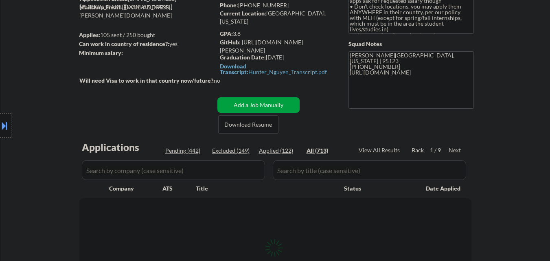
select select ""applied""
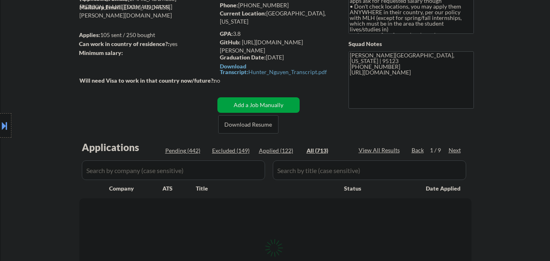
select select ""applied""
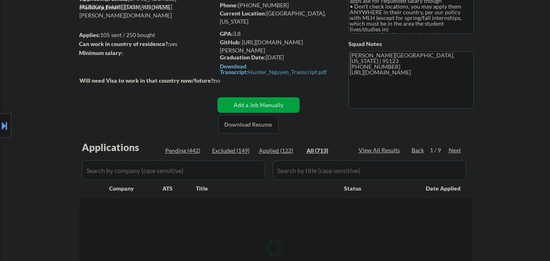
select select ""applied""
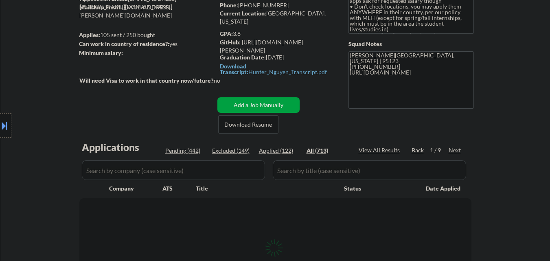
select select ""applied""
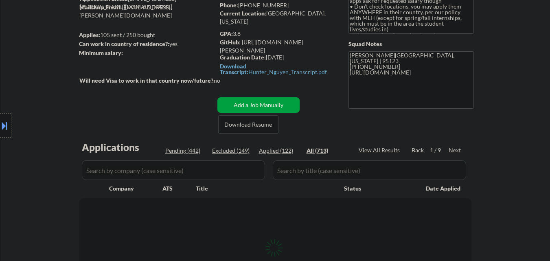
select select ""applied""
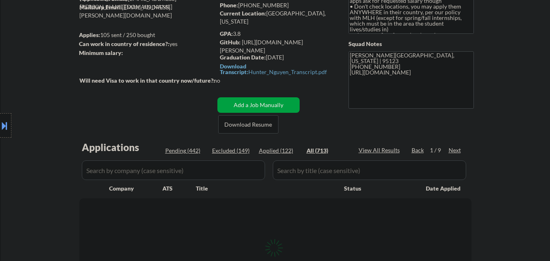
select select ""applied""
click at [154, 167] on input "input" at bounding box center [173, 170] width 183 height 20
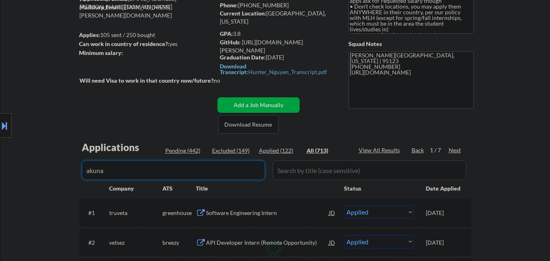
type input "akuna"
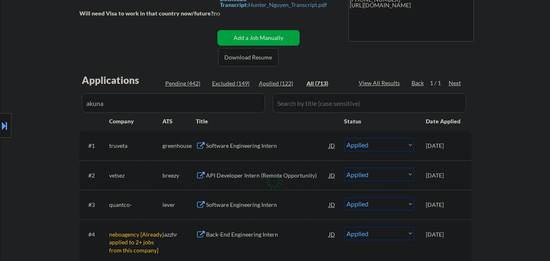
scroll to position [163, 0]
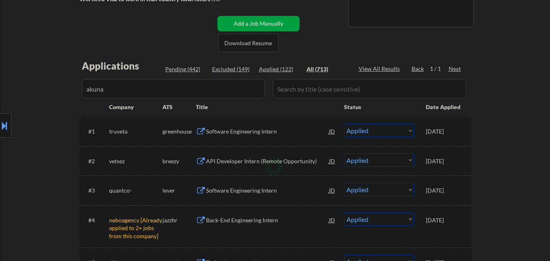
select select ""excluded__other_""
select select ""excluded__expired_""
select select ""excluded__other_""
select select ""pending""
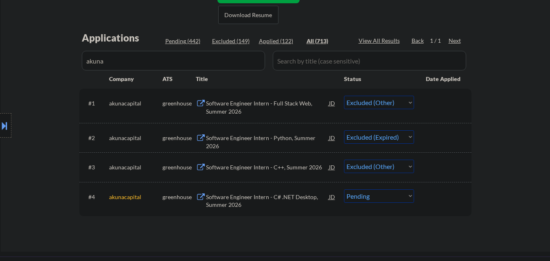
scroll to position [204, 0]
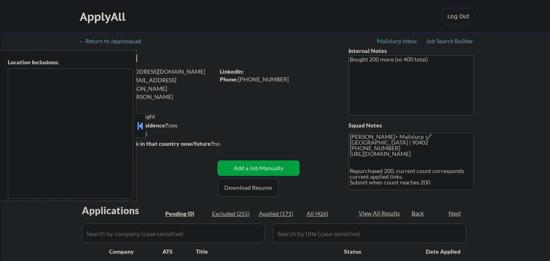
type textarea "[GEOGRAPHIC_DATA], [GEOGRAPHIC_DATA] [GEOGRAPHIC_DATA], [GEOGRAPHIC_DATA] [GEOG…"
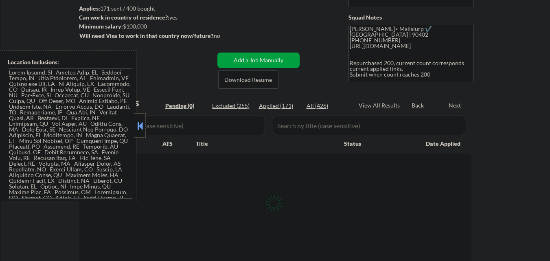
scroll to position [122, 0]
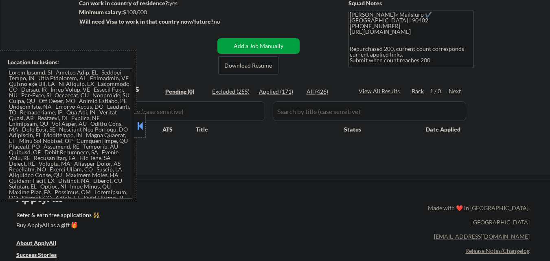
click at [143, 125] on button at bounding box center [140, 126] width 9 height 12
